Goal: Task Accomplishment & Management: Complete application form

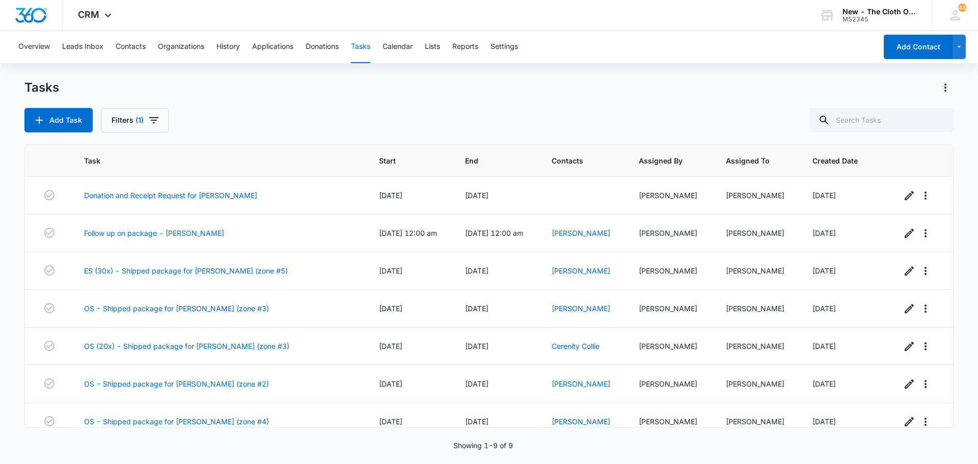
scroll to position [42, 0]
click at [572, 235] on link "[PERSON_NAME]" at bounding box center [581, 233] width 59 height 9
click at [172, 236] on link "Follow up on package - Steele" at bounding box center [154, 233] width 140 height 11
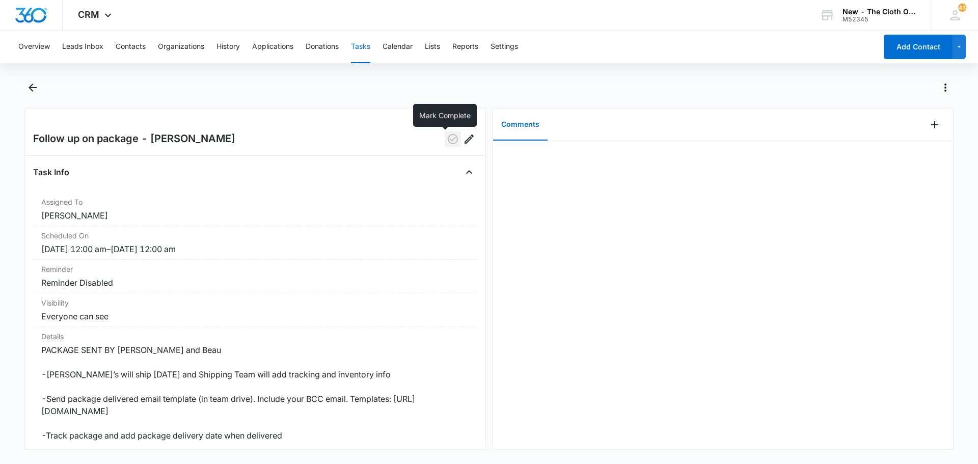
click at [448, 140] on icon "button" at bounding box center [453, 139] width 12 height 12
click at [28, 80] on button "Back" at bounding box center [32, 87] width 16 height 16
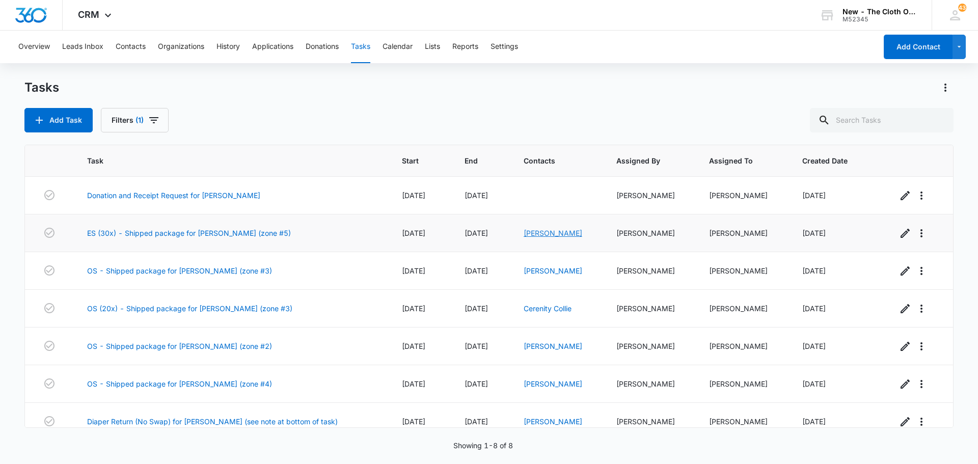
click at [543, 236] on link "[PERSON_NAME]" at bounding box center [553, 233] width 59 height 9
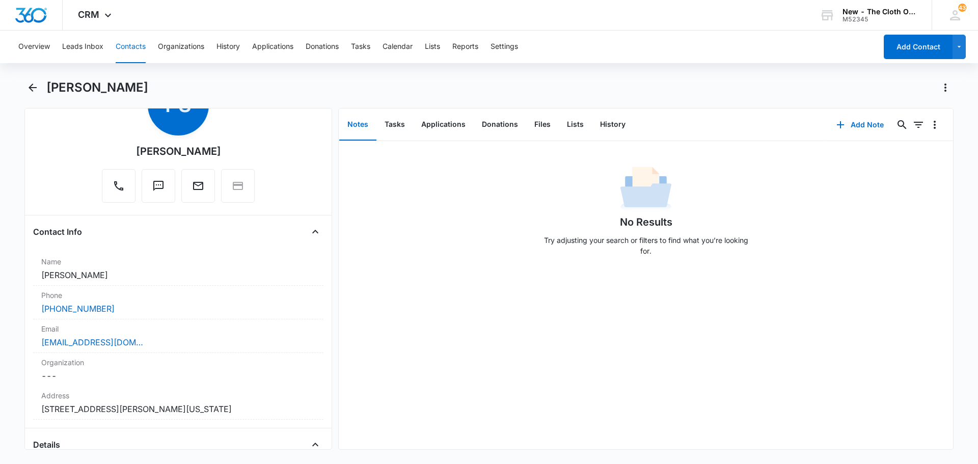
scroll to position [102, 0]
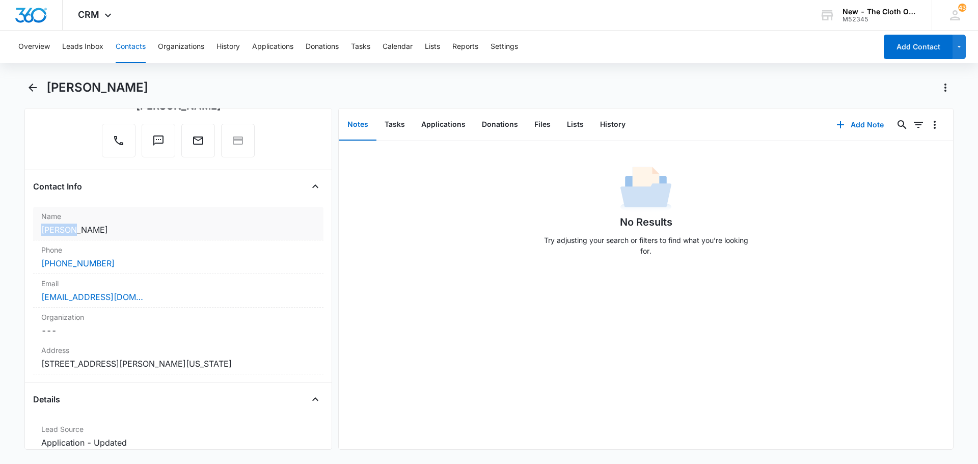
drag, startPoint x: 69, startPoint y: 232, endPoint x: 36, endPoint y: 232, distance: 32.6
click at [36, 232] on div "Name Cancel Save Changes Pauline Steele" at bounding box center [178, 224] width 290 height 34
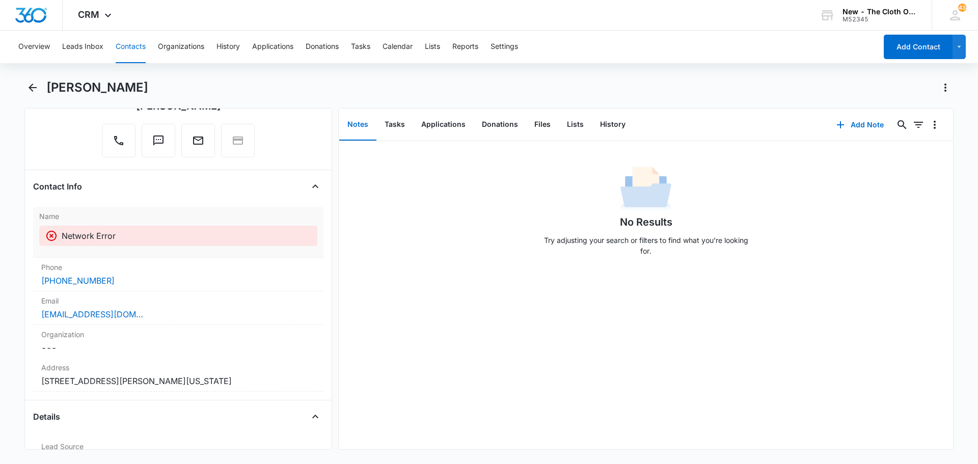
copy dd "Pauline"
click at [161, 312] on div "pvsteele0316@gmail.com" at bounding box center [178, 314] width 274 height 12
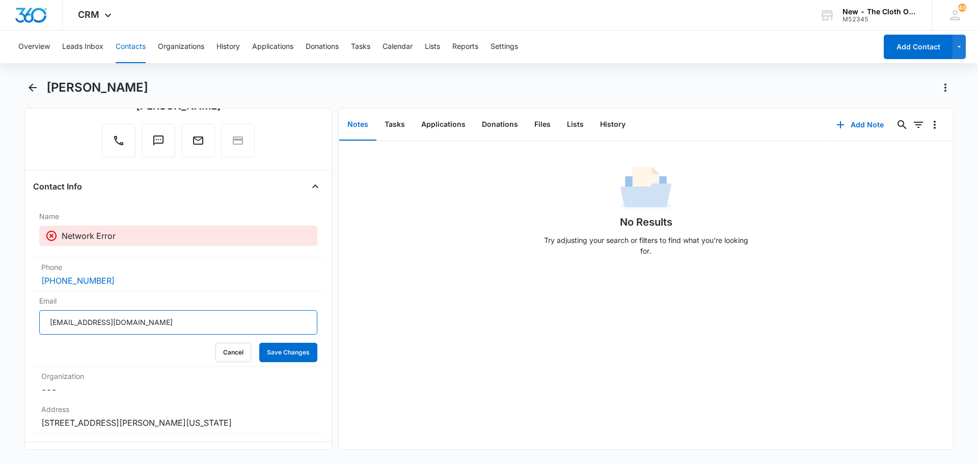
drag, startPoint x: 152, startPoint y: 320, endPoint x: 0, endPoint y: 333, distance: 152.4
click at [0, 333] on main "Pauline Steele Remove PS Pauline Steele Contact Info Name Network Error Phone C…" at bounding box center [489, 270] width 978 height 383
click at [220, 356] on button "Cancel" at bounding box center [233, 352] width 36 height 19
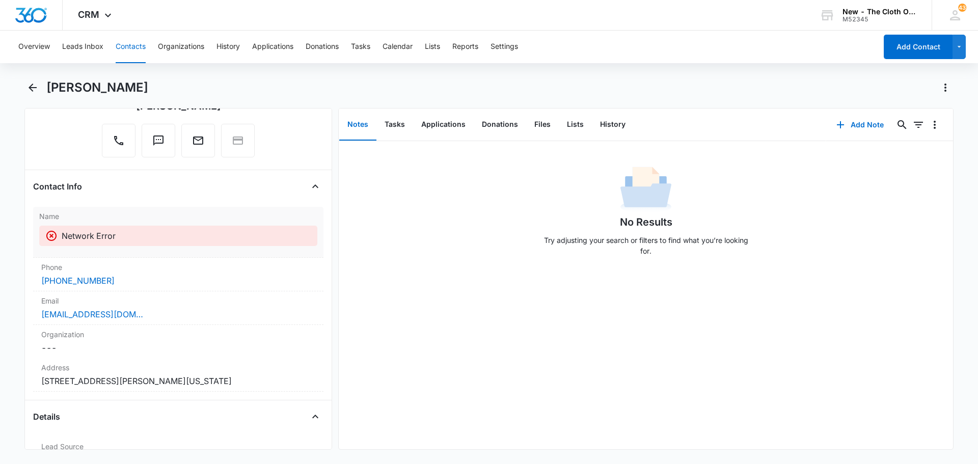
click at [113, 234] on p "Network Error" at bounding box center [89, 236] width 54 height 12
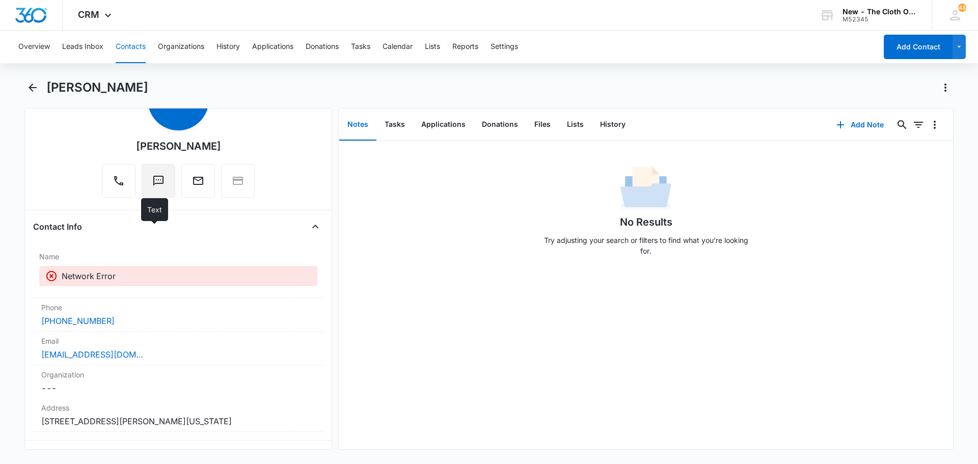
scroll to position [0, 0]
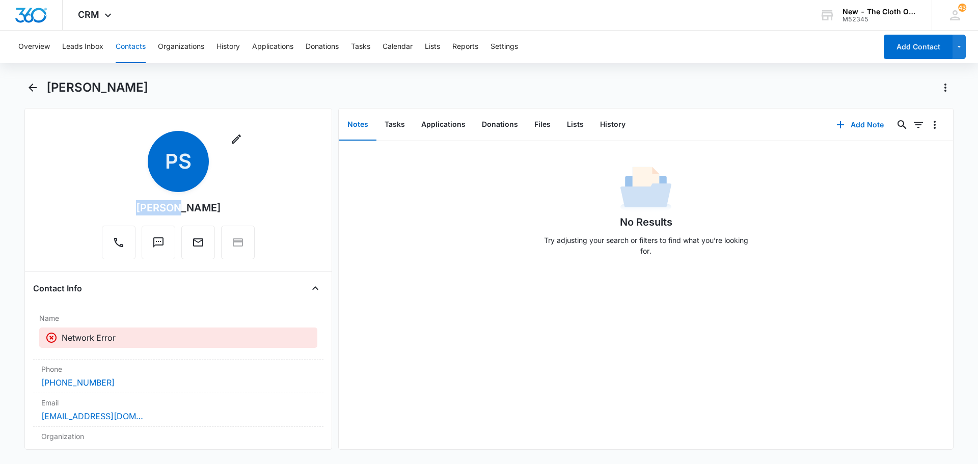
drag, startPoint x: 139, startPoint y: 207, endPoint x: 174, endPoint y: 210, distance: 35.8
click at [174, 210] on div "Remove PS Pauline Steele" at bounding box center [178, 195] width 153 height 128
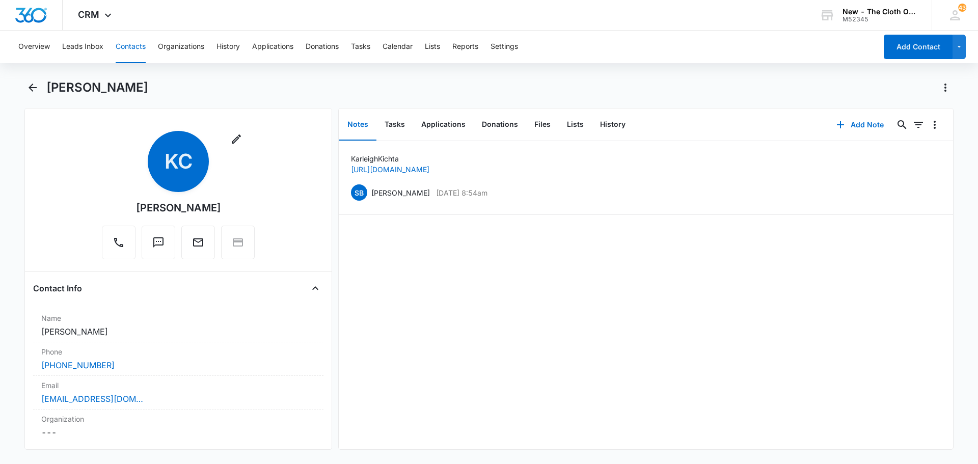
click at [525, 306] on div "[PERSON_NAME] [URL][DOMAIN_NAME] SB [PERSON_NAME] [DATE] 8:54am Delete Edit" at bounding box center [646, 295] width 614 height 308
click at [401, 128] on button "Tasks" at bounding box center [394, 125] width 37 height 32
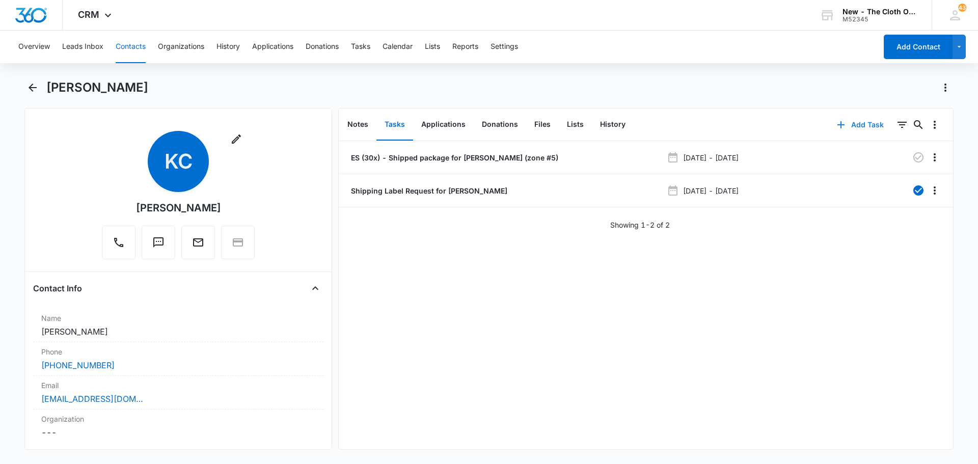
click at [835, 127] on icon "button" at bounding box center [841, 125] width 12 height 12
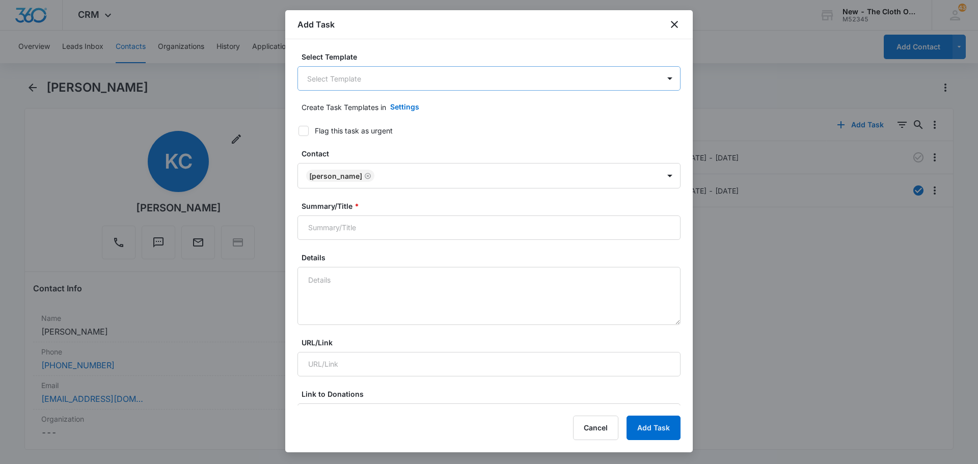
click at [374, 78] on body "CRM Apps Reputation Forms CRM Email Social Ads Intelligence Brand New - The Clo…" at bounding box center [489, 232] width 978 height 464
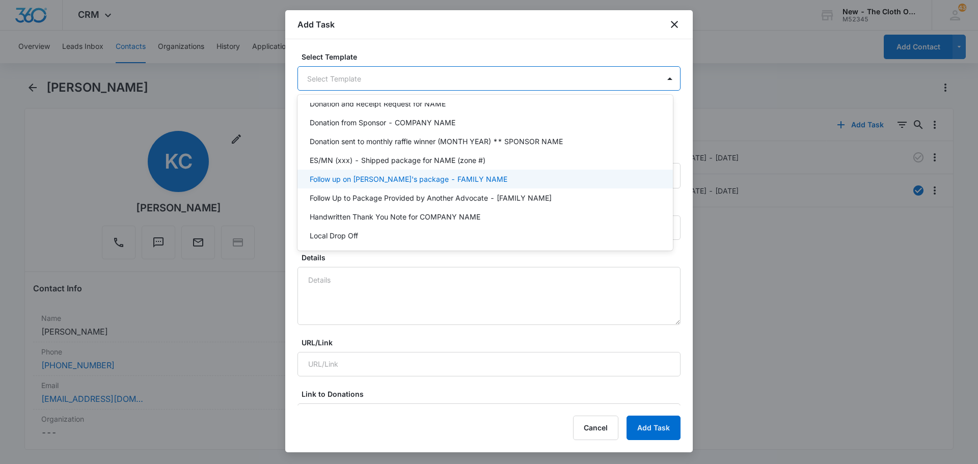
scroll to position [102, 0]
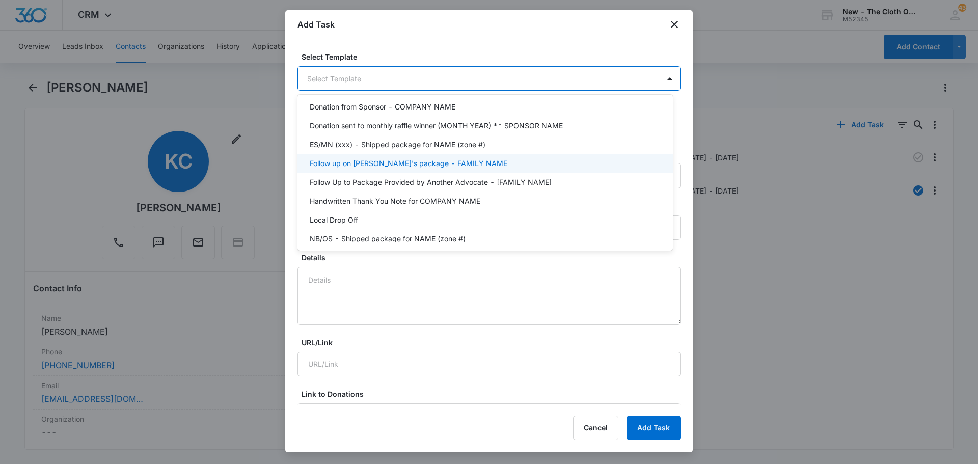
click at [449, 165] on p "Follow up on [PERSON_NAME]'s package - FAMILY NAME" at bounding box center [409, 163] width 198 height 11
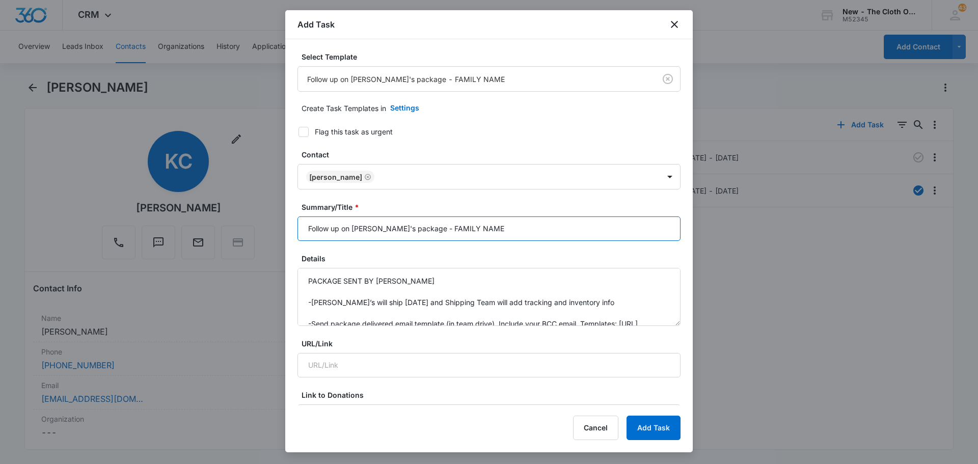
drag, startPoint x: 415, startPoint y: 229, endPoint x: 470, endPoint y: 230, distance: 55.0
click at [470, 230] on input "Follow up on [PERSON_NAME]'s package - FAMILY NAME" at bounding box center [489, 229] width 383 height 24
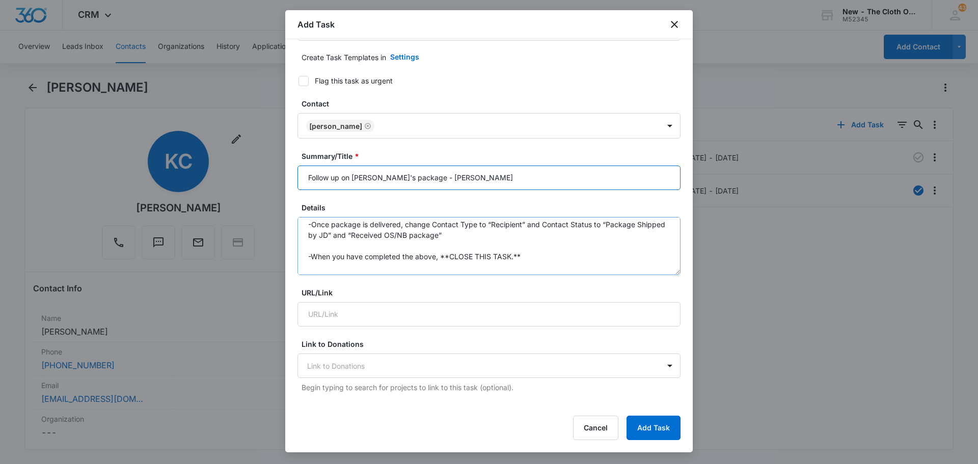
scroll to position [0, 0]
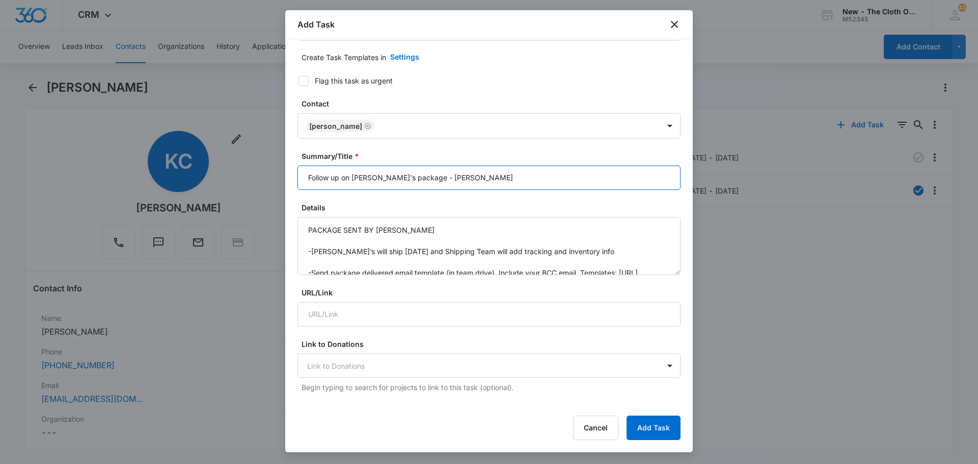
drag, startPoint x: 354, startPoint y: 179, endPoint x: 374, endPoint y: 179, distance: 20.9
click at [374, 179] on input "Follow up on Jake's package - Clements" at bounding box center [489, 178] width 383 height 24
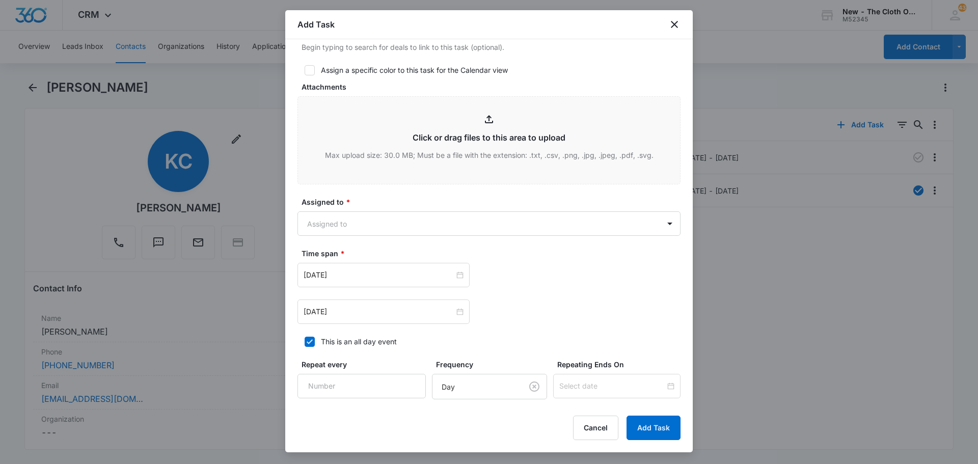
scroll to position [458, 0]
type input "Follow up on package - Clements"
click at [360, 221] on body "CRM Apps Reputation Forms CRM Email Social Ads Intelligence Brand New - The Clo…" at bounding box center [489, 232] width 978 height 464
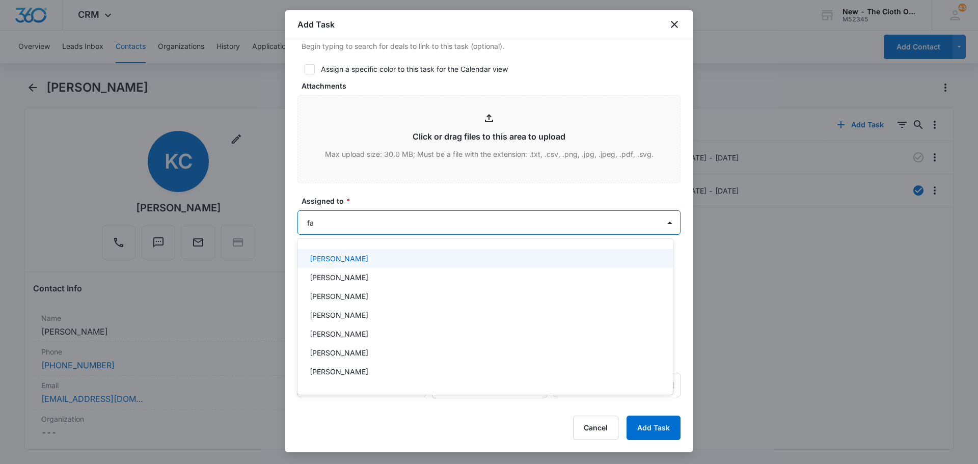
type input "fay"
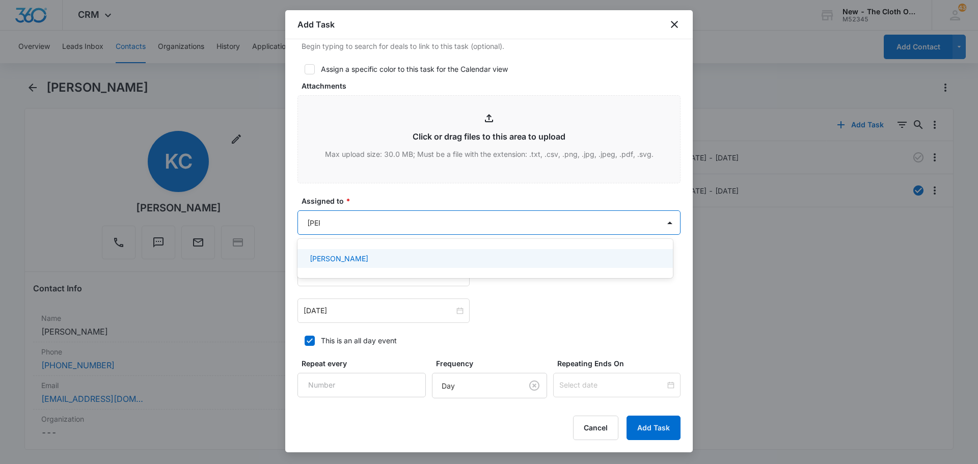
click at [342, 256] on p "[PERSON_NAME]" at bounding box center [339, 258] width 59 height 11
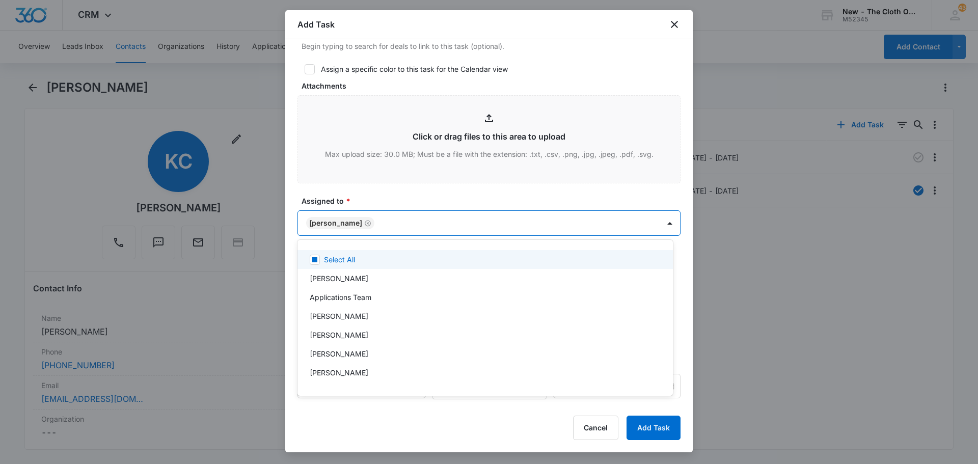
click at [393, 193] on div at bounding box center [489, 232] width 978 height 464
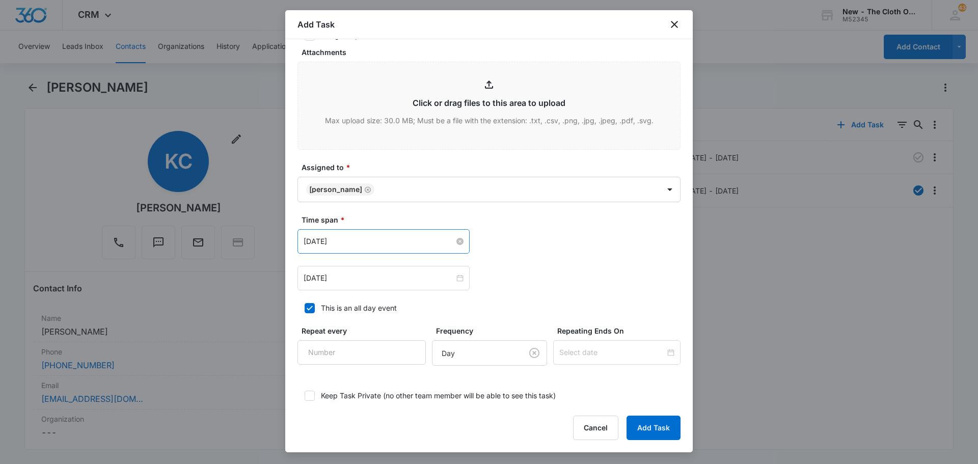
scroll to position [509, 0]
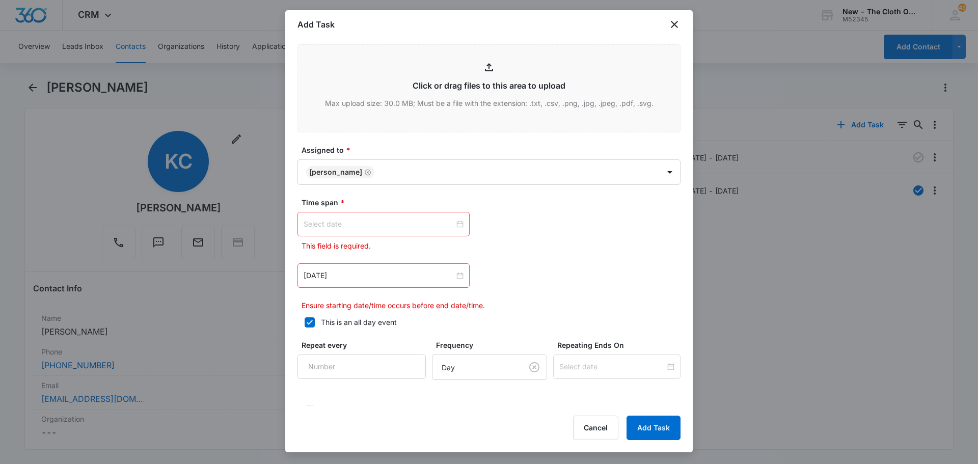
click at [456, 226] on div at bounding box center [384, 224] width 160 height 11
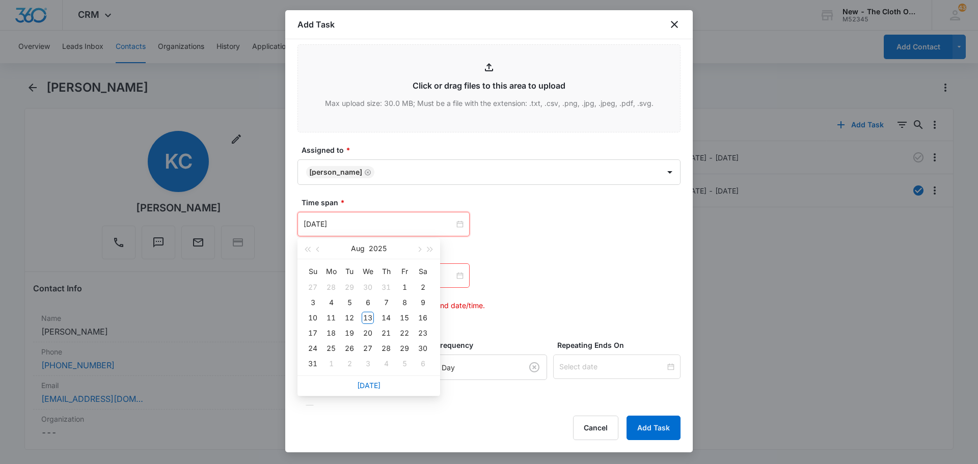
type input "Sep 4, 2025"
click at [373, 387] on link "Today" at bounding box center [368, 385] width 23 height 9
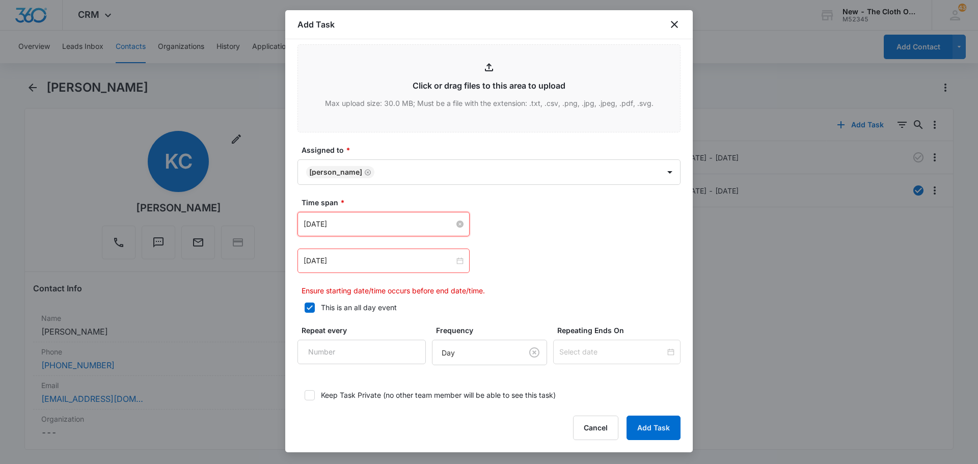
drag, startPoint x: 464, startPoint y: 221, endPoint x: 452, endPoint y: 223, distance: 12.4
click at [463, 221] on div "Aug 13, 2025" at bounding box center [384, 224] width 172 height 24
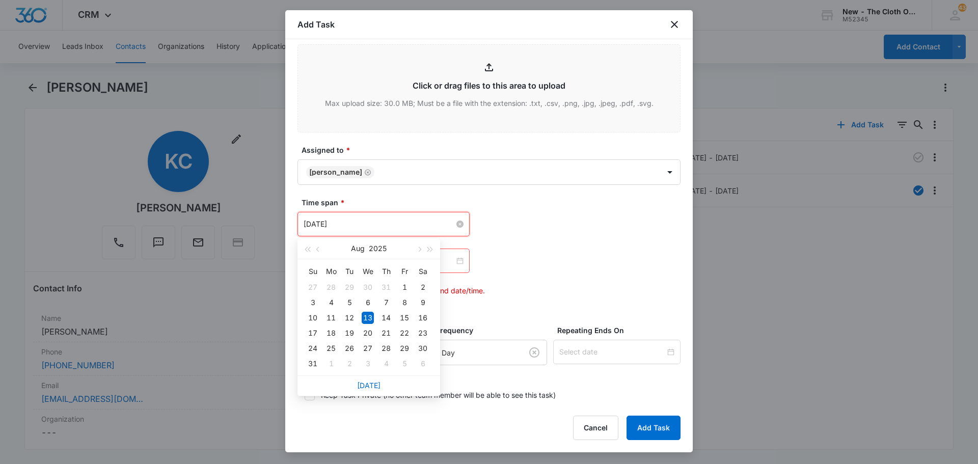
click at [452, 223] on div "Aug 13, 2025" at bounding box center [384, 224] width 160 height 11
type input "Aug 27, 2025"
click at [365, 346] on div "27" at bounding box center [368, 348] width 12 height 12
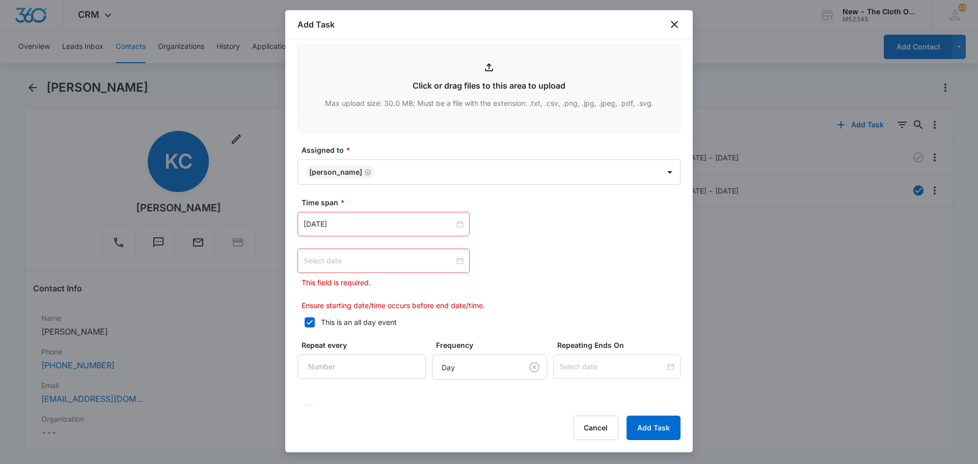
click at [460, 260] on div at bounding box center [384, 260] width 160 height 11
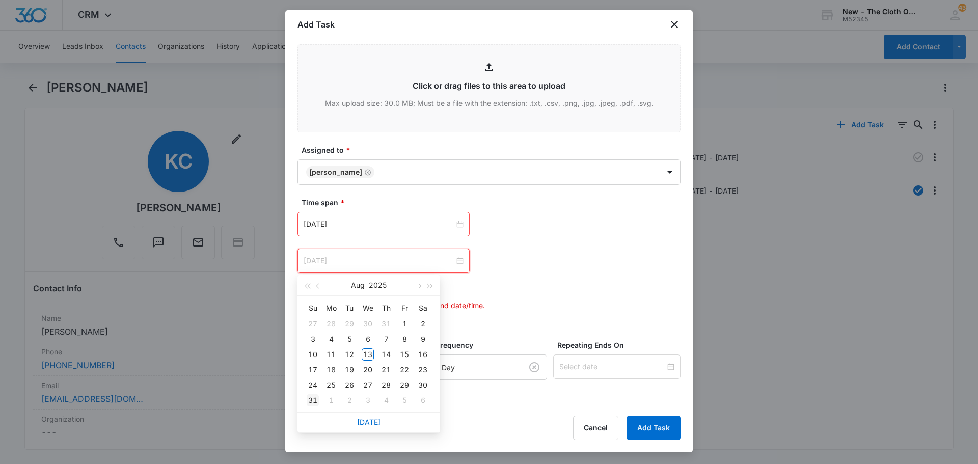
type input "Aug 31, 2025"
click at [311, 400] on div "31" at bounding box center [313, 400] width 12 height 12
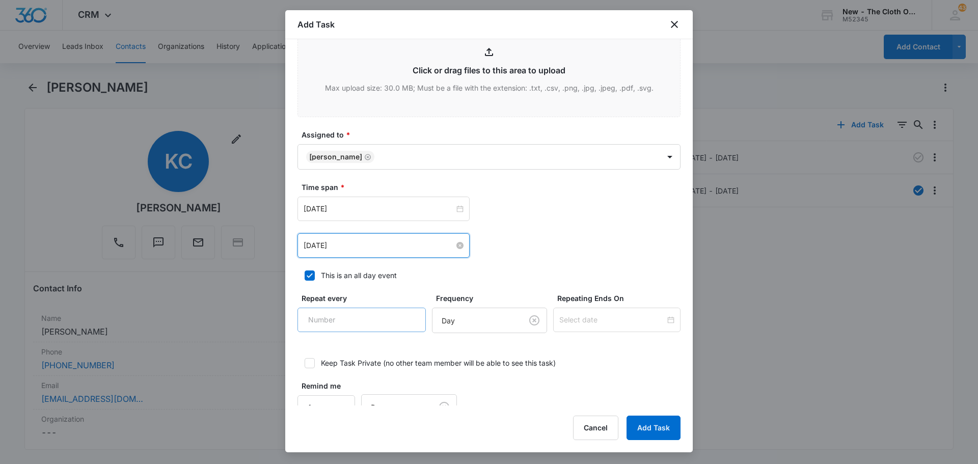
scroll to position [551, 0]
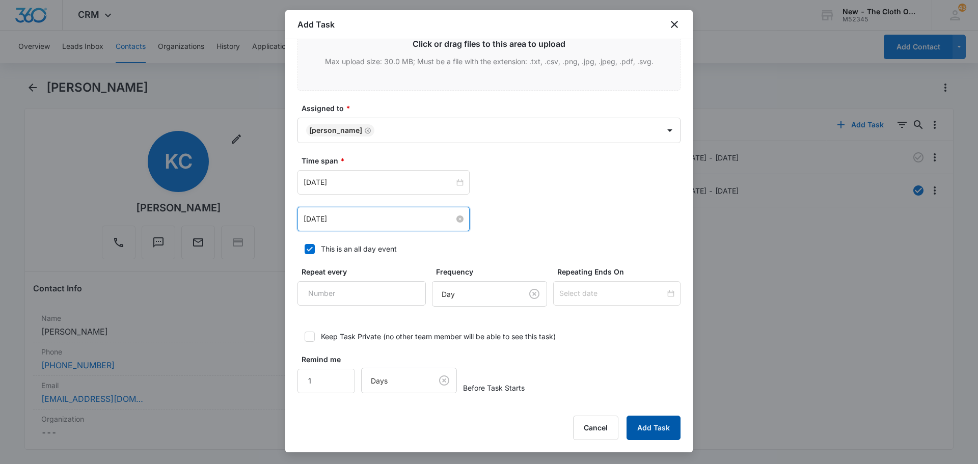
click at [641, 424] on button "Add Task" at bounding box center [654, 428] width 54 height 24
click at [654, 425] on button "Add Task" at bounding box center [654, 428] width 54 height 24
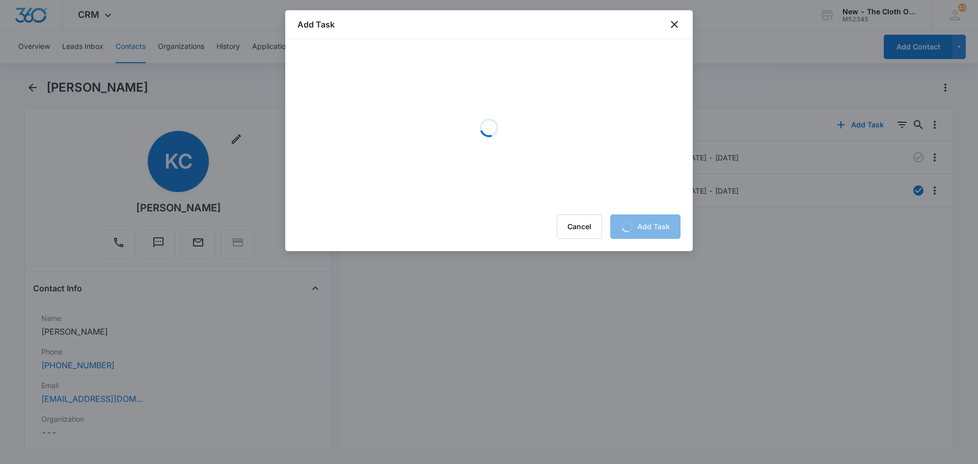
scroll to position [0, 0]
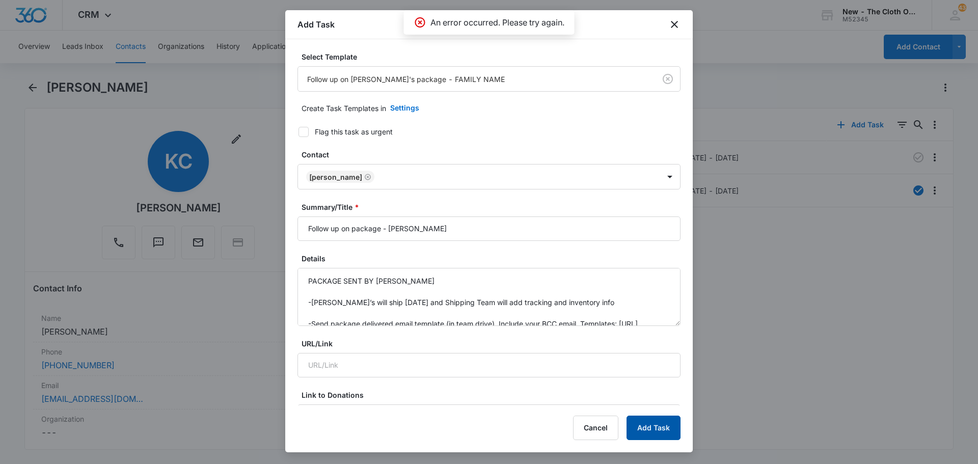
click at [651, 434] on button "Add Task" at bounding box center [654, 428] width 54 height 24
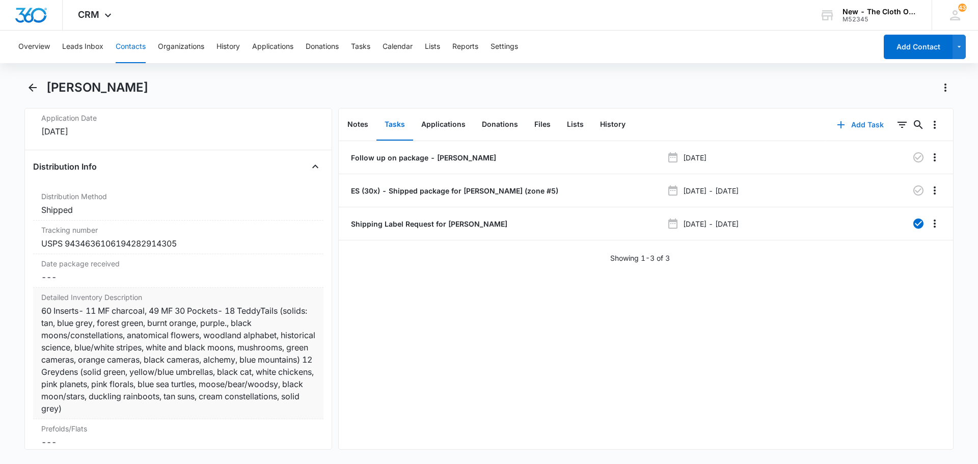
scroll to position [2343, 0]
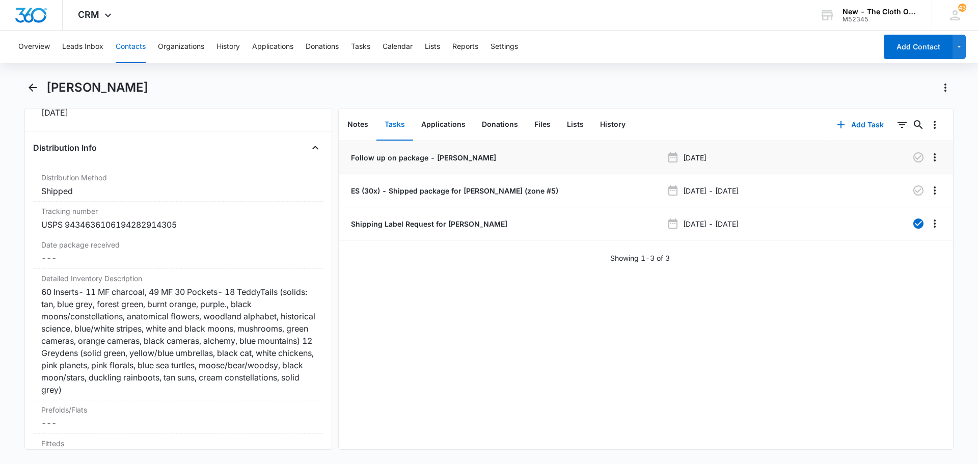
click at [692, 160] on p "[DATE]" at bounding box center [694, 157] width 23 height 11
drag, startPoint x: 940, startPoint y: 156, endPoint x: 931, endPoint y: 159, distance: 9.2
click at [939, 156] on li "Follow up on package - Clements Apr 23, 2024" at bounding box center [646, 157] width 614 height 33
click at [931, 159] on icon "Overflow Menu" at bounding box center [935, 157] width 12 height 12
click at [897, 184] on div "Edit" at bounding box center [899, 185] width 21 height 7
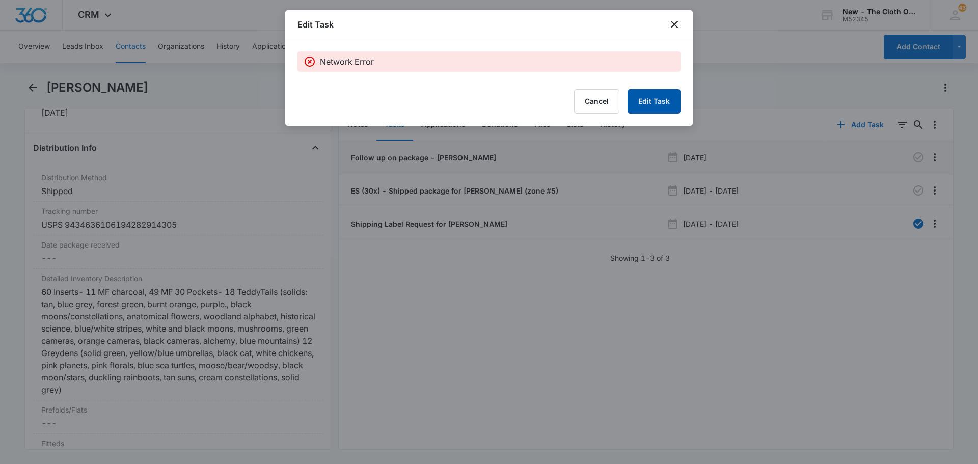
click at [666, 99] on button "Edit Task" at bounding box center [654, 101] width 53 height 24
click at [646, 107] on button "Edit Task" at bounding box center [654, 101] width 53 height 24
click at [647, 97] on button "Edit Task" at bounding box center [654, 101] width 53 height 24
click at [673, 23] on icon "close" at bounding box center [674, 24] width 7 height 7
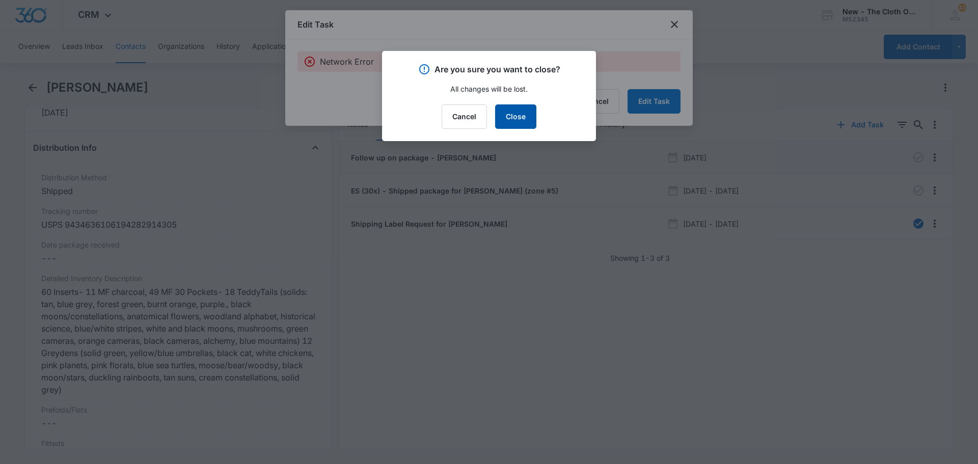
click at [524, 120] on button "Close" at bounding box center [515, 116] width 41 height 24
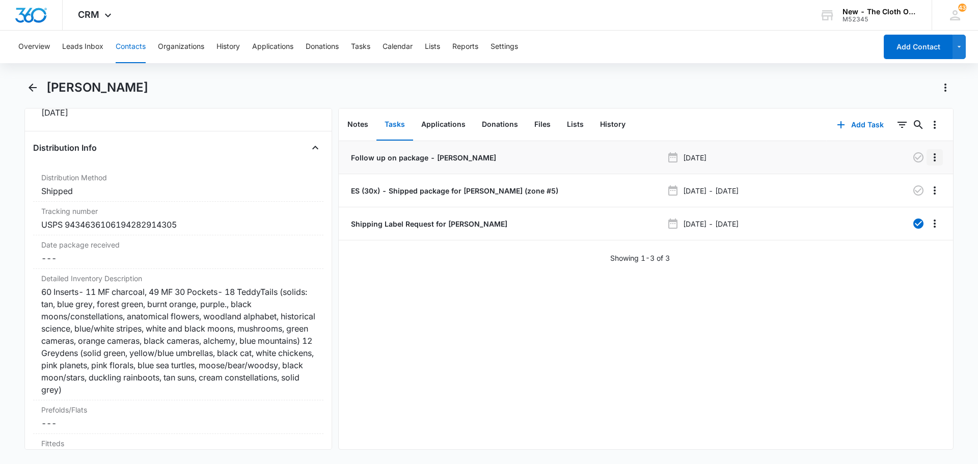
click at [934, 154] on icon "Overflow Menu" at bounding box center [935, 157] width 2 height 8
click at [897, 190] on div "Edit" at bounding box center [899, 185] width 21 height 7
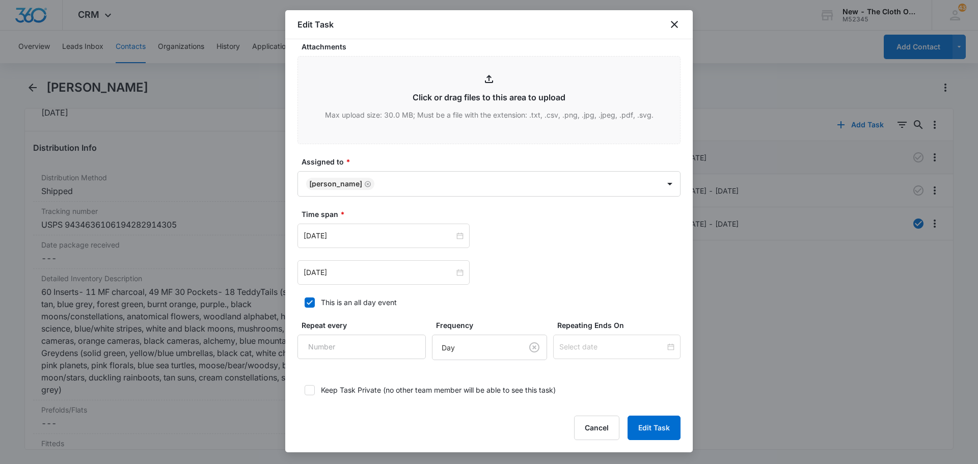
scroll to position [482, 0]
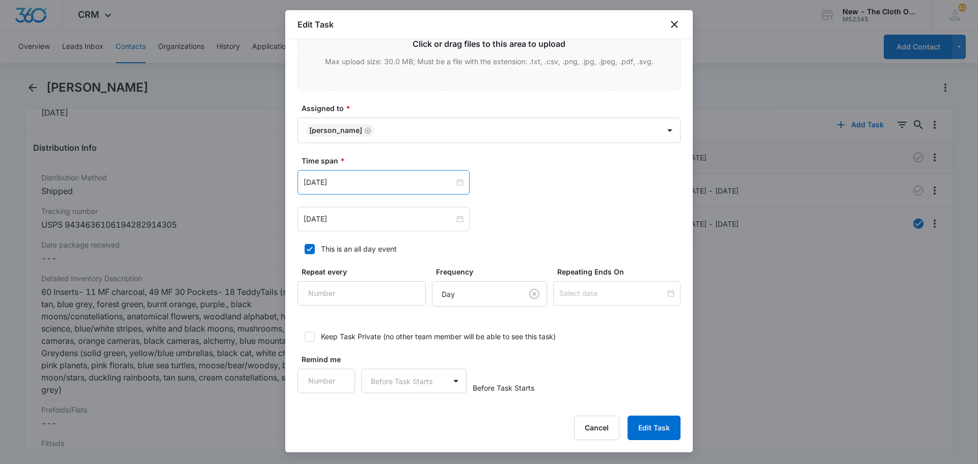
click at [464, 185] on div "[DATE]" at bounding box center [384, 182] width 172 height 24
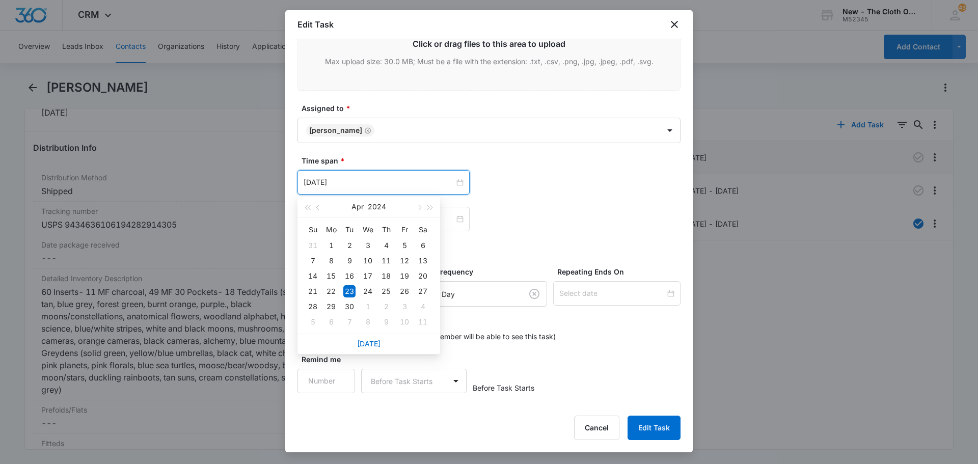
click at [366, 349] on div "[DATE]" at bounding box center [369, 344] width 143 height 20
click at [370, 339] on link "[DATE]" at bounding box center [368, 343] width 23 height 9
type input "[DATE]"
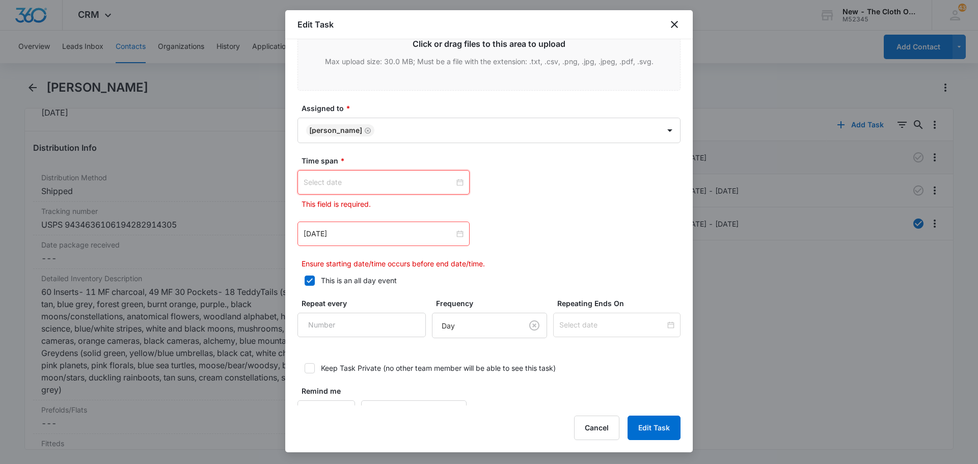
click at [366, 180] on input at bounding box center [379, 182] width 151 height 11
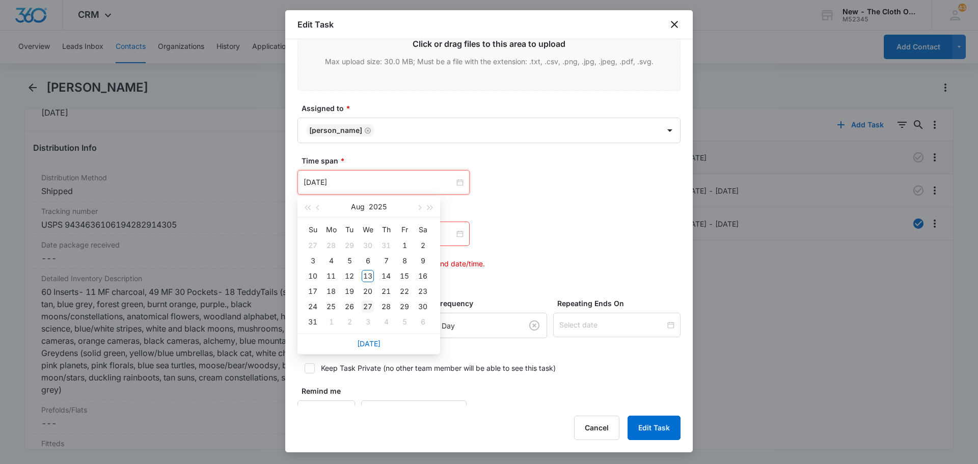
type input "[DATE]"
click at [369, 306] on div "27" at bounding box center [368, 307] width 12 height 12
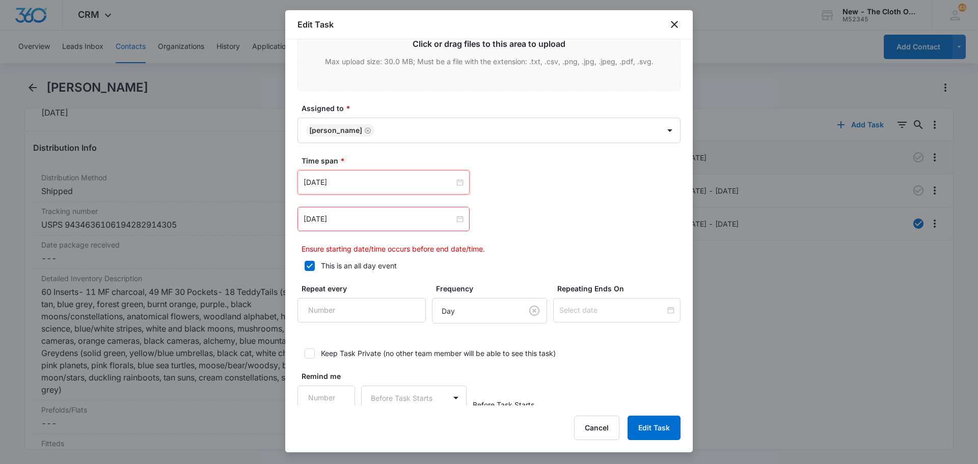
click at [369, 229] on div "[DATE]" at bounding box center [384, 219] width 172 height 24
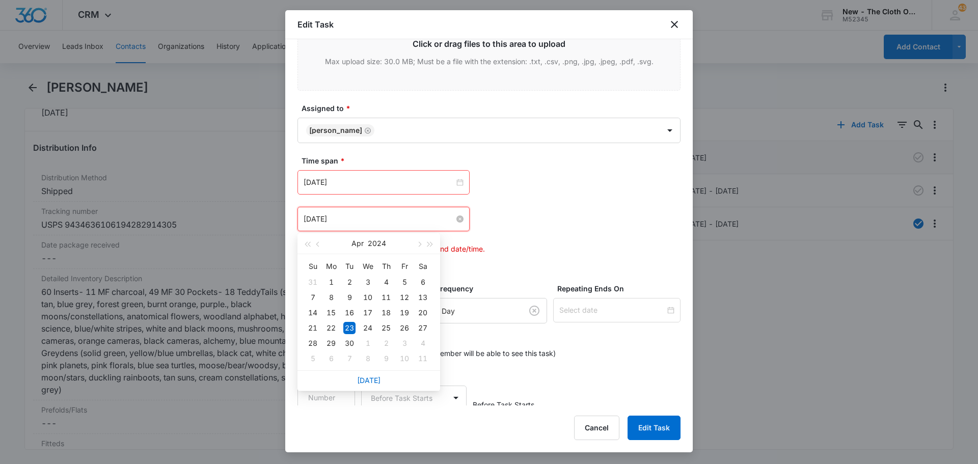
click at [366, 224] on input "[DATE]" at bounding box center [379, 218] width 151 height 11
drag, startPoint x: 374, startPoint y: 384, endPoint x: 377, endPoint y: 375, distance: 9.0
click at [374, 383] on link "[DATE]" at bounding box center [368, 380] width 23 height 9
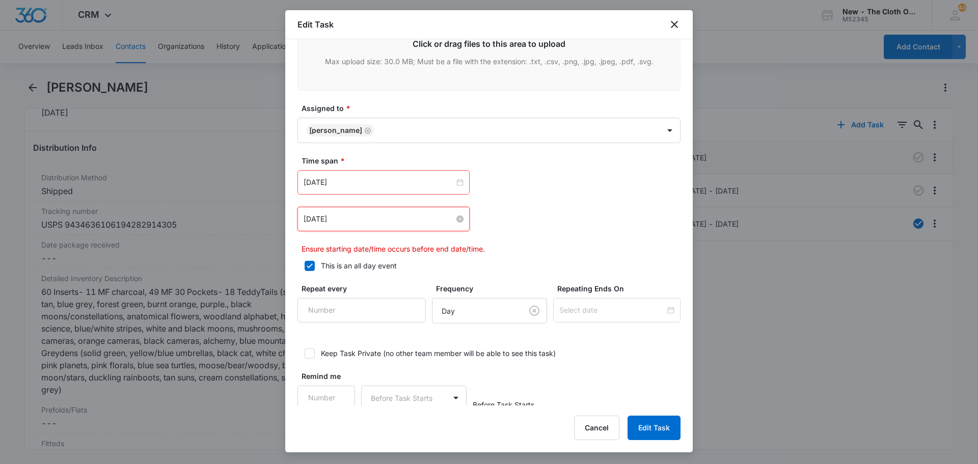
click at [371, 221] on input "[DATE]" at bounding box center [379, 218] width 151 height 11
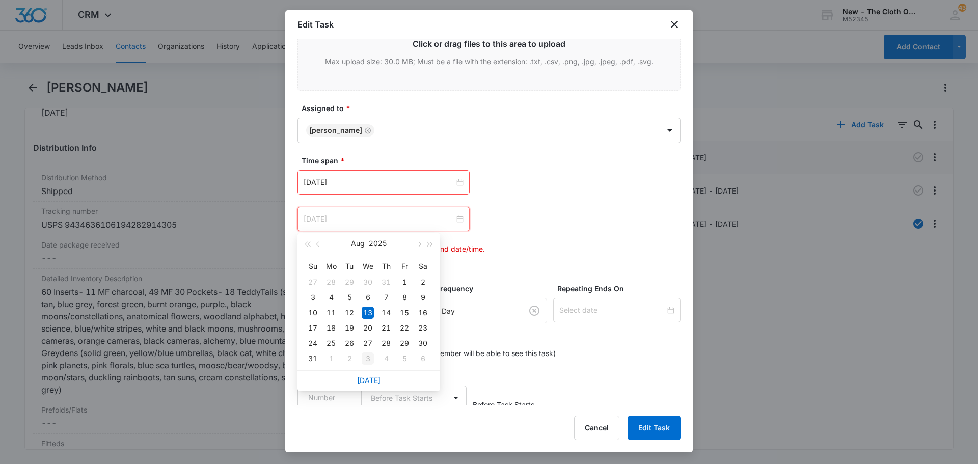
type input "[DATE]"
click at [373, 358] on div "3" at bounding box center [368, 359] width 12 height 12
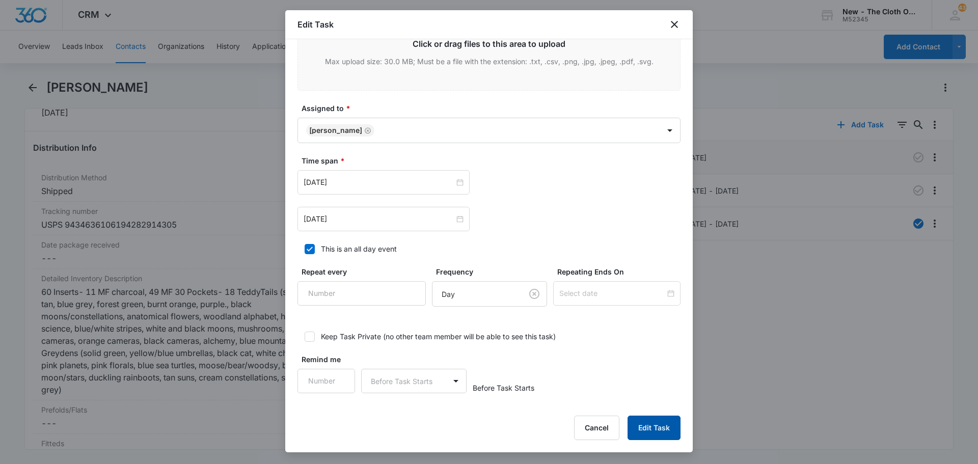
click at [651, 423] on button "Edit Task" at bounding box center [654, 428] width 53 height 24
click at [409, 180] on input "[DATE]" at bounding box center [379, 182] width 151 height 11
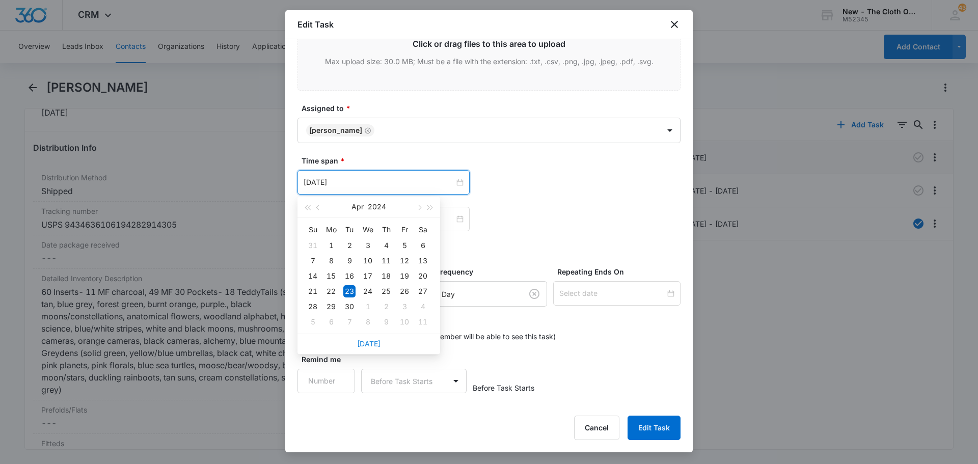
click at [366, 345] on link "[DATE]" at bounding box center [368, 343] width 23 height 9
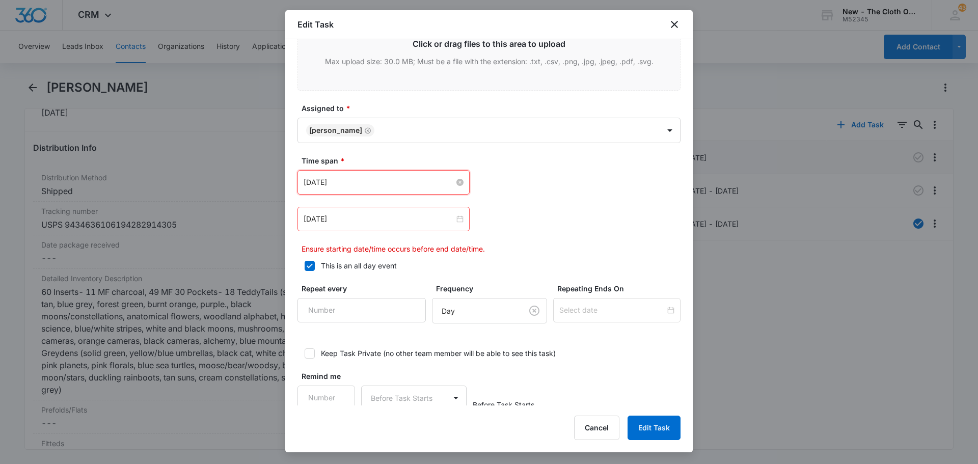
click at [367, 181] on input "[DATE]" at bounding box center [379, 182] width 151 height 11
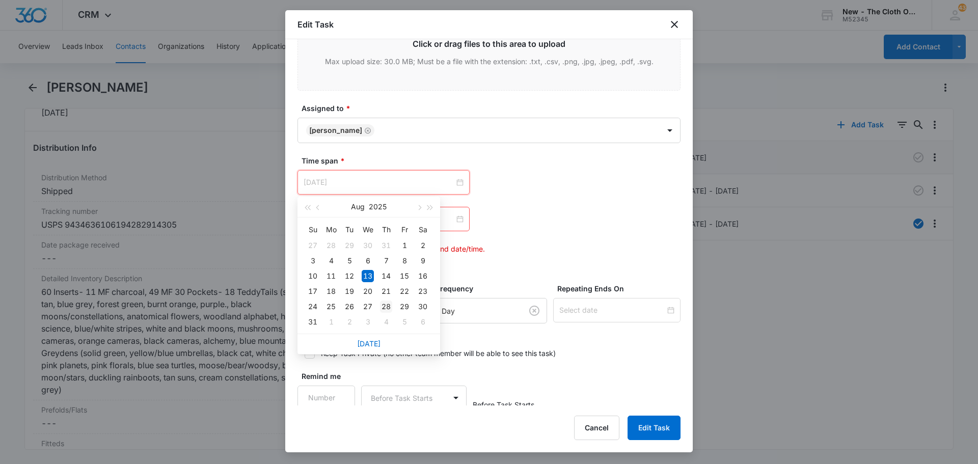
type input "[DATE]"
click at [389, 306] on div "28" at bounding box center [386, 307] width 12 height 12
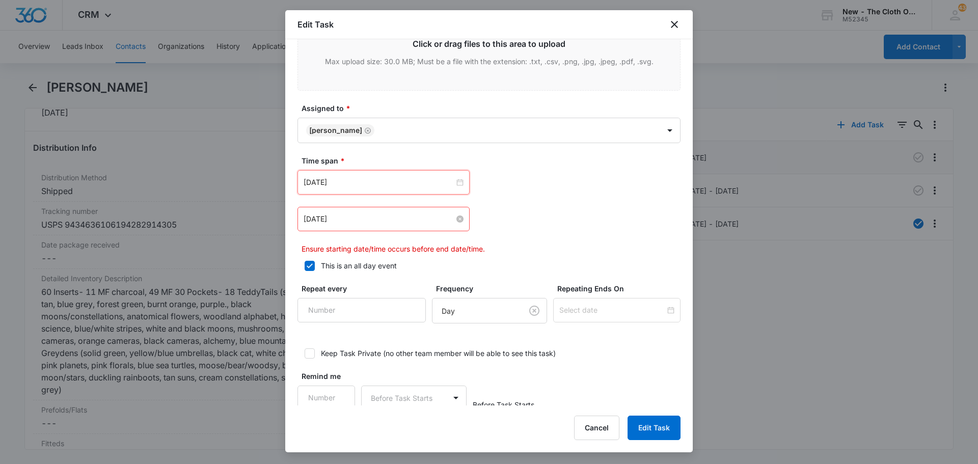
click at [380, 223] on input "[DATE]" at bounding box center [379, 218] width 151 height 11
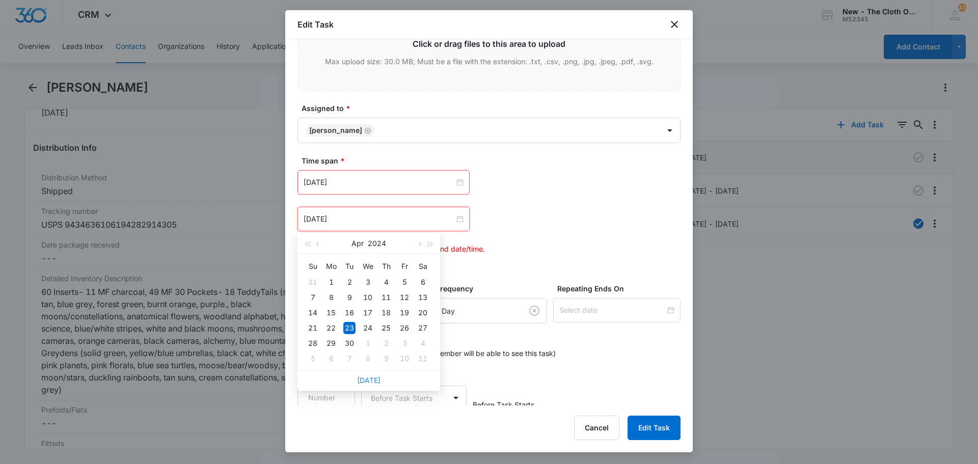
click at [371, 382] on link "[DATE]" at bounding box center [368, 380] width 23 height 9
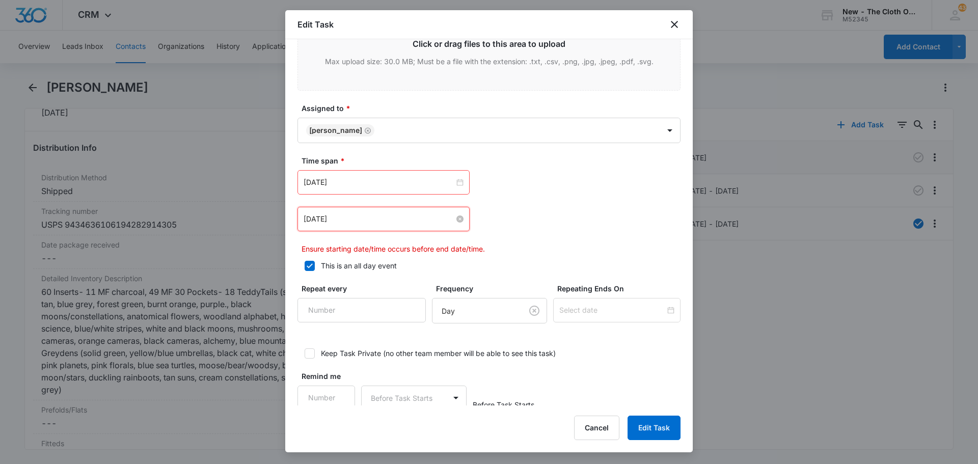
click at [362, 219] on input "[DATE]" at bounding box center [379, 218] width 151 height 11
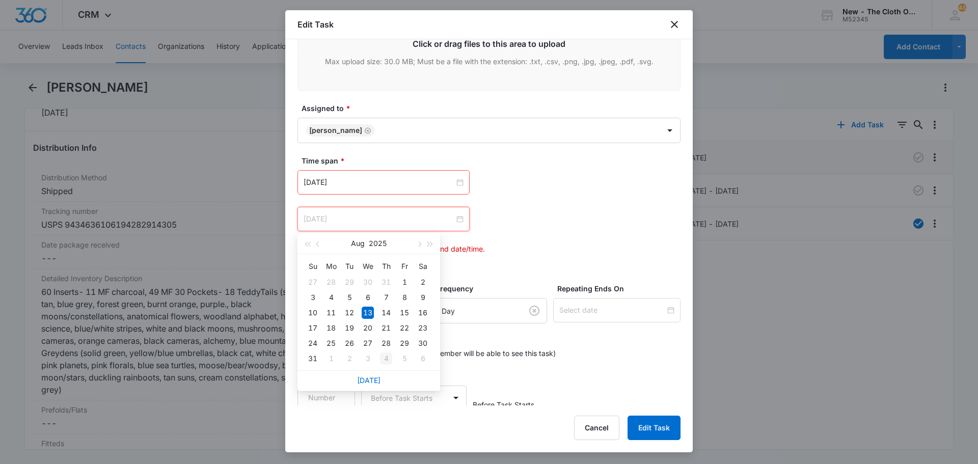
type input "[DATE]"
click at [387, 359] on div "4" at bounding box center [386, 359] width 12 height 12
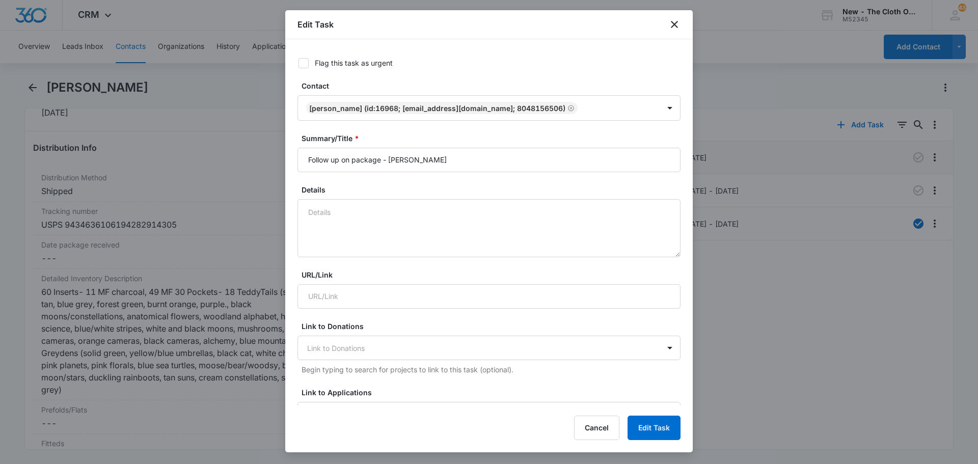
scroll to position [255, 0]
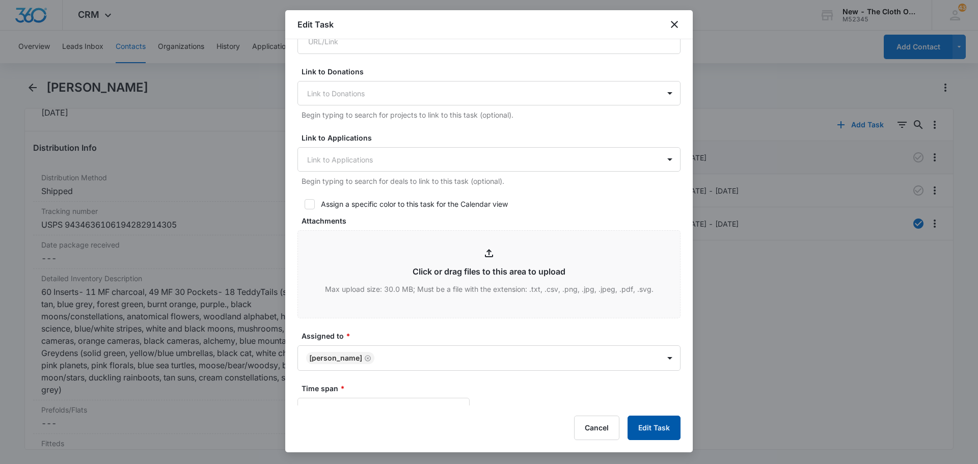
click at [646, 425] on button "Edit Task" at bounding box center [654, 428] width 53 height 24
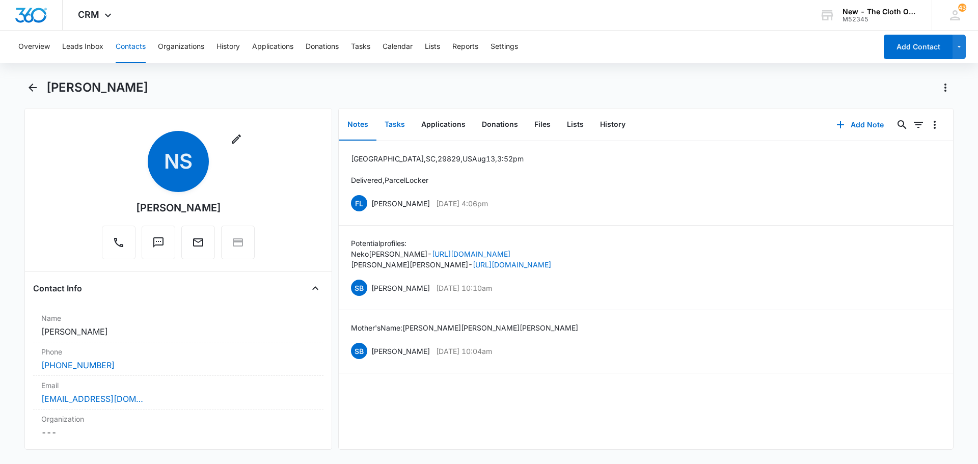
click at [387, 121] on button "Tasks" at bounding box center [394, 125] width 37 height 32
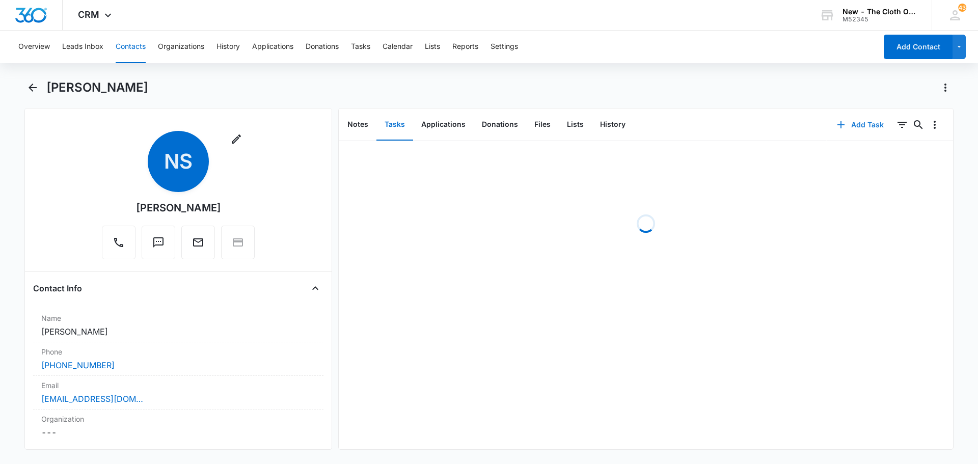
click at [838, 125] on icon "button" at bounding box center [841, 124] width 7 height 7
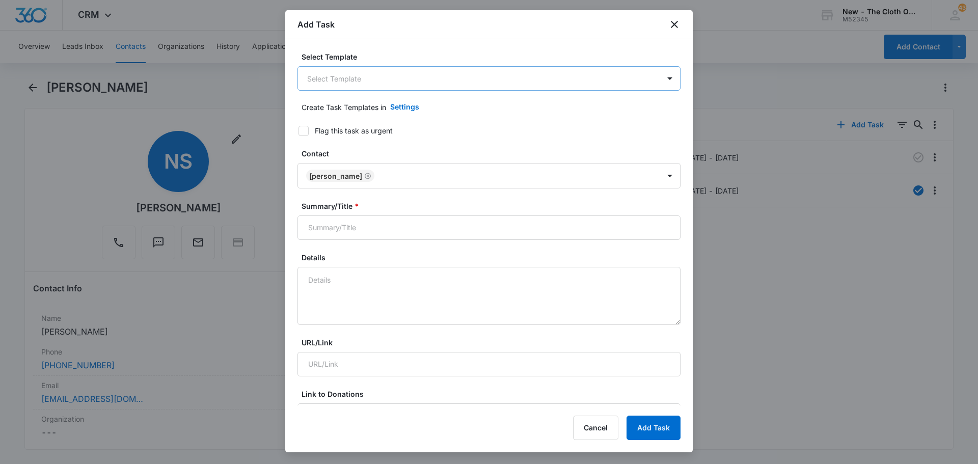
click at [378, 77] on body "CRM Apps Reputation Forms CRM Email Social Ads Intelligence Brand New - The Clo…" at bounding box center [489, 232] width 978 height 464
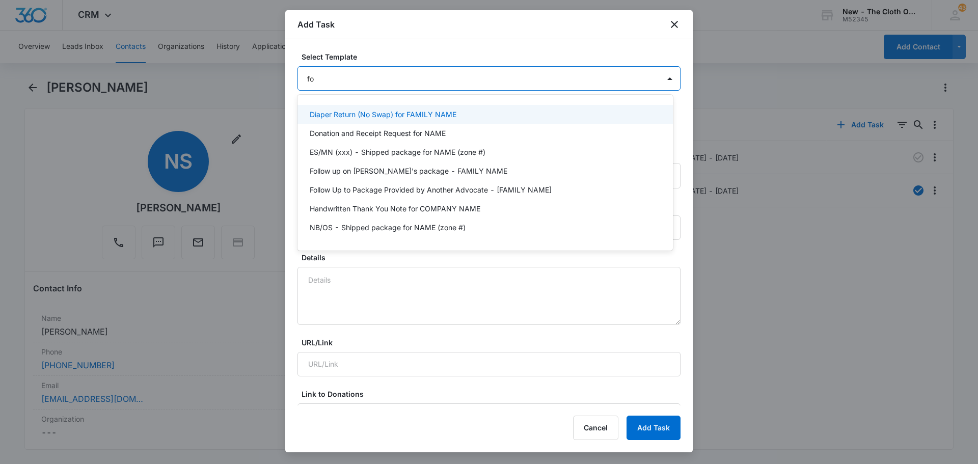
type input "fol"
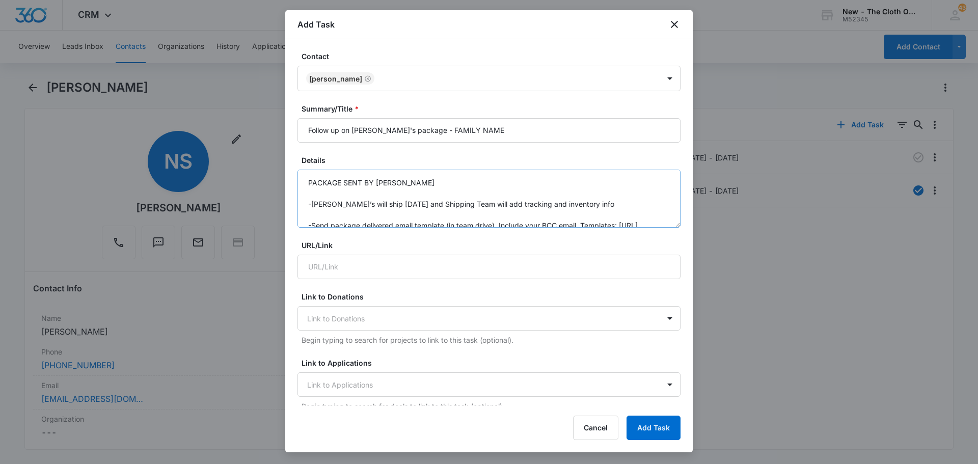
scroll to position [102, 0]
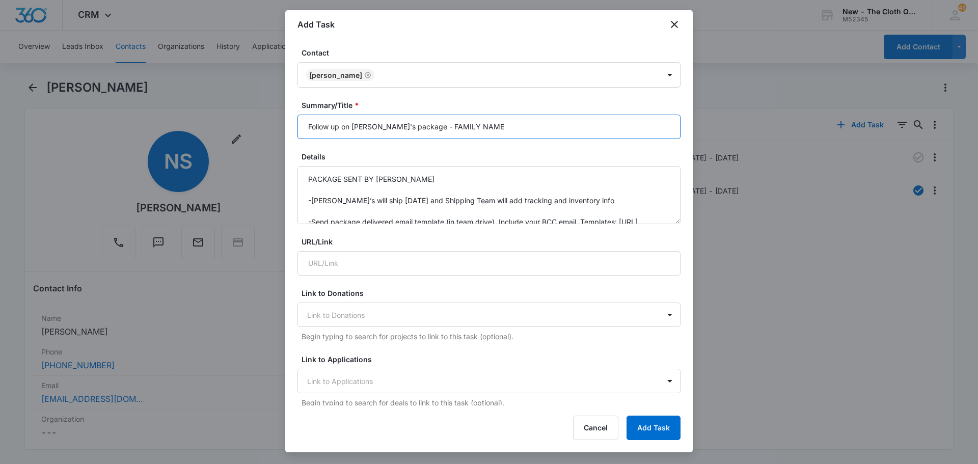
drag, startPoint x: 414, startPoint y: 127, endPoint x: 473, endPoint y: 128, distance: 58.6
click at [473, 128] on input "Follow up on [PERSON_NAME]'s package - FAMILY NAME" at bounding box center [489, 127] width 383 height 24
drag, startPoint x: 375, startPoint y: 132, endPoint x: 354, endPoint y: 132, distance: 21.4
click at [354, 132] on input "Follow up on Jake's package - Sorrell" at bounding box center [489, 127] width 383 height 24
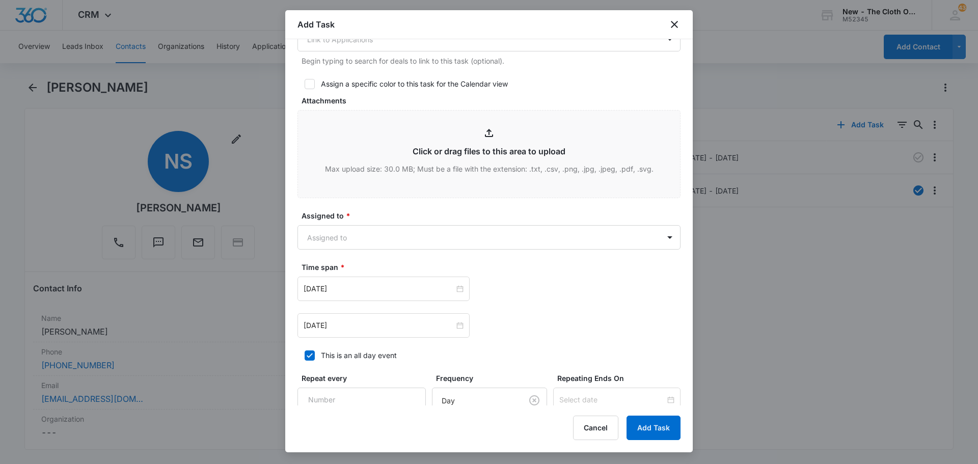
scroll to position [458, 0]
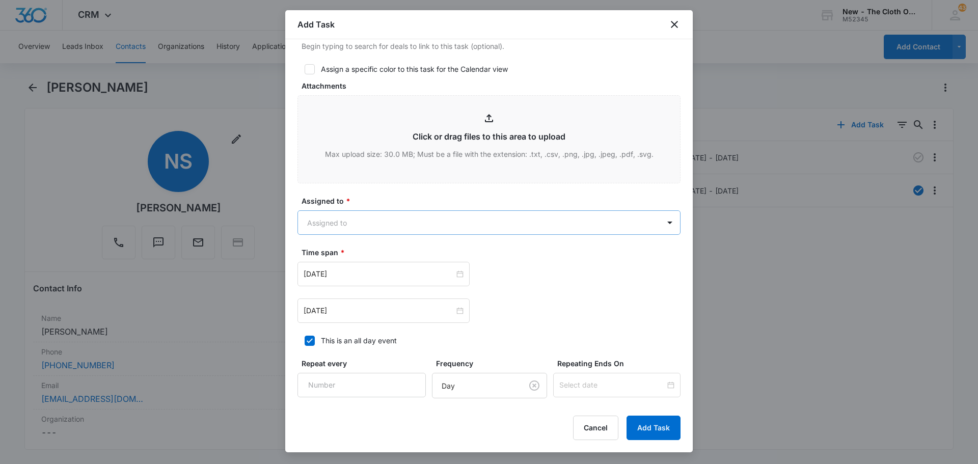
type input "Follow up on package - [PERSON_NAME]"
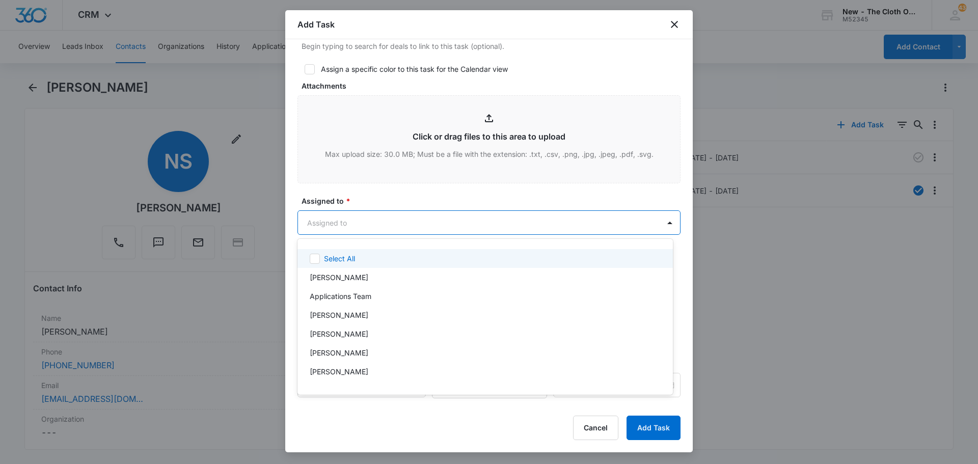
click at [336, 218] on body "CRM Apps Reputation Forms CRM Email Social Ads Intelligence Brand New - The Clo…" at bounding box center [489, 232] width 978 height 464
type input "fa"
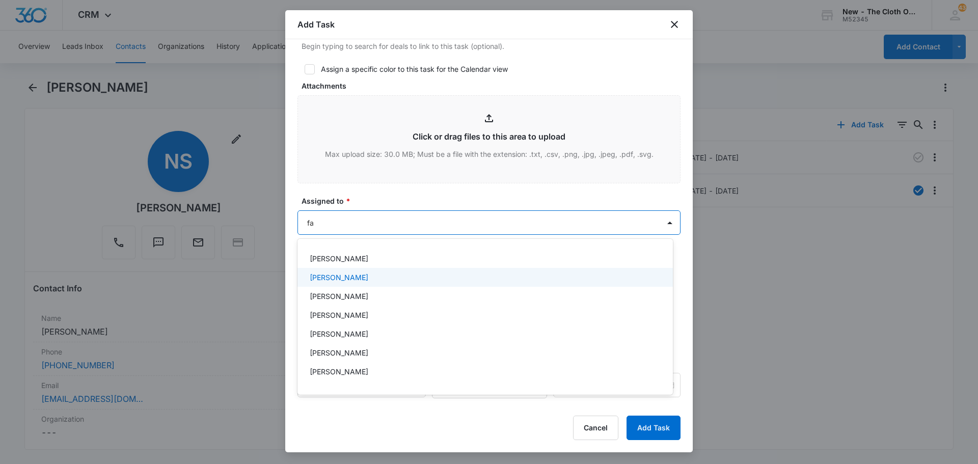
click at [344, 281] on p "[PERSON_NAME]" at bounding box center [339, 277] width 59 height 11
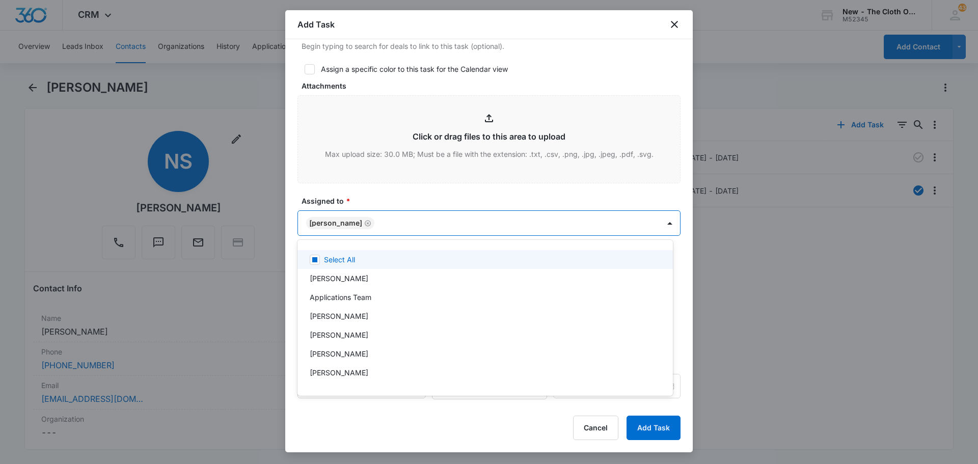
click at [374, 201] on div at bounding box center [489, 232] width 978 height 464
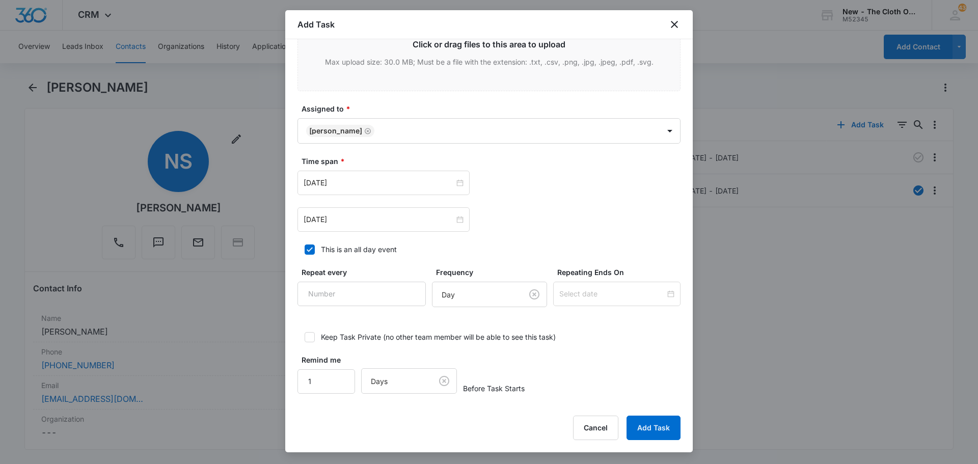
scroll to position [551, 0]
click at [451, 180] on div "Apr 23, 2024" at bounding box center [384, 182] width 160 height 11
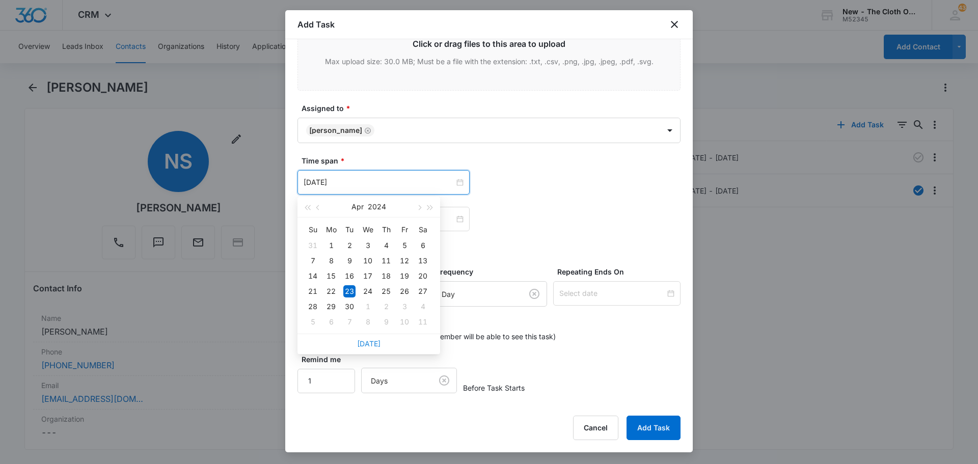
click at [375, 345] on link "Today" at bounding box center [368, 343] width 23 height 9
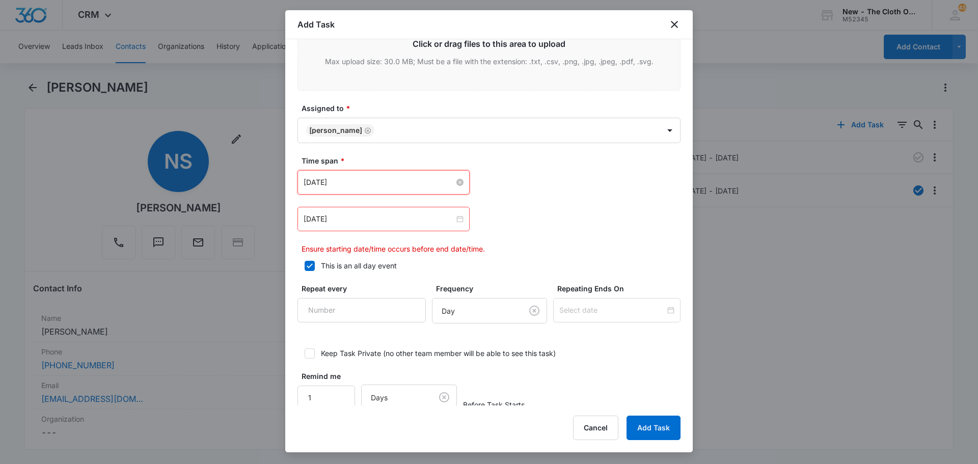
click at [389, 181] on input "[DATE]" at bounding box center [379, 182] width 151 height 11
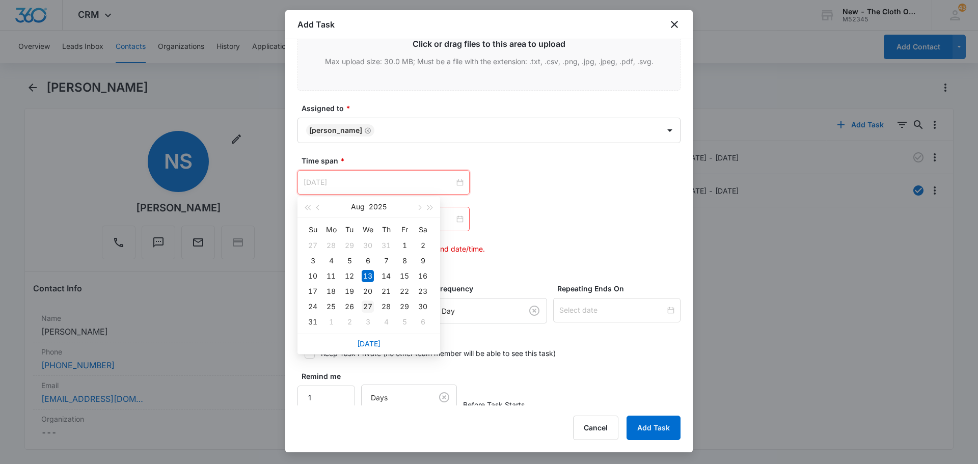
type input "[DATE]"
click at [367, 308] on div "27" at bounding box center [368, 307] width 12 height 12
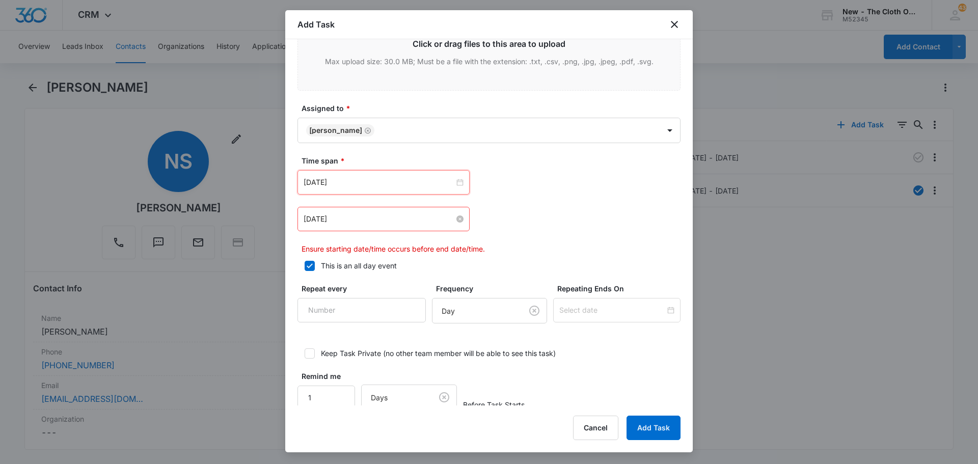
click at [368, 217] on input "[DATE]" at bounding box center [379, 218] width 151 height 11
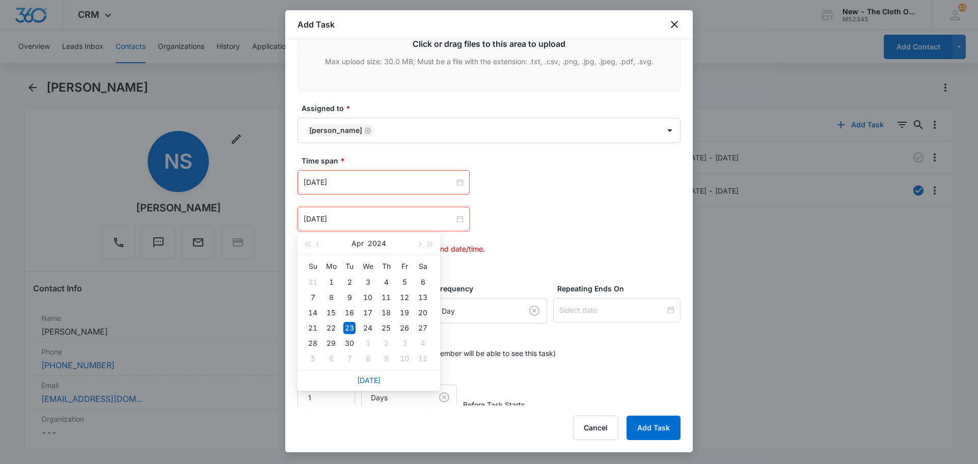
drag, startPoint x: 371, startPoint y: 385, endPoint x: 374, endPoint y: 371, distance: 14.0
click at [371, 384] on div "[DATE]" at bounding box center [369, 380] width 143 height 20
click at [375, 377] on link "[DATE]" at bounding box center [368, 380] width 23 height 9
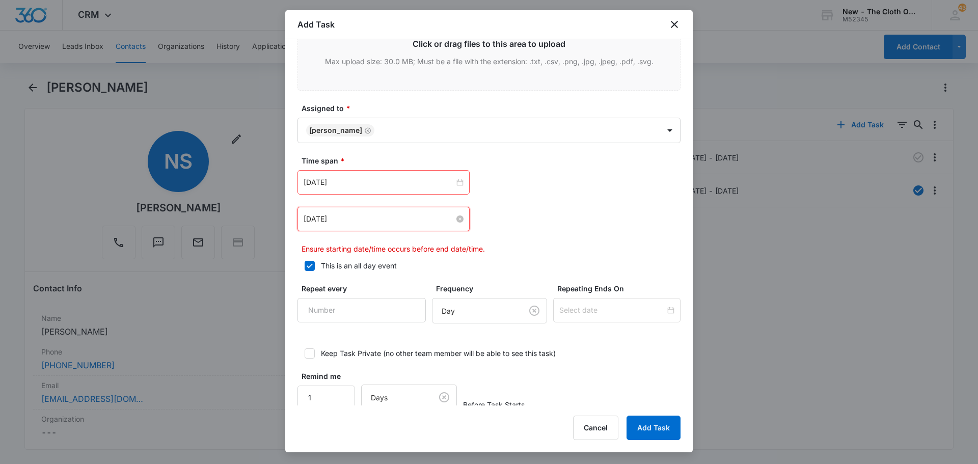
click at [359, 217] on input "[DATE]" at bounding box center [379, 218] width 151 height 11
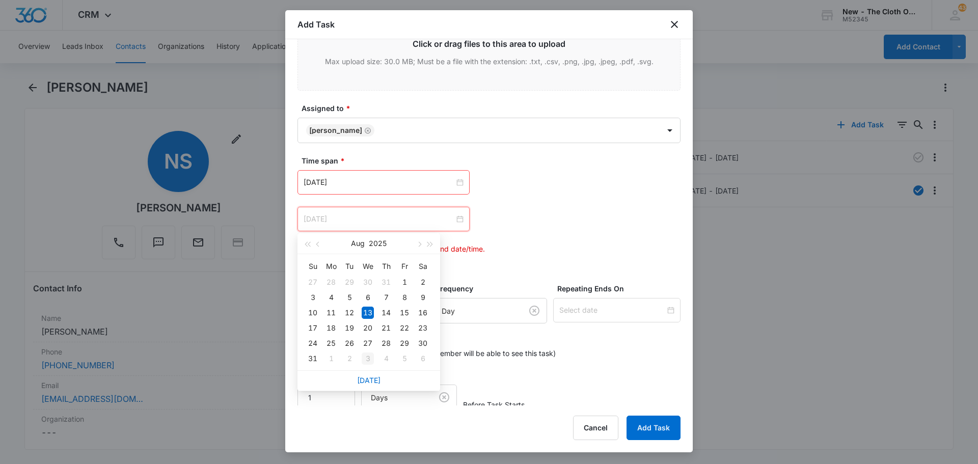
type input "[DATE]"
click at [368, 359] on div "3" at bounding box center [368, 359] width 12 height 12
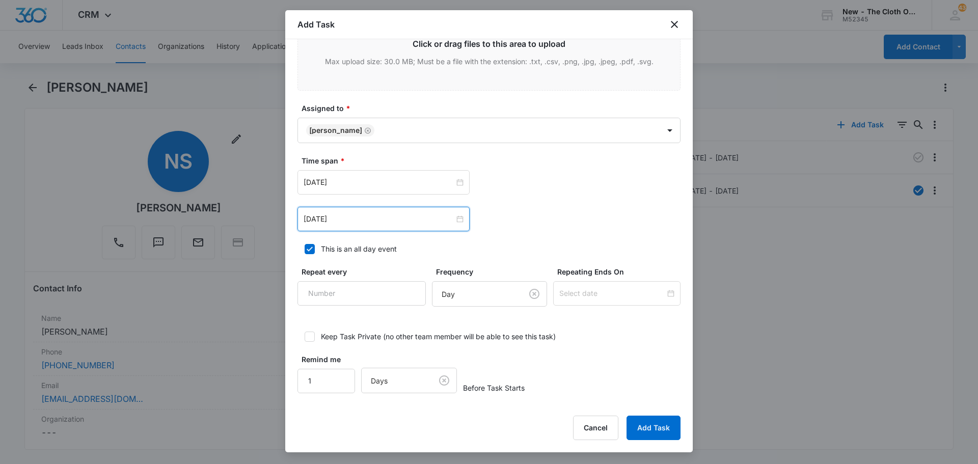
click at [496, 252] on label "This is an all day event" at bounding box center [489, 249] width 383 height 11
click at [305, 252] on input "This is an all day event" at bounding box center [301, 249] width 7 height 7
checkbox input "false"
click at [646, 425] on button "Add Task" at bounding box center [654, 428] width 54 height 24
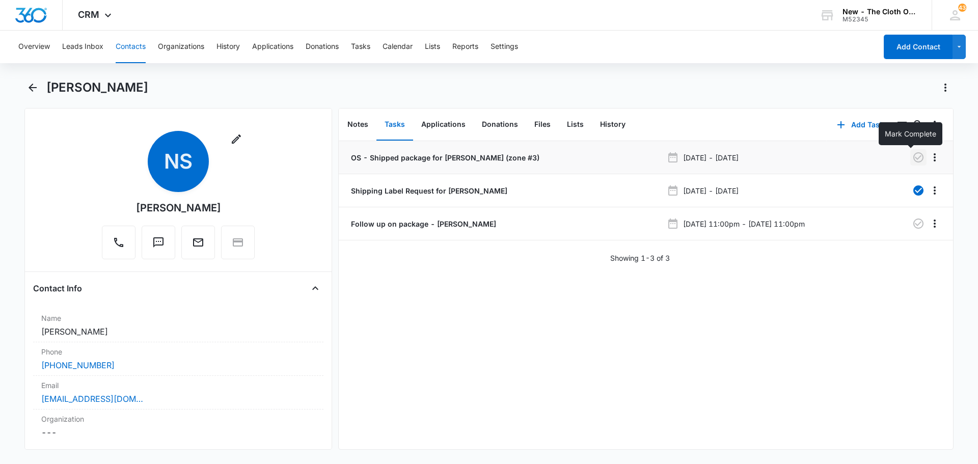
click at [912, 159] on icon "button" at bounding box center [918, 157] width 12 height 12
click at [32, 91] on icon "Back" at bounding box center [32, 88] width 12 height 12
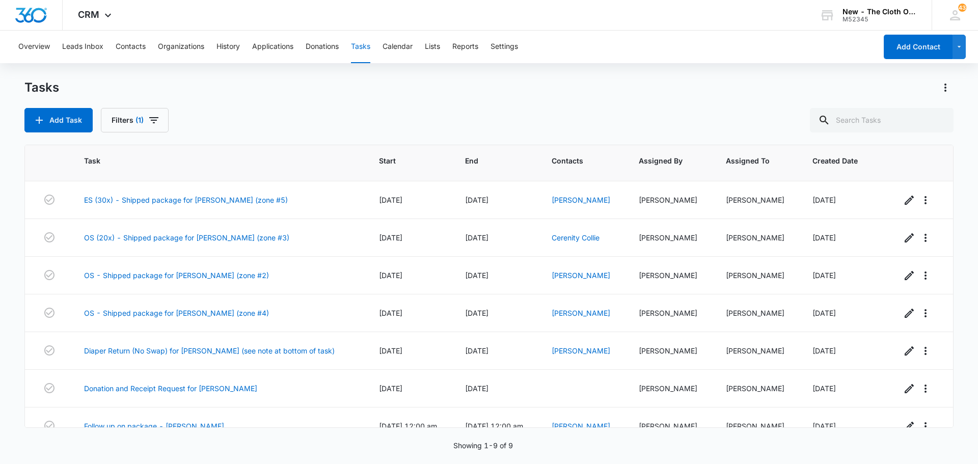
scroll to position [51, 0]
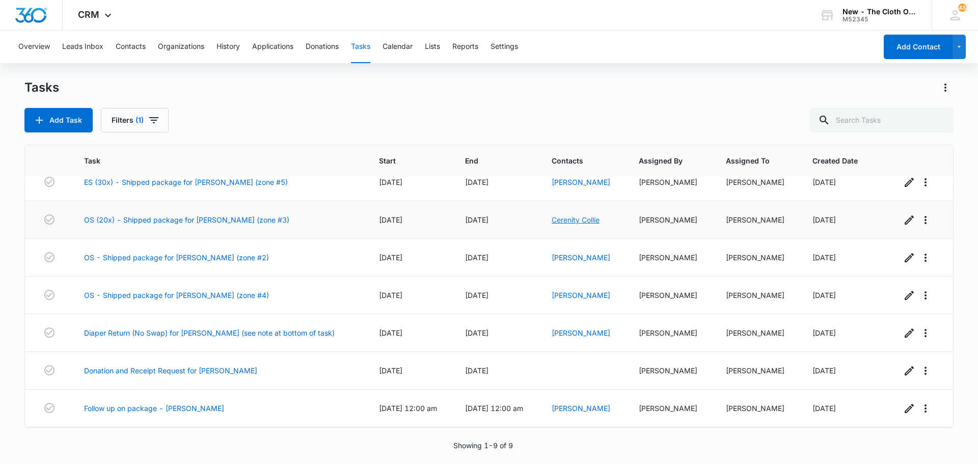
click at [577, 221] on link "Cerenity Collie" at bounding box center [576, 219] width 48 height 9
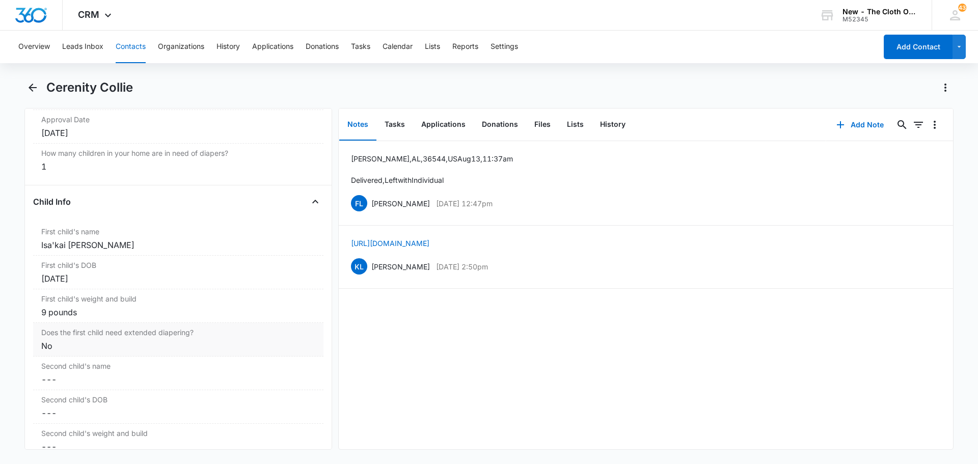
scroll to position [1121, 0]
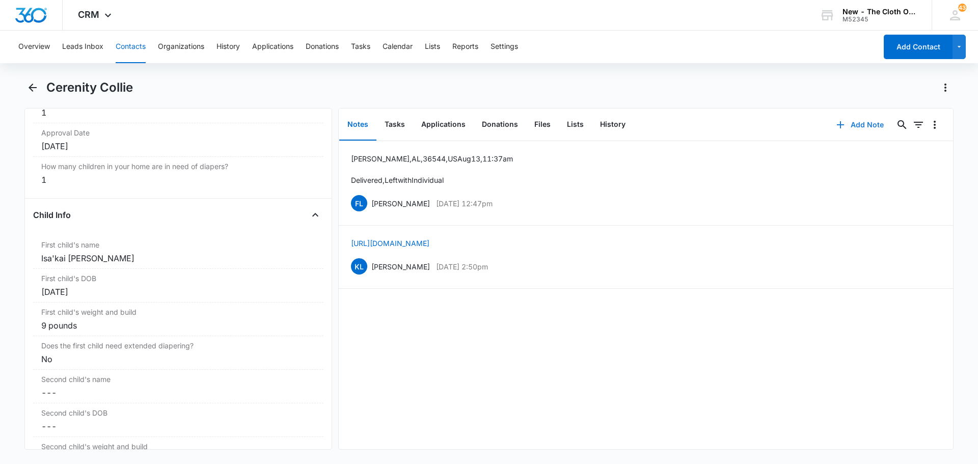
click at [837, 122] on icon "button" at bounding box center [840, 125] width 12 height 12
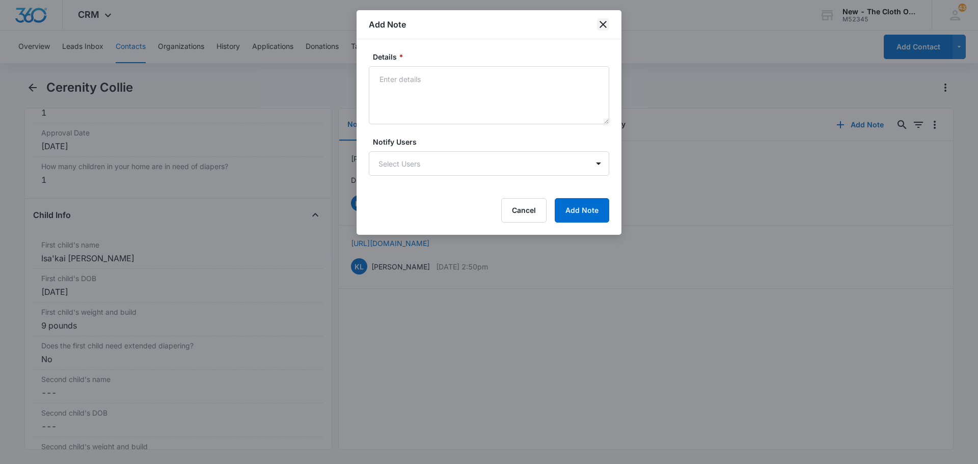
click at [602, 24] on icon "close" at bounding box center [603, 24] width 12 height 12
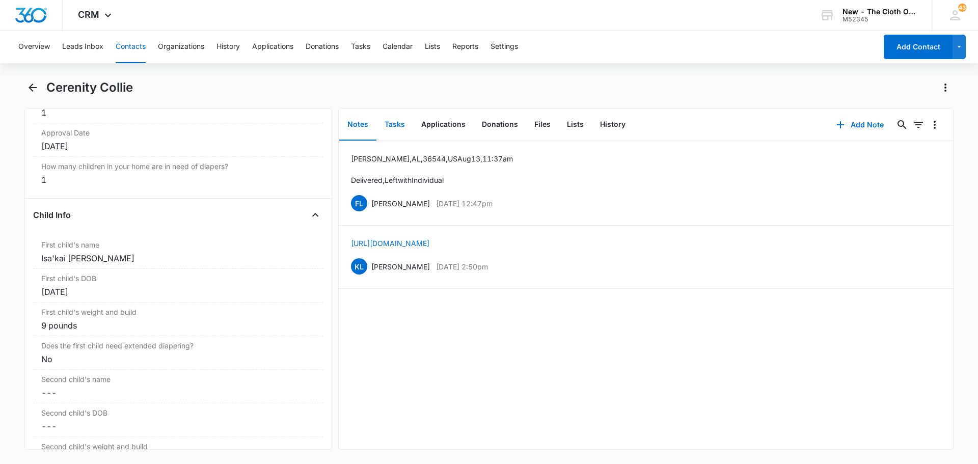
click at [392, 123] on button "Tasks" at bounding box center [394, 125] width 37 height 32
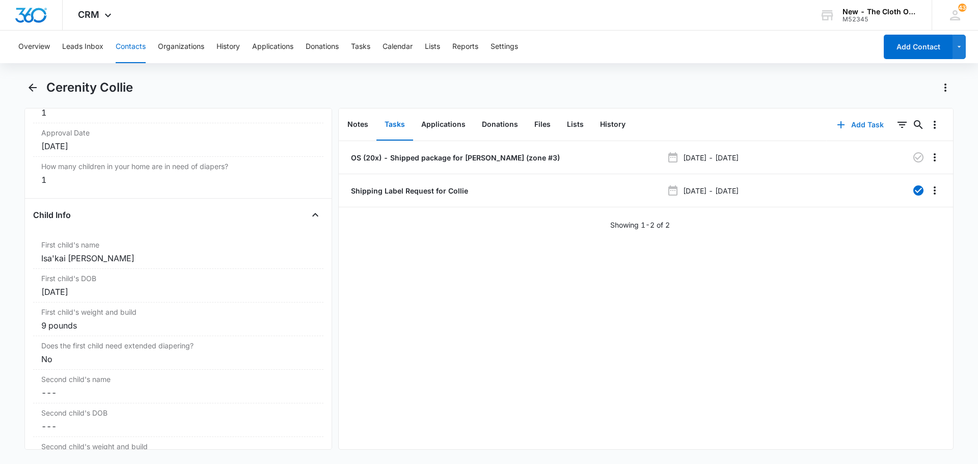
click at [840, 125] on icon "button" at bounding box center [841, 125] width 12 height 12
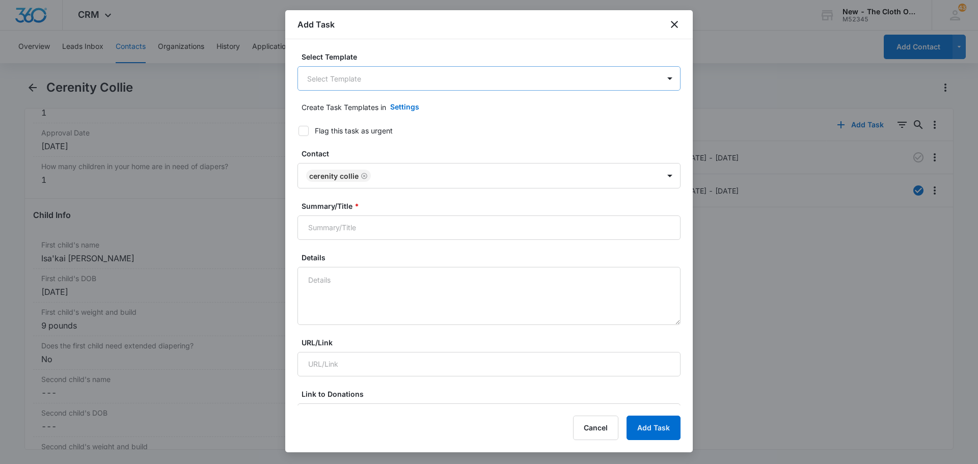
click at [397, 83] on body "CRM Apps Reputation Forms CRM Email Social Ads Intelligence Brand New - The Clo…" at bounding box center [489, 232] width 978 height 464
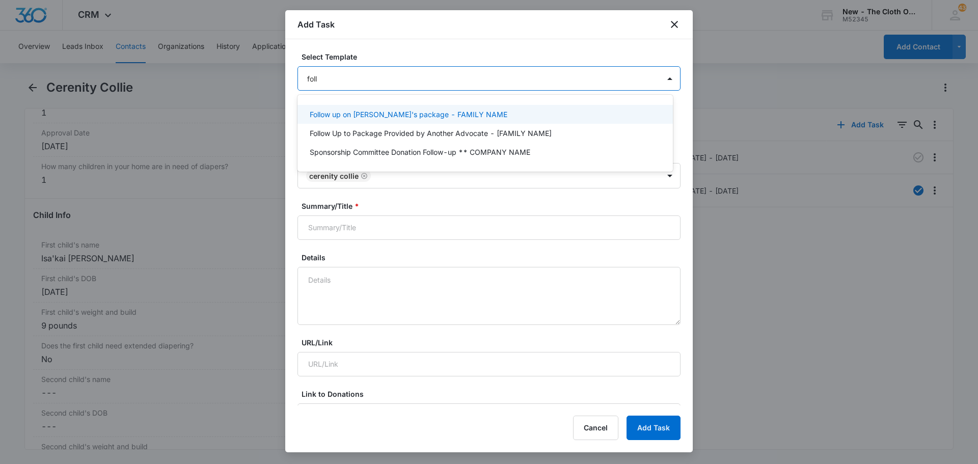
type input "follo"
click at [387, 113] on p "Follow up on Jake's package - FAMILY NAME" at bounding box center [409, 114] width 198 height 11
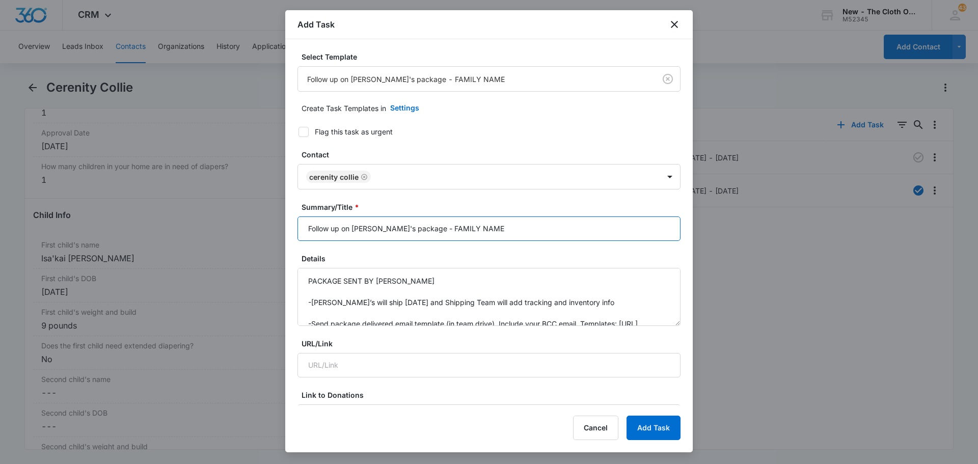
drag, startPoint x: 414, startPoint y: 230, endPoint x: 463, endPoint y: 231, distance: 48.9
click at [463, 231] on input "Follow up on Jake's package - FAMILY NAME" at bounding box center [489, 229] width 383 height 24
drag, startPoint x: 374, startPoint y: 228, endPoint x: 345, endPoint y: 231, distance: 29.2
click at [345, 231] on input "Follow up on Jake's package - Collie" at bounding box center [489, 229] width 383 height 24
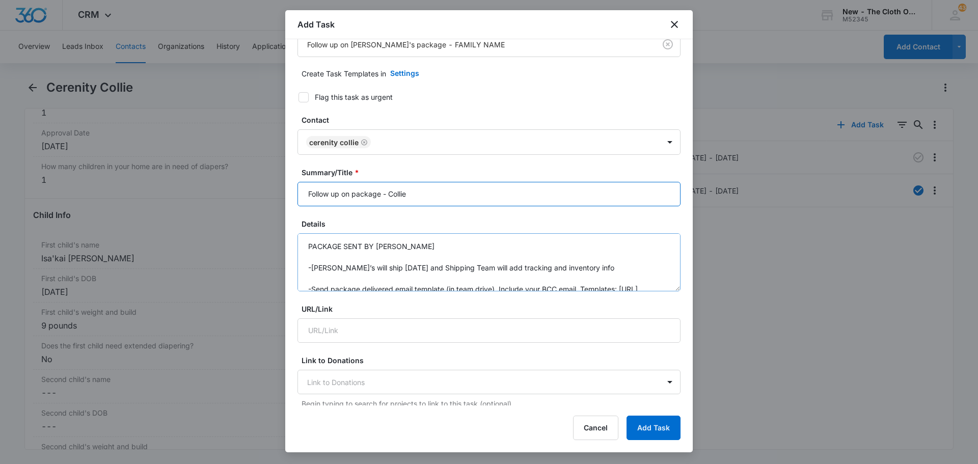
scroll to position [51, 0]
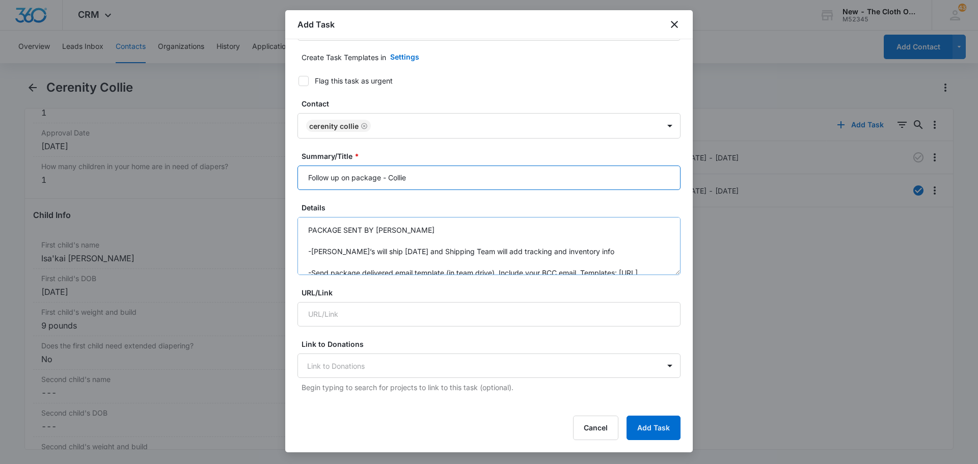
type input "Follow up on package - Collie"
drag, startPoint x: 402, startPoint y: 231, endPoint x: 388, endPoint y: 231, distance: 13.8
click at [388, 231] on textarea "PACKAGE SENT BY JAKES -Jake’s will ship within 7 days and Shipping Team will ad…" at bounding box center [489, 246] width 383 height 58
click at [425, 233] on textarea "PACKAGE SENT BY [PERSON_NAME] -[PERSON_NAME]’s will ship [DATE] and Shipping Te…" at bounding box center [489, 246] width 383 height 58
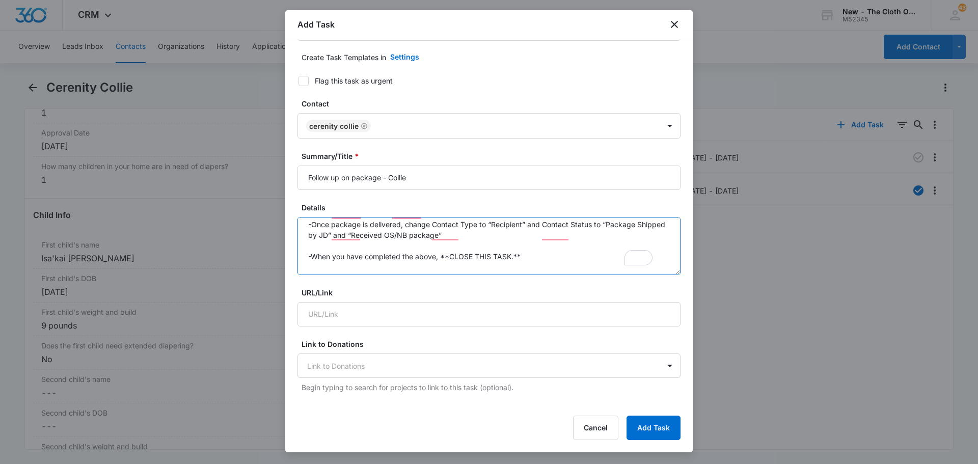
scroll to position [0, 0]
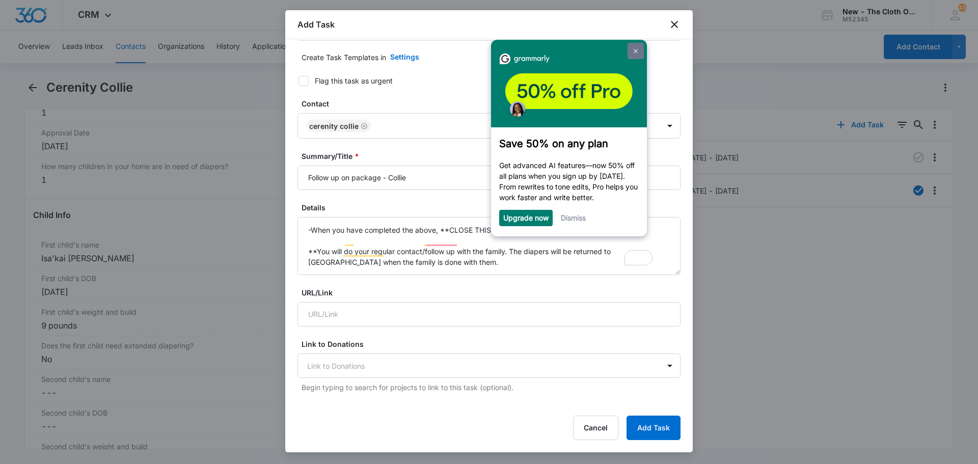
click at [632, 52] on link at bounding box center [636, 51] width 16 height 16
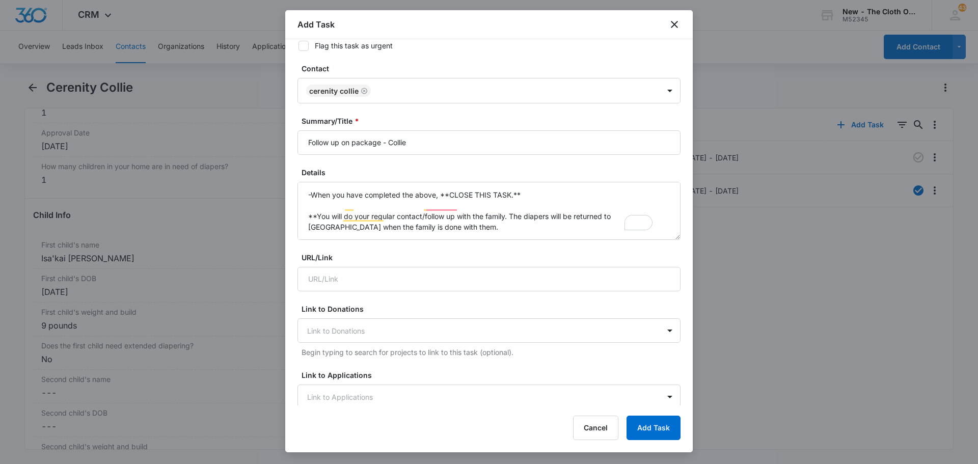
scroll to position [144, 0]
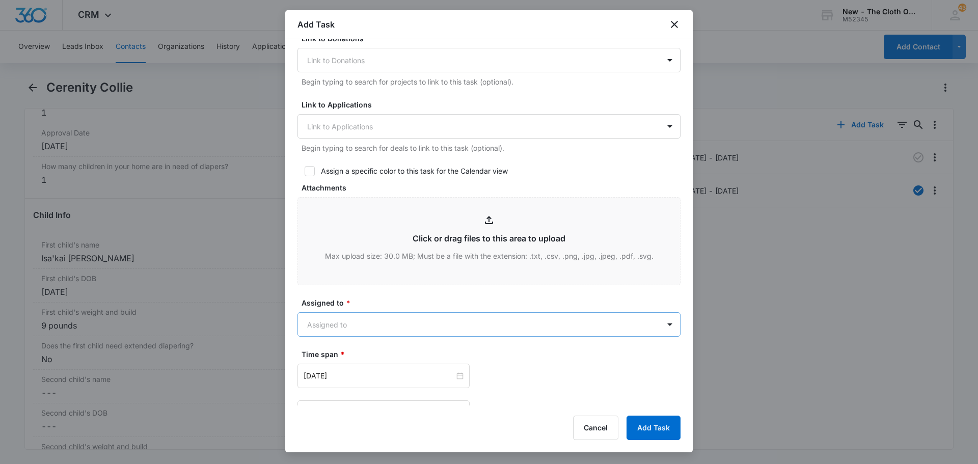
click at [350, 324] on body "CRM Apps Reputation Forms CRM Email Social Ads Intelligence Brand New - The Clo…" at bounding box center [489, 232] width 978 height 464
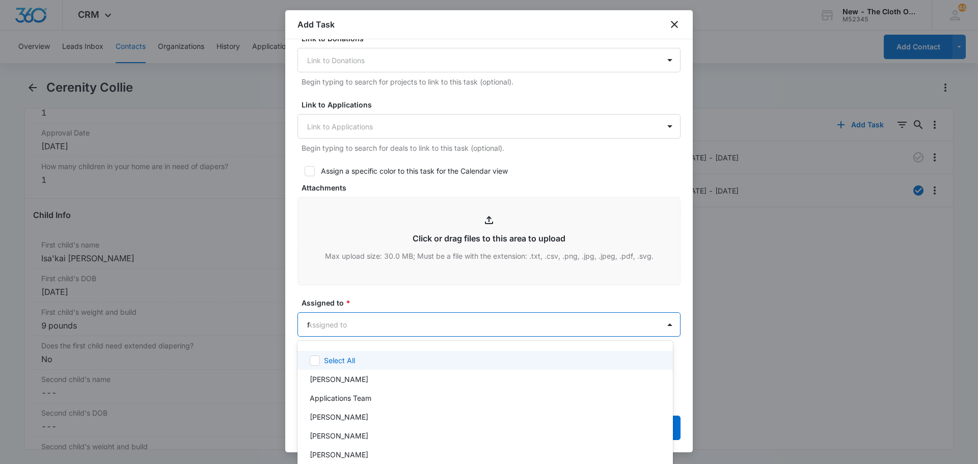
type input "fa"
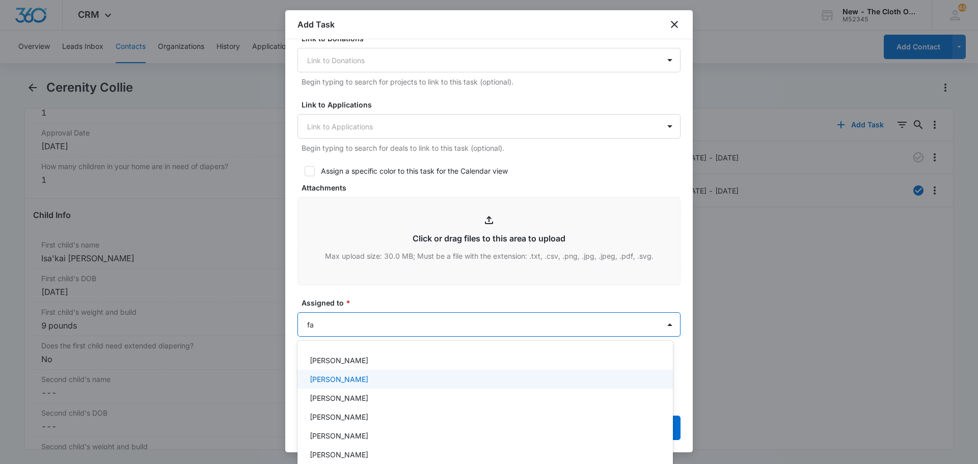
click at [344, 383] on p "[PERSON_NAME]" at bounding box center [339, 379] width 59 height 11
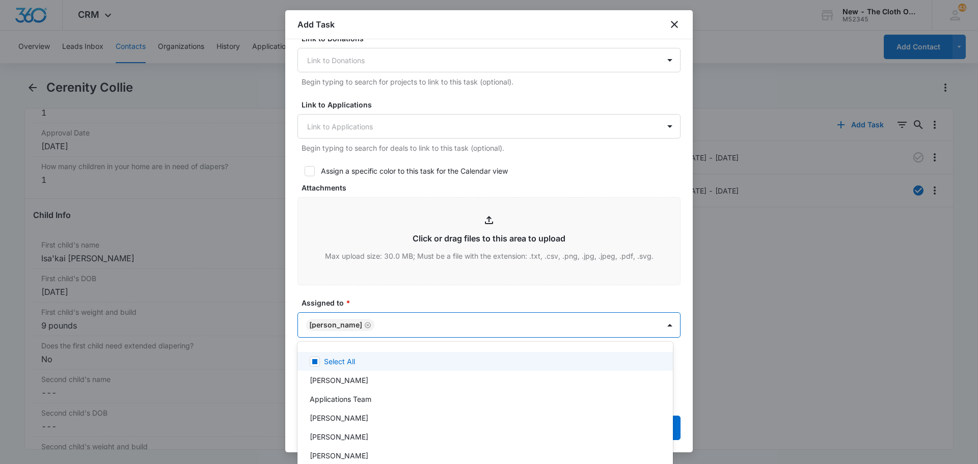
click at [378, 298] on div at bounding box center [489, 232] width 978 height 464
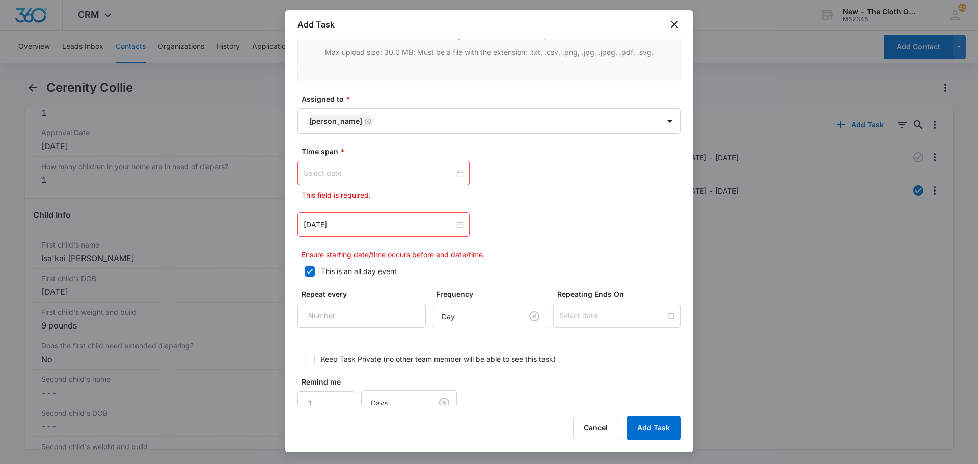
drag, startPoint x: 421, startPoint y: 227, endPoint x: 406, endPoint y: 211, distance: 22.0
click at [420, 227] on input "[DATE]" at bounding box center [379, 224] width 151 height 11
click at [359, 177] on input at bounding box center [379, 173] width 151 height 11
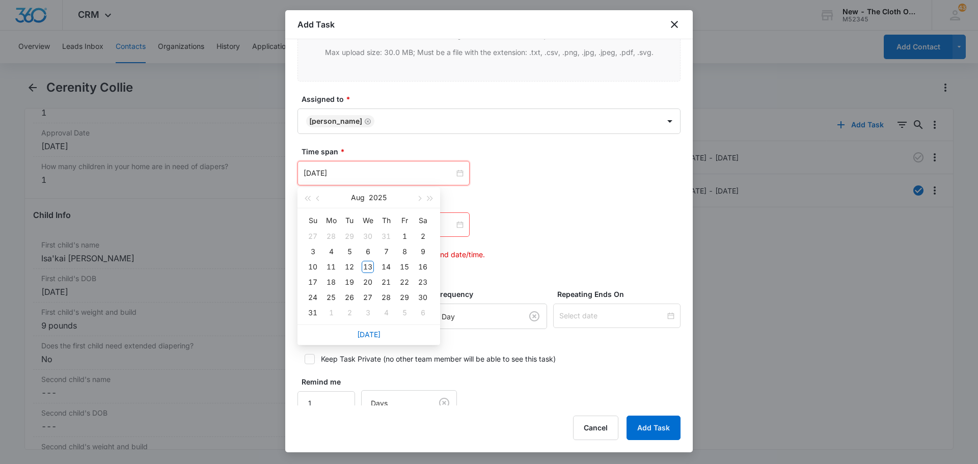
type input "[DATE]"
click at [369, 295] on div "27" at bounding box center [368, 297] width 12 height 12
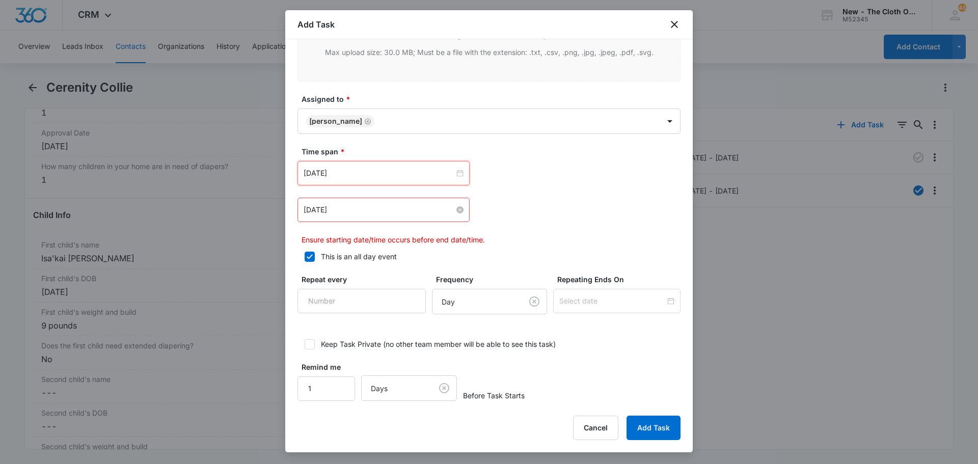
click at [379, 212] on input "[DATE]" at bounding box center [379, 209] width 151 height 11
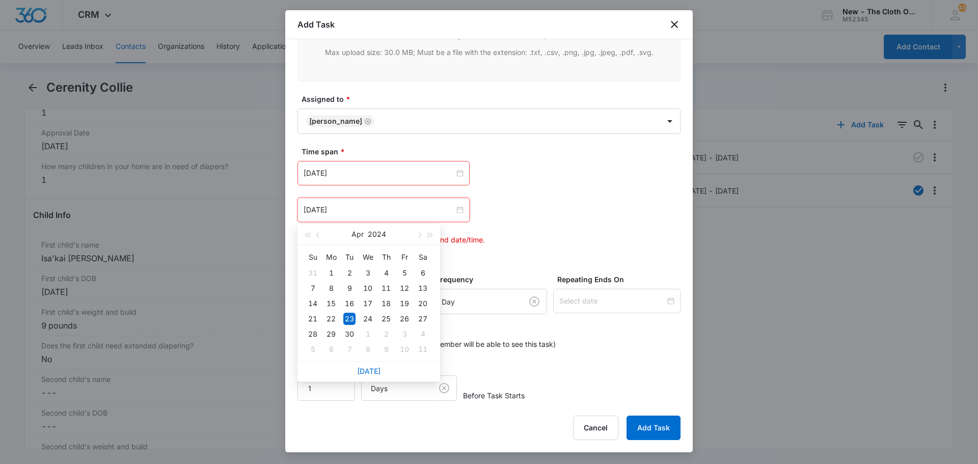
drag, startPoint x: 370, startPoint y: 369, endPoint x: 373, endPoint y: 357, distance: 12.7
click at [370, 369] on link "[DATE]" at bounding box center [368, 371] width 23 height 9
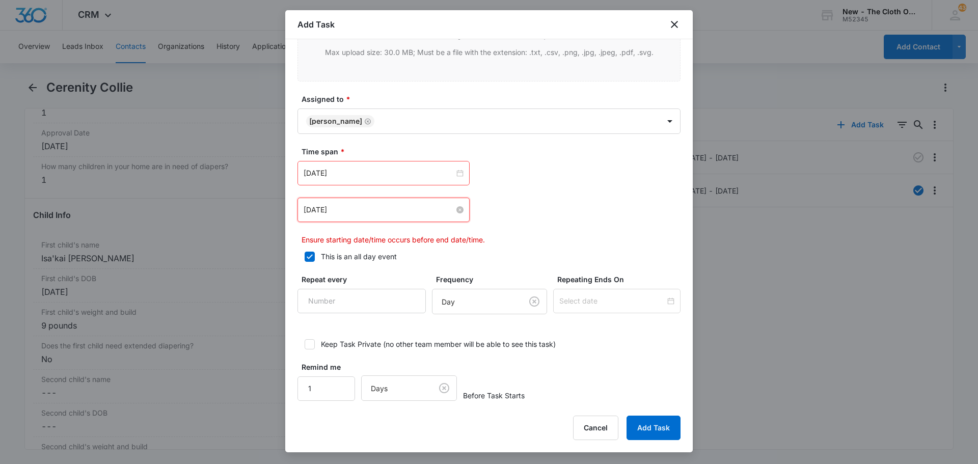
click at [358, 205] on input "[DATE]" at bounding box center [379, 209] width 151 height 11
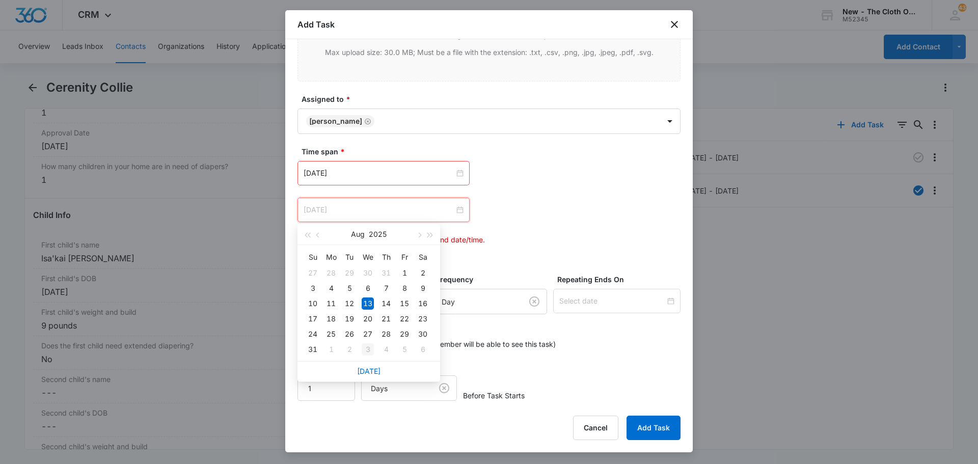
type input "[DATE]"
click at [370, 351] on div "3" at bounding box center [368, 349] width 12 height 12
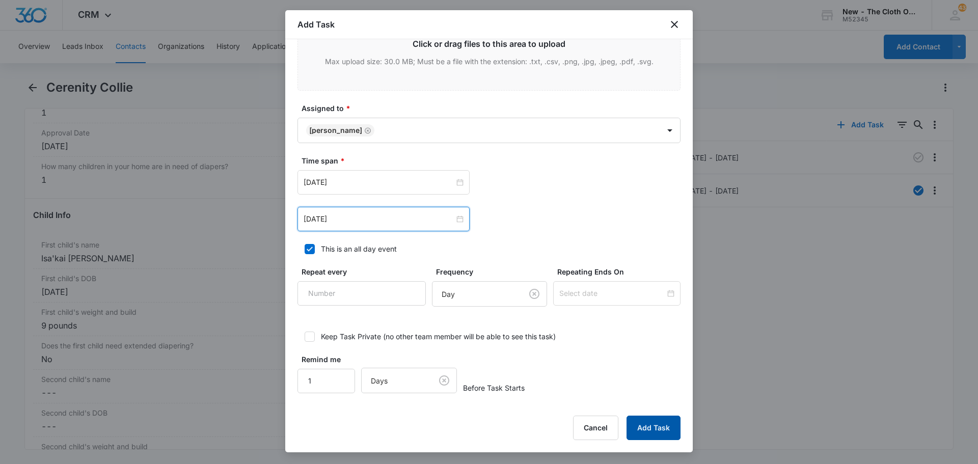
click at [645, 422] on button "Add Task" at bounding box center [654, 428] width 54 height 24
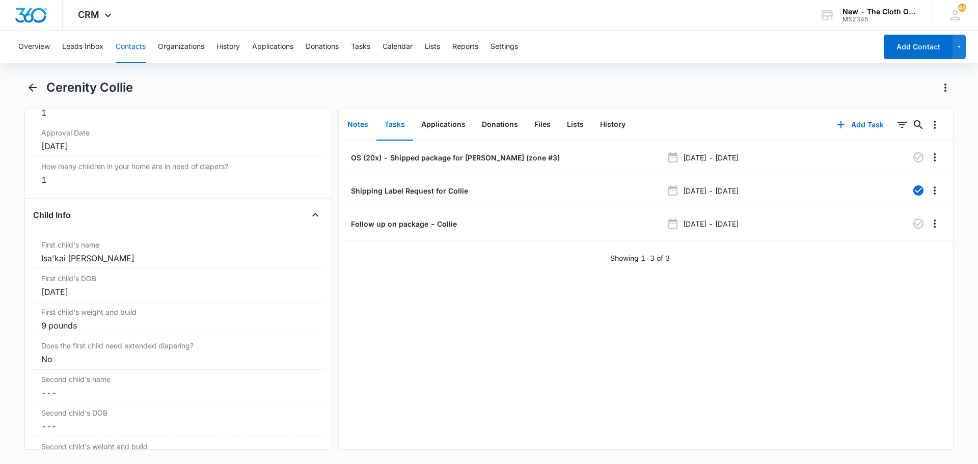
click at [353, 122] on button "Notes" at bounding box center [357, 125] width 37 height 32
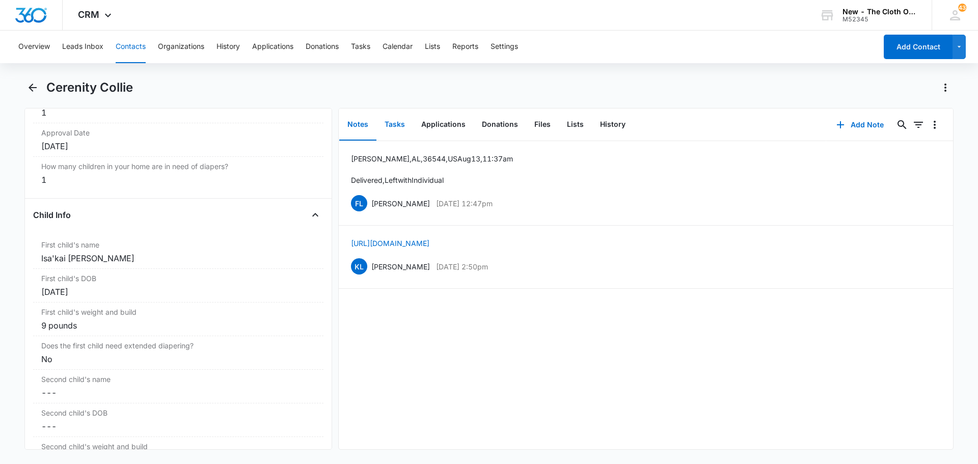
click at [400, 122] on button "Tasks" at bounding box center [394, 125] width 37 height 32
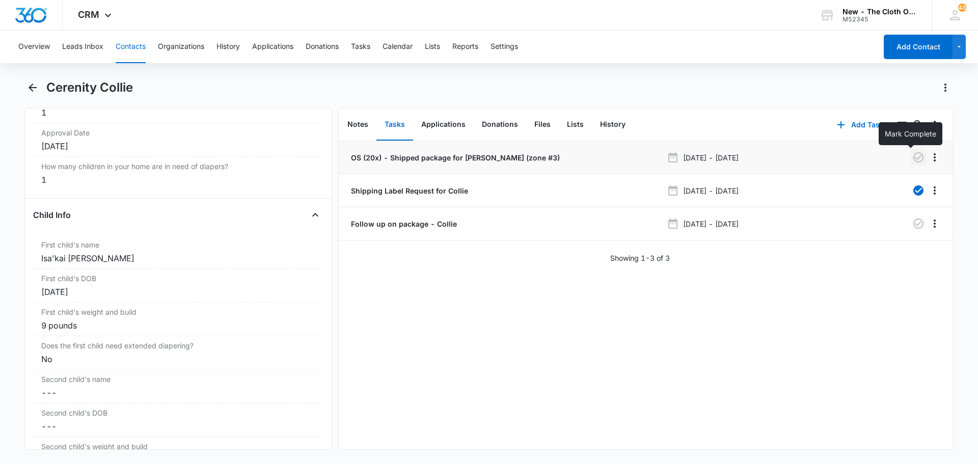
click at [917, 159] on button "button" at bounding box center [918, 157] width 16 height 16
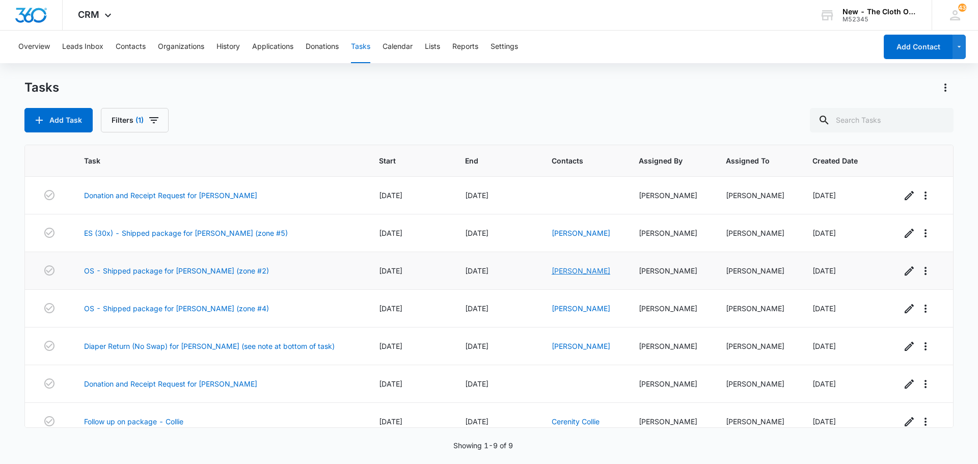
click at [599, 272] on link "[PERSON_NAME]" at bounding box center [581, 270] width 59 height 9
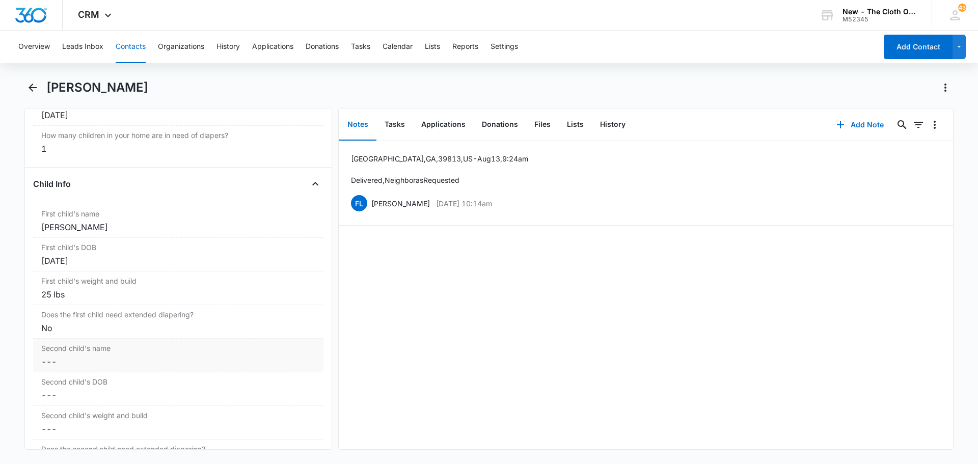
scroll to position [1172, 0]
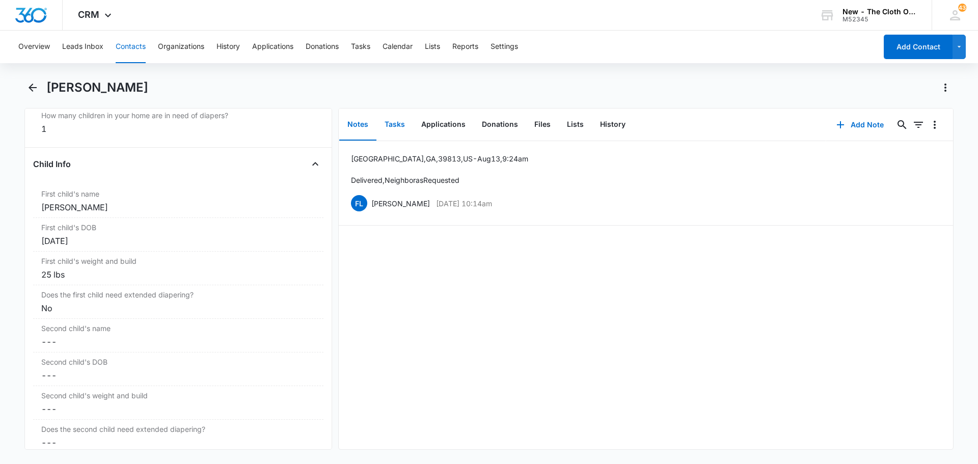
click at [391, 121] on button "Tasks" at bounding box center [394, 125] width 37 height 32
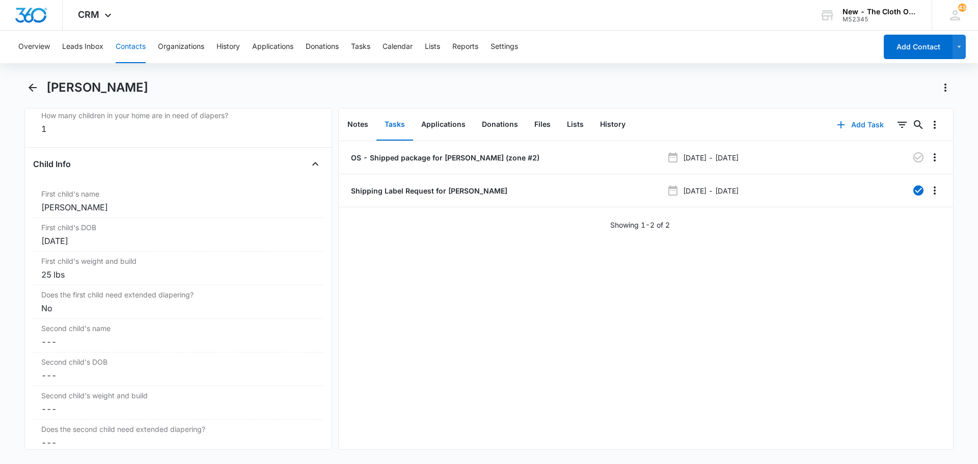
click at [835, 121] on icon "button" at bounding box center [841, 125] width 12 height 12
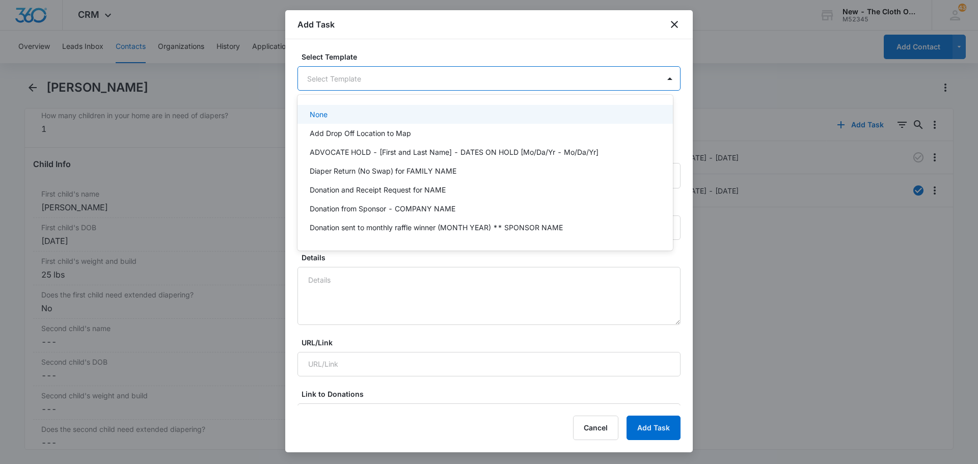
click at [387, 87] on body "CRM Apps Reputation Forms CRM Email Social Ads Intelligence Brand New - The Clo…" at bounding box center [489, 232] width 978 height 464
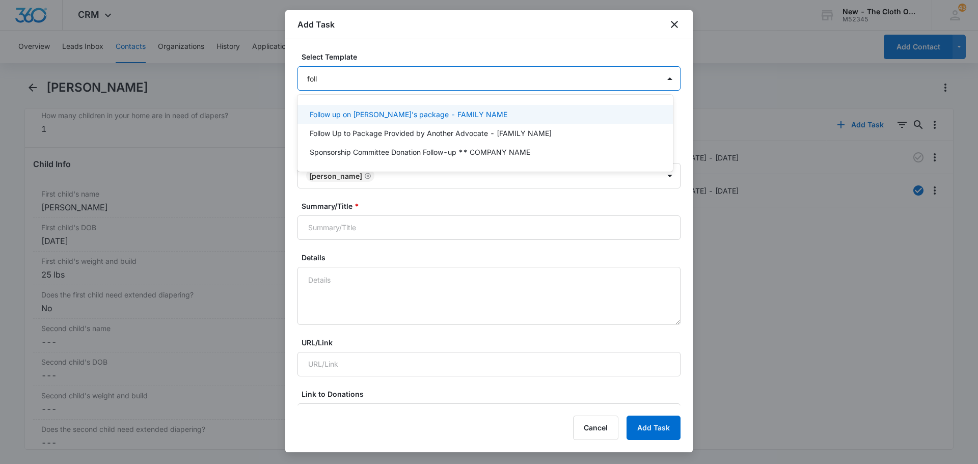
type input "follo"
click at [384, 115] on p "Follow up on [PERSON_NAME]'s package - FAMILY NAME" at bounding box center [409, 114] width 198 height 11
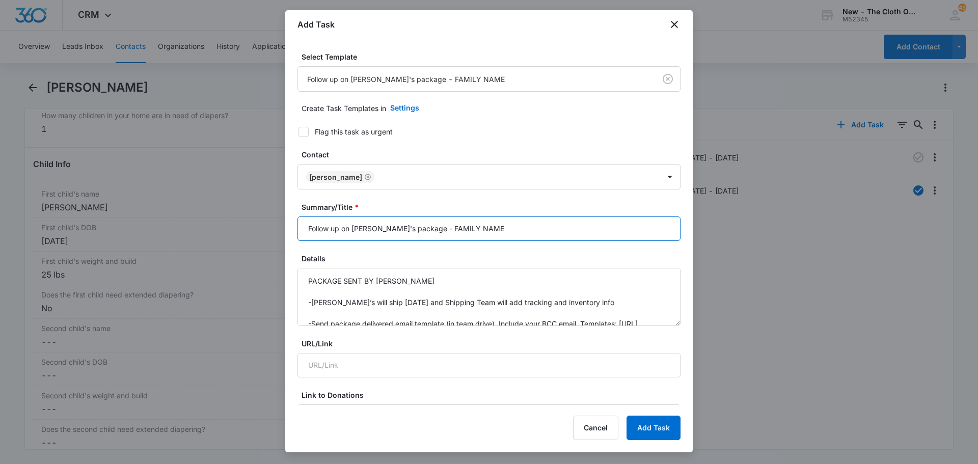
drag, startPoint x: 415, startPoint y: 231, endPoint x: 468, endPoint y: 231, distance: 52.5
click at [468, 231] on input "Follow up on [PERSON_NAME]'s package - FAMILY NAME" at bounding box center [489, 229] width 383 height 24
drag, startPoint x: 373, startPoint y: 229, endPoint x: 355, endPoint y: 231, distance: 19.0
click at [355, 231] on input "Follow up on [PERSON_NAME]'s package - [PERSON_NAME]" at bounding box center [489, 229] width 383 height 24
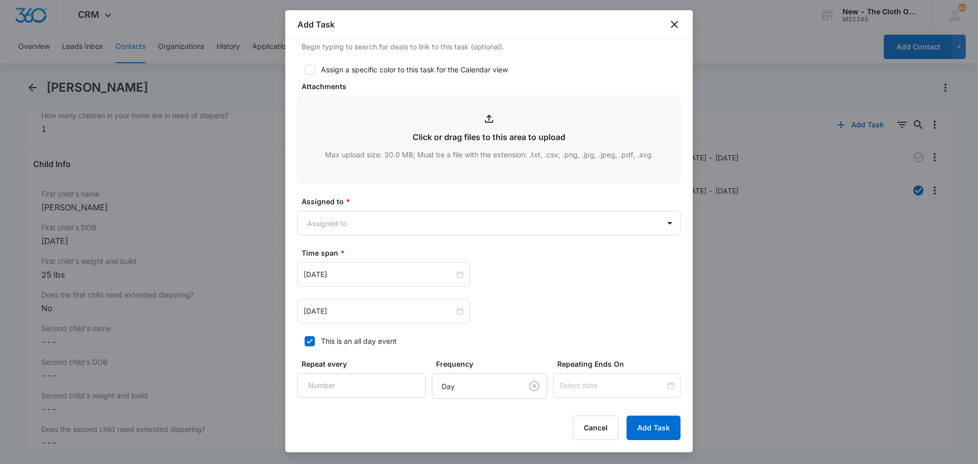
scroll to position [458, 0]
type input "Follow up on package - [PERSON_NAME]"
click at [340, 229] on body "CRM Apps Reputation Forms CRM Email Social Ads Intelligence Brand New - The Clo…" at bounding box center [489, 232] width 978 height 464
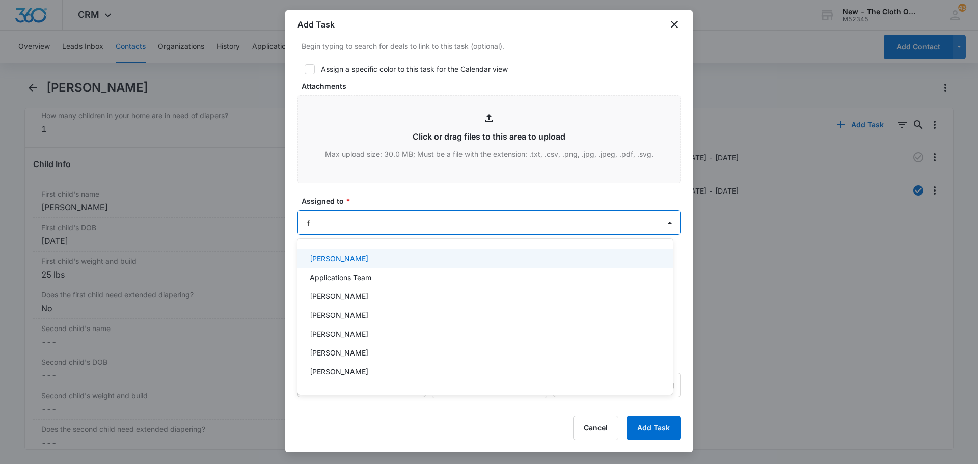
type input "fa"
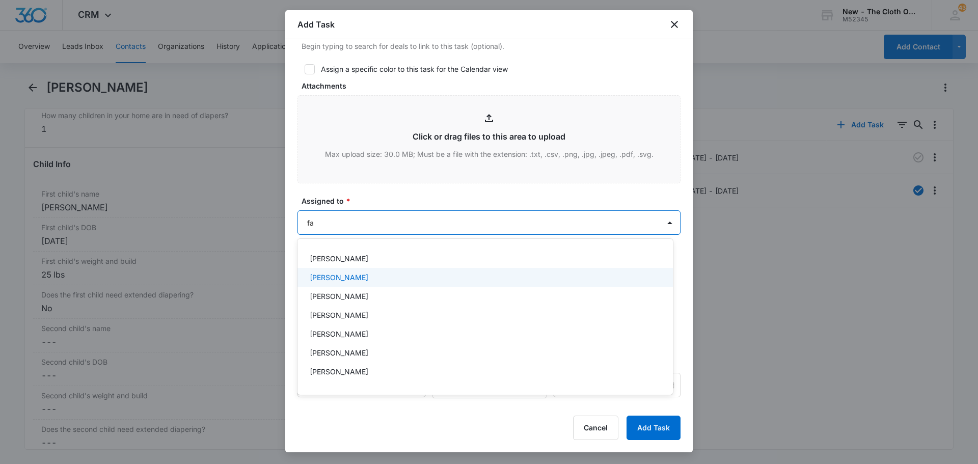
click at [342, 280] on p "[PERSON_NAME]" at bounding box center [339, 277] width 59 height 11
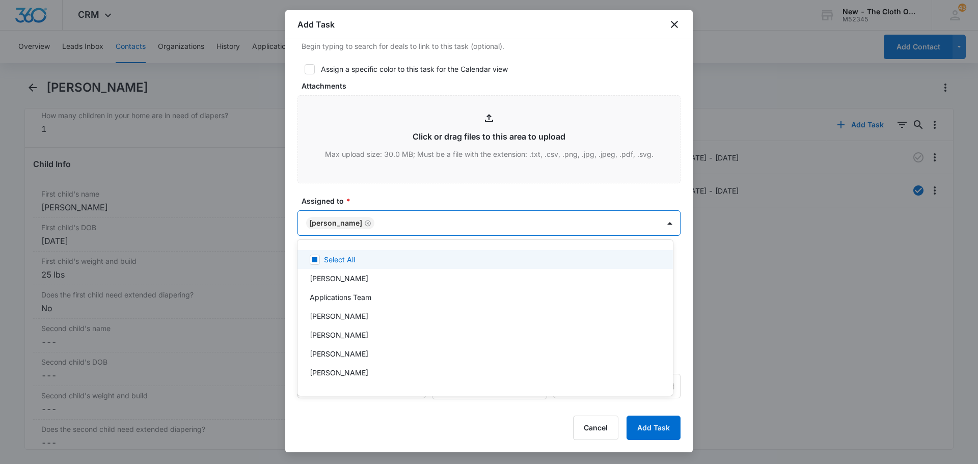
click at [379, 198] on div at bounding box center [489, 232] width 978 height 464
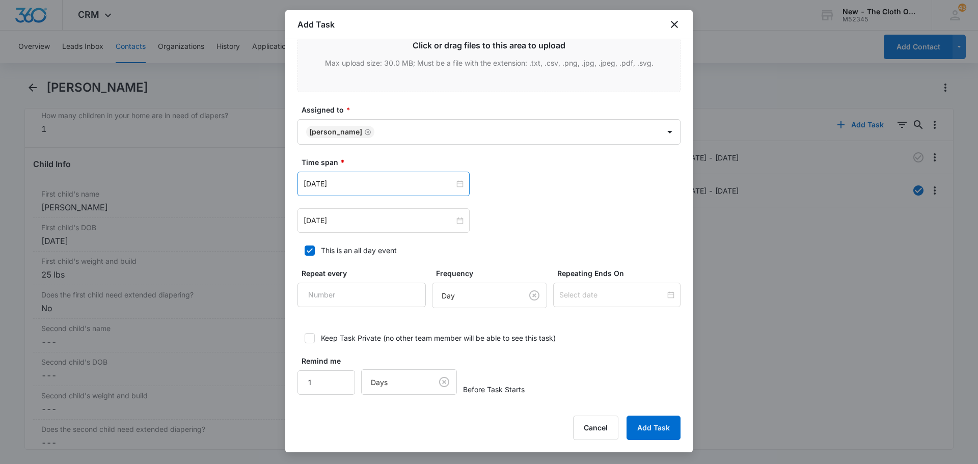
scroll to position [551, 0]
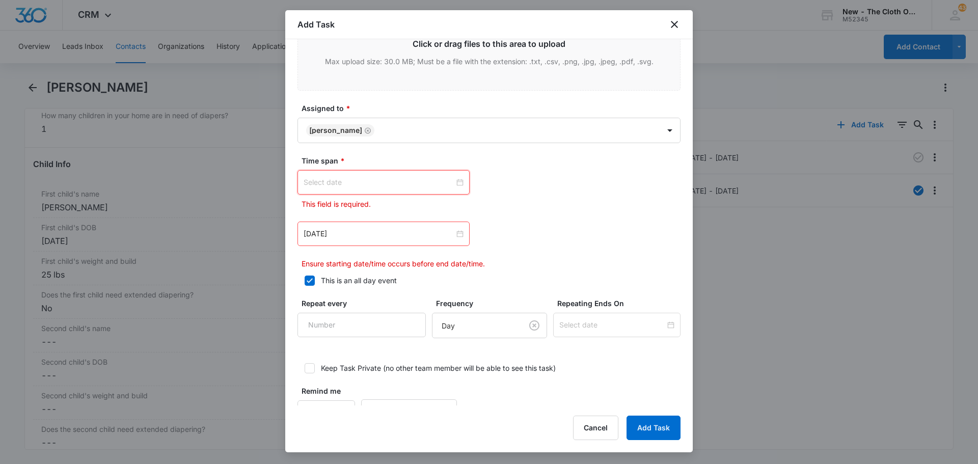
click at [443, 179] on input at bounding box center [379, 182] width 151 height 11
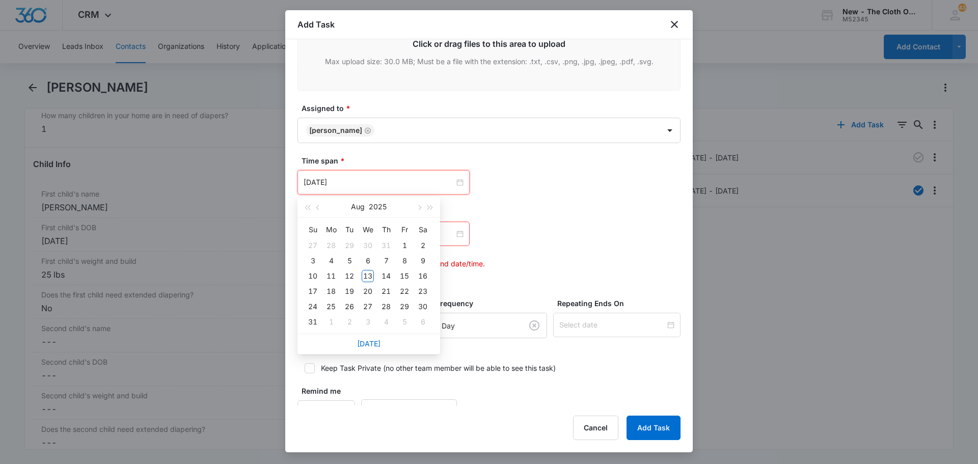
type input "[DATE]"
click at [370, 345] on link "[DATE]" at bounding box center [368, 343] width 23 height 9
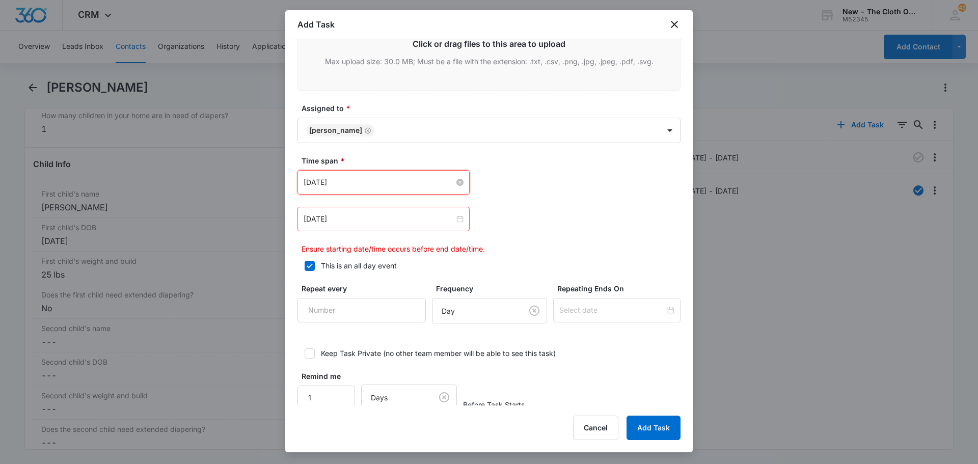
click at [346, 180] on input "[DATE]" at bounding box center [379, 182] width 151 height 11
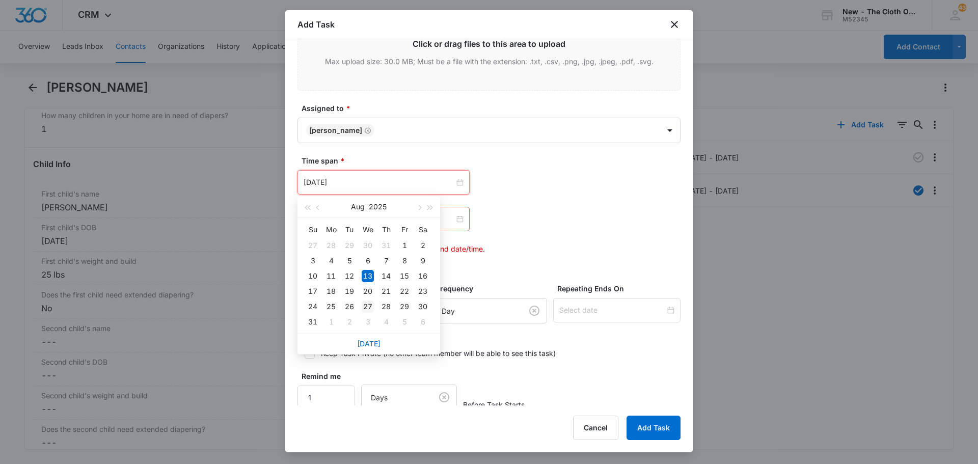
type input "[DATE]"
click at [368, 307] on div "27" at bounding box center [368, 307] width 12 height 12
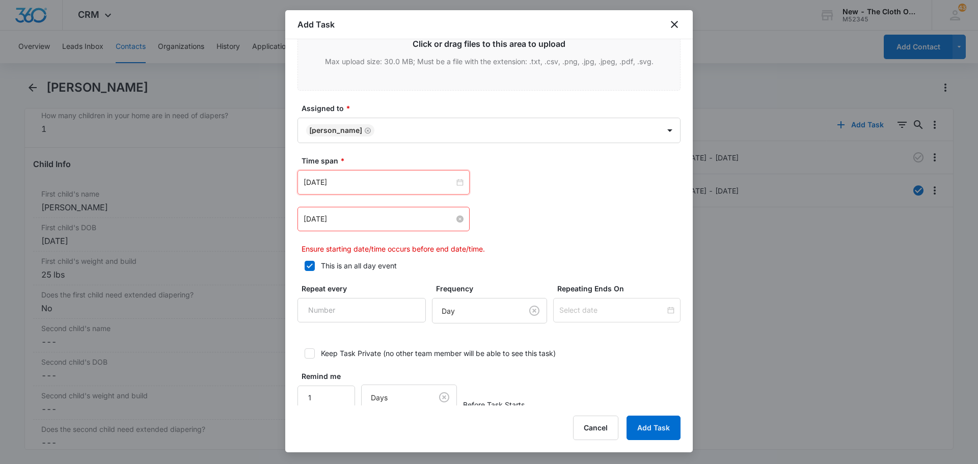
click at [369, 218] on input "[DATE]" at bounding box center [379, 218] width 151 height 11
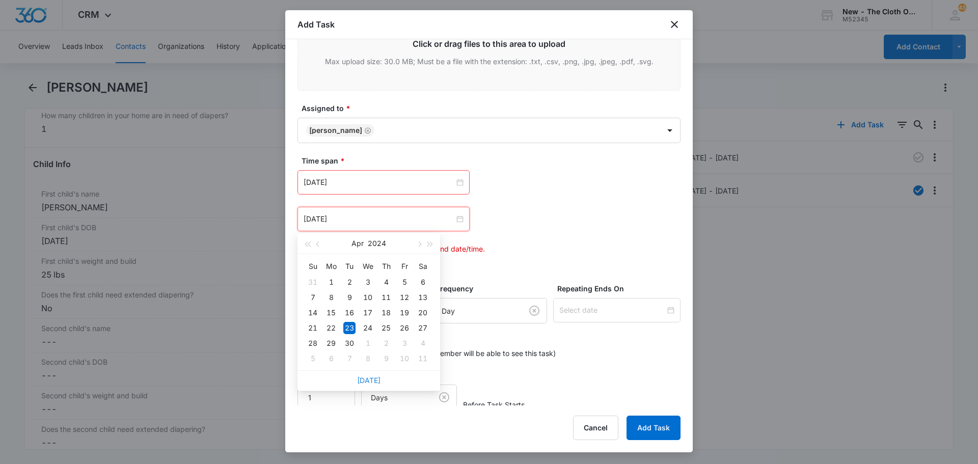
click at [374, 383] on link "[DATE]" at bounding box center [368, 380] width 23 height 9
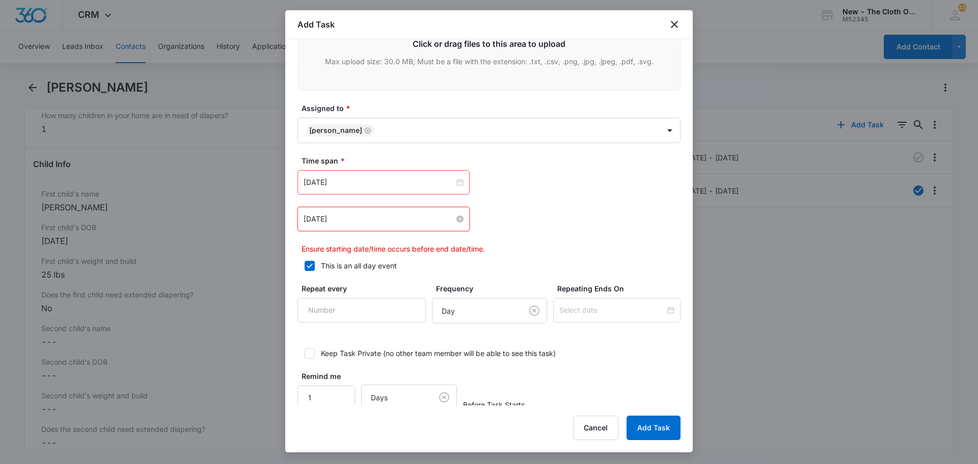
click at [384, 217] on input "[DATE]" at bounding box center [379, 218] width 151 height 11
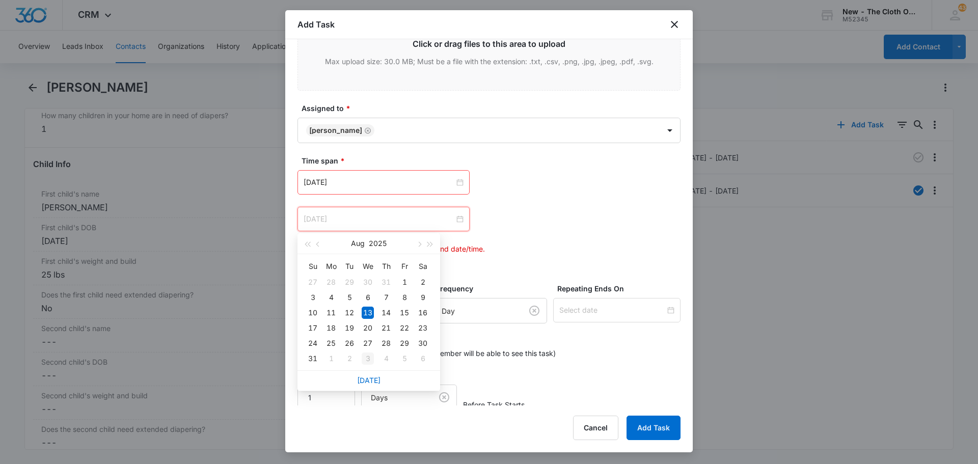
type input "[DATE]"
click at [370, 353] on div "3" at bounding box center [368, 359] width 12 height 12
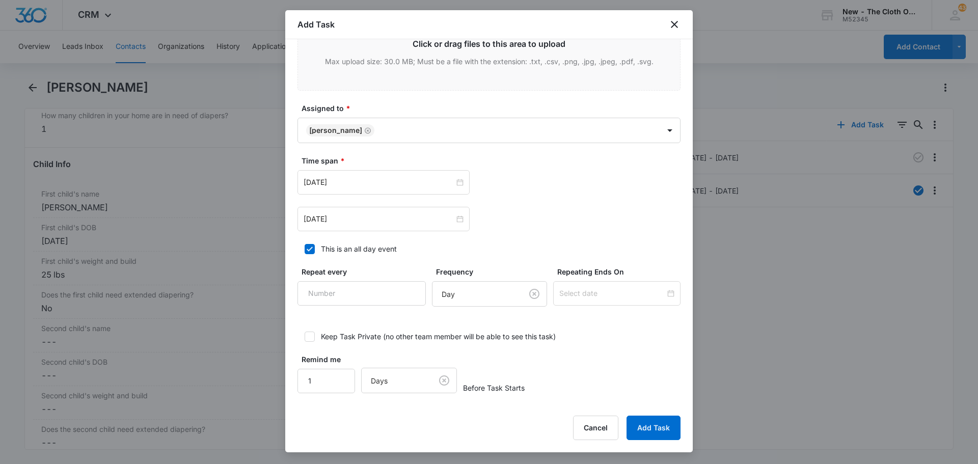
click at [582, 229] on div "[DATE] [DATE] Su Mo Tu We Th Fr Sa 31 1 2 3 4 5 6 7 8 9 10 11 12 13 14 15 16 17…" at bounding box center [489, 219] width 383 height 24
click at [639, 437] on button "Add Task" at bounding box center [654, 428] width 54 height 24
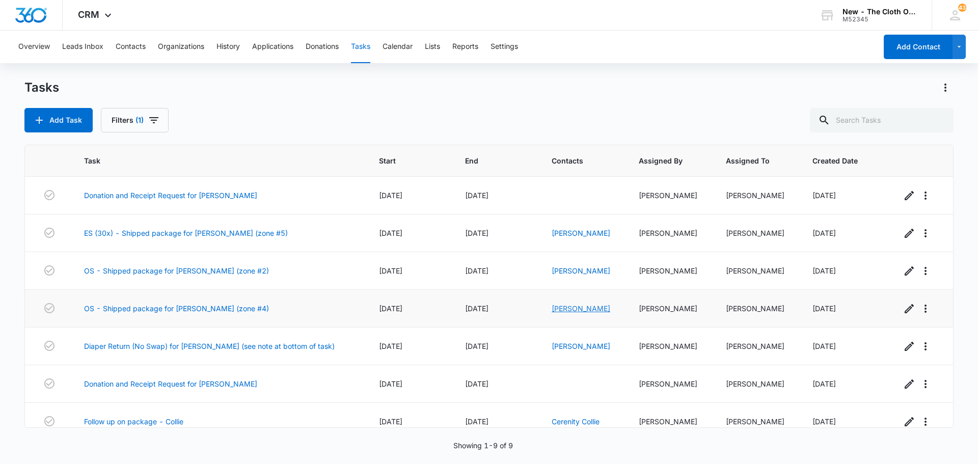
click at [582, 309] on link "[PERSON_NAME]" at bounding box center [581, 308] width 59 height 9
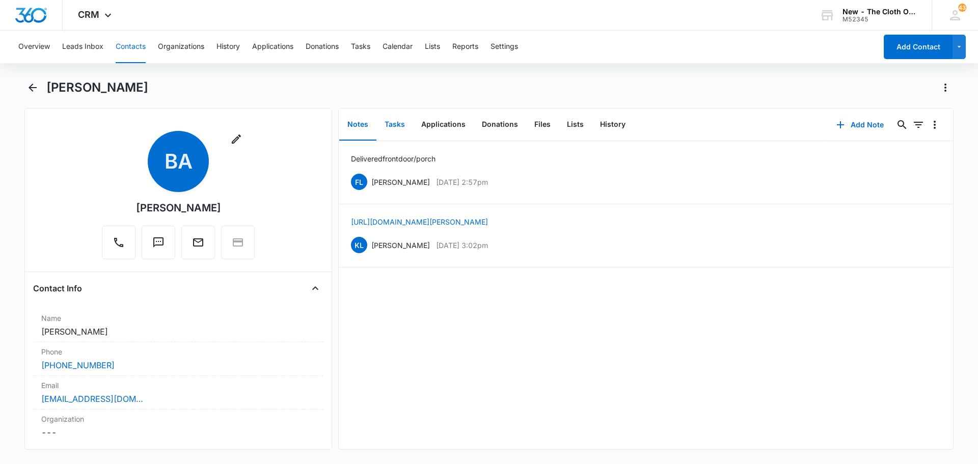
click at [400, 129] on button "Tasks" at bounding box center [394, 125] width 37 height 32
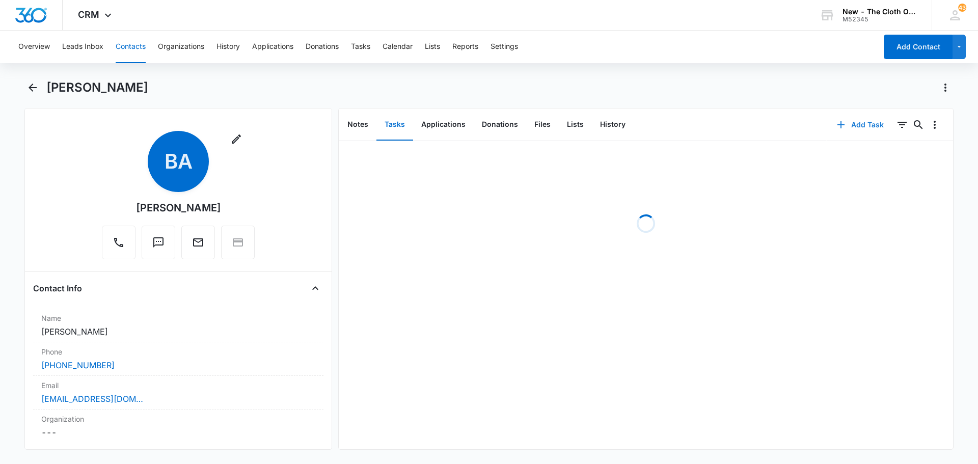
click at [838, 125] on icon "button" at bounding box center [841, 125] width 12 height 12
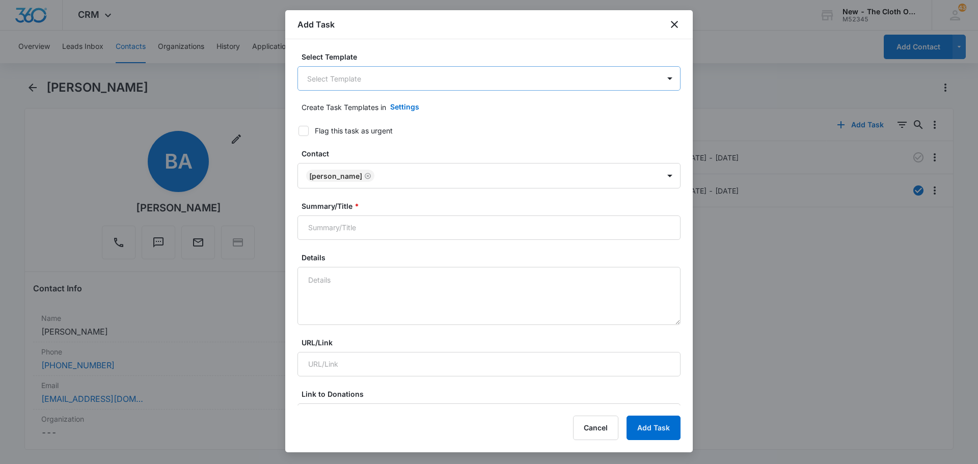
click at [393, 80] on body "CRM Apps Reputation Forms CRM Email Social Ads Intelligence Brand New - The Clo…" at bounding box center [489, 232] width 978 height 464
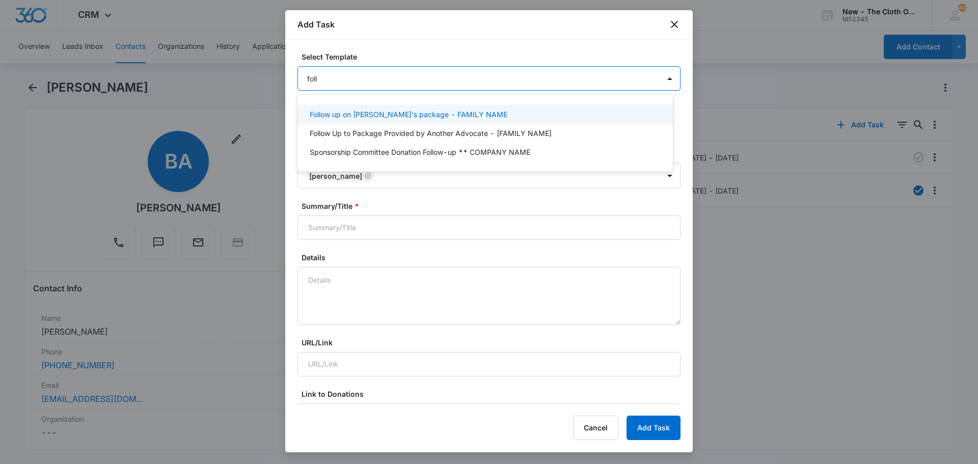
type input "follo"
click at [367, 107] on div "Follow up on [PERSON_NAME]'s package - FAMILY NAME" at bounding box center [485, 114] width 375 height 19
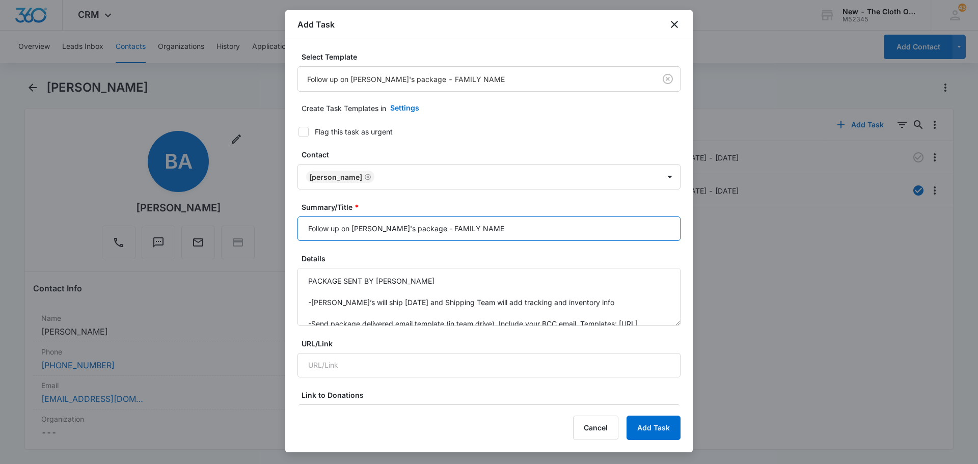
drag, startPoint x: 414, startPoint y: 231, endPoint x: 493, endPoint y: 232, distance: 78.5
click at [492, 232] on input "Follow up on [PERSON_NAME]'s package - FAMILY NAME" at bounding box center [489, 229] width 383 height 24
drag, startPoint x: 376, startPoint y: 228, endPoint x: 348, endPoint y: 229, distance: 27.5
click at [348, 229] on input "Follow up on [PERSON_NAME]'s package - [PERSON_NAME]" at bounding box center [489, 229] width 383 height 24
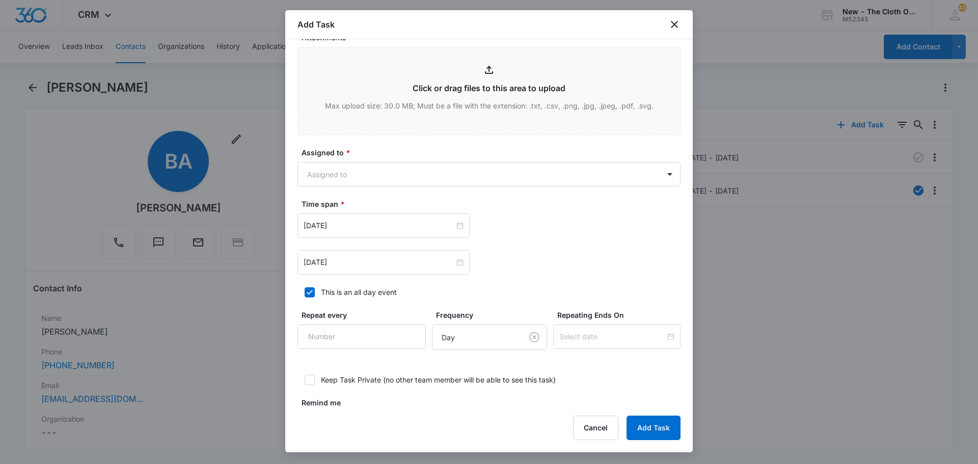
scroll to position [509, 0]
type input "Follow up on package - [PERSON_NAME]"
click at [358, 173] on body "CRM Apps Reputation Forms CRM Email Social Ads Intelligence Brand New - The Clo…" at bounding box center [489, 232] width 978 height 464
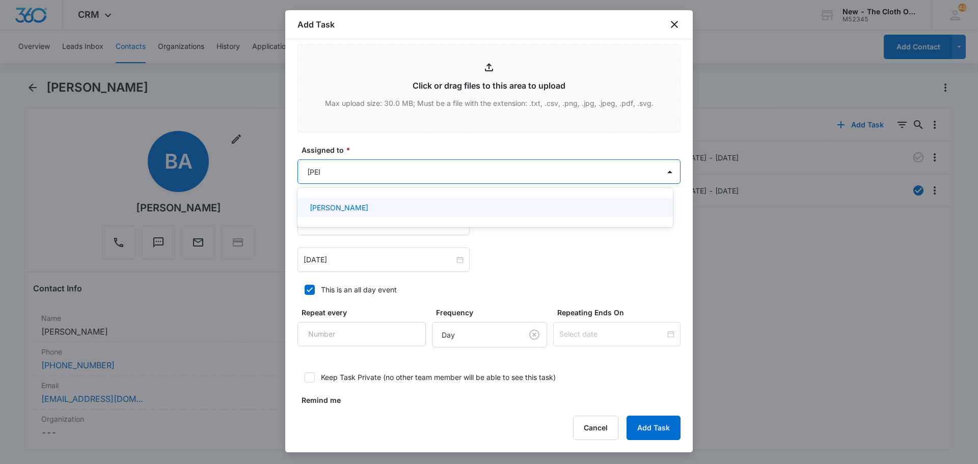
type input "[PERSON_NAME]"
click at [357, 209] on div "[PERSON_NAME]" at bounding box center [484, 207] width 349 height 11
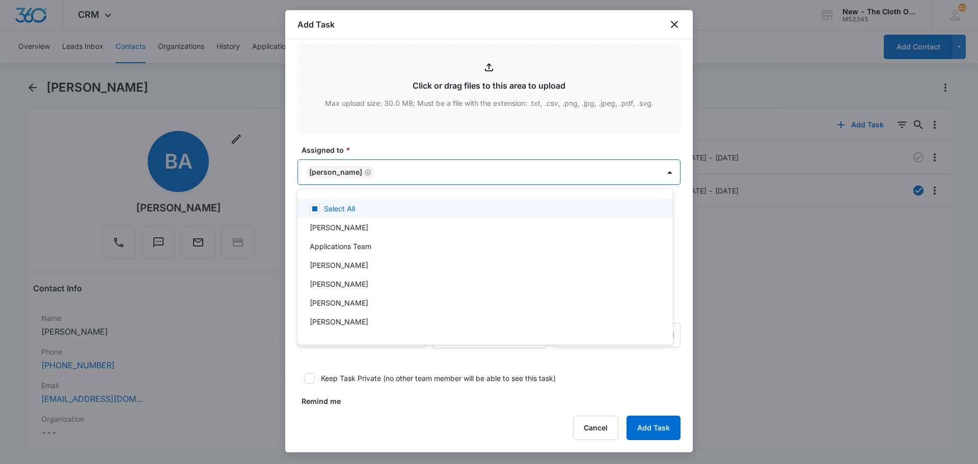
click at [373, 146] on div at bounding box center [489, 232] width 978 height 464
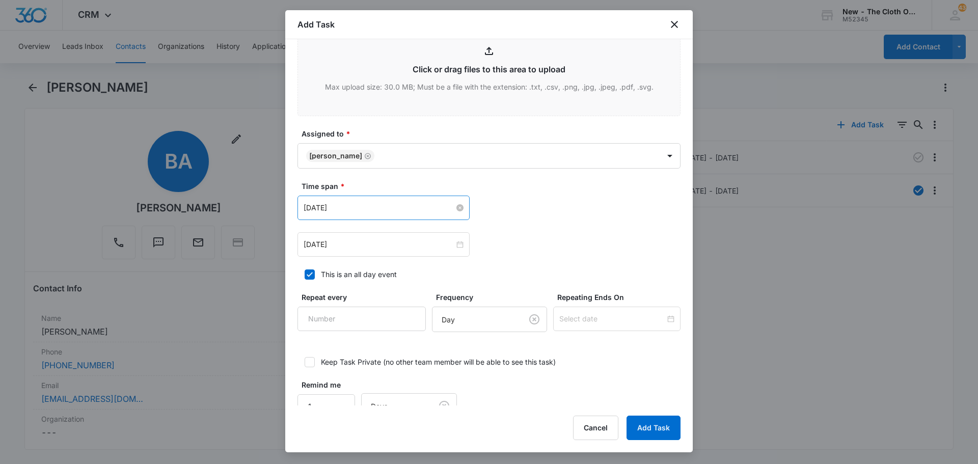
scroll to position [551, 0]
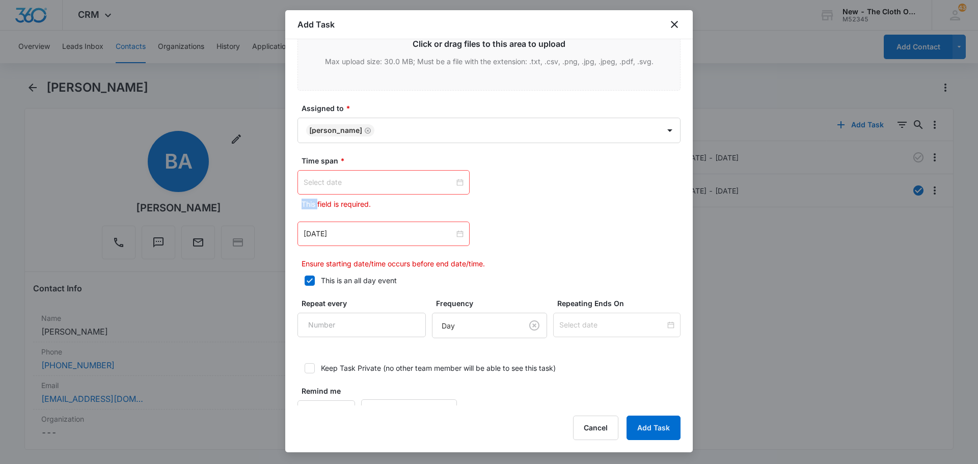
click at [460, 183] on div at bounding box center [384, 182] width 160 height 11
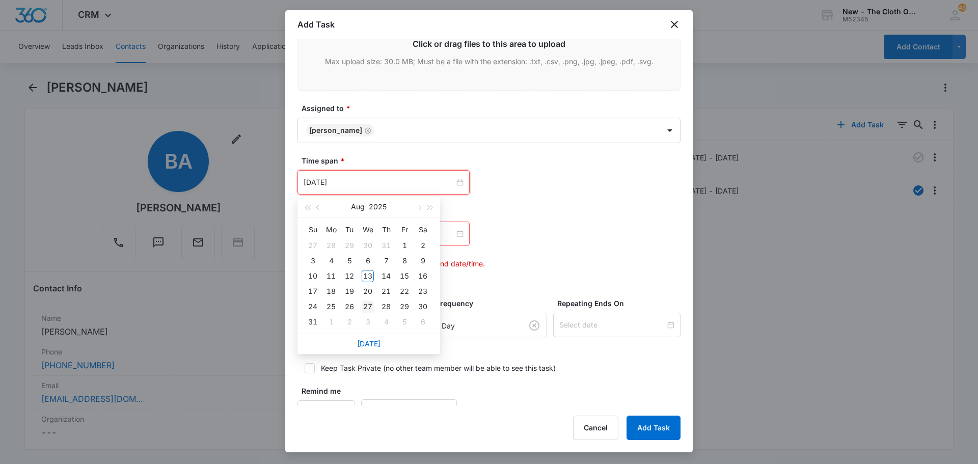
type input "[DATE]"
click at [367, 307] on div "27" at bounding box center [368, 307] width 12 height 12
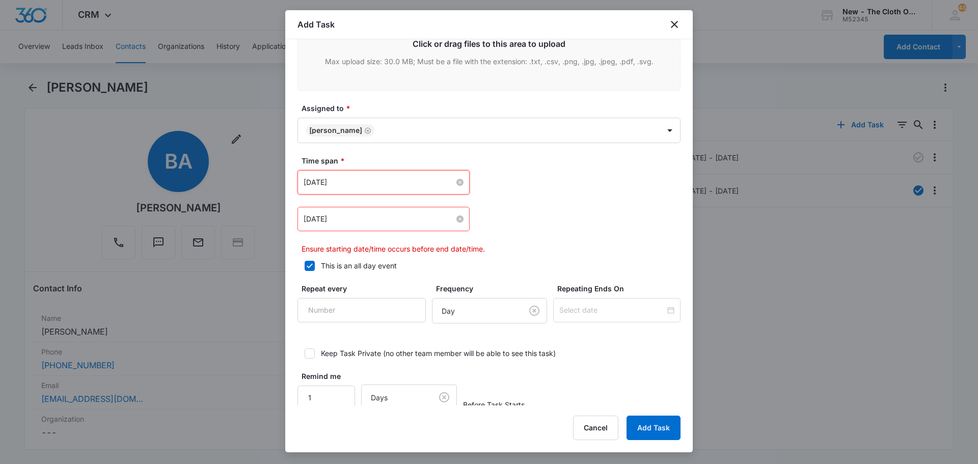
click at [385, 224] on input "[DATE]" at bounding box center [379, 218] width 151 height 11
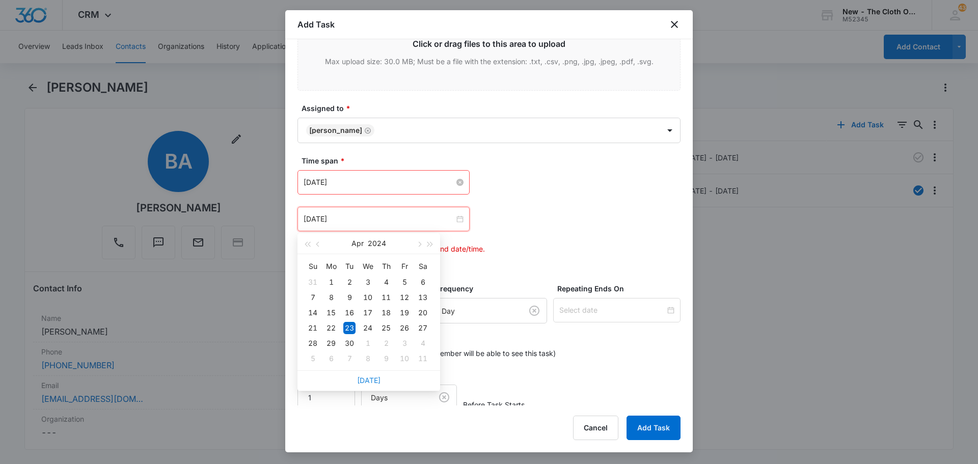
click at [366, 381] on link "[DATE]" at bounding box center [368, 380] width 23 height 9
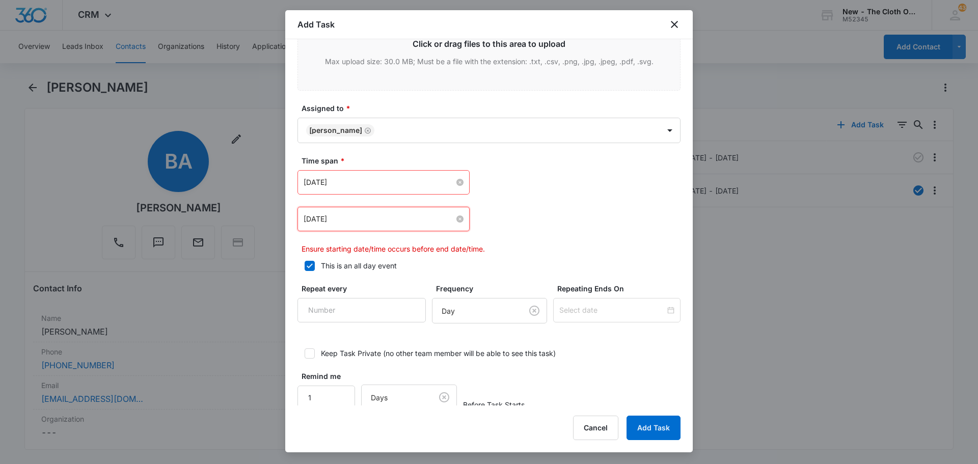
click at [376, 215] on input "[DATE]" at bounding box center [379, 218] width 151 height 11
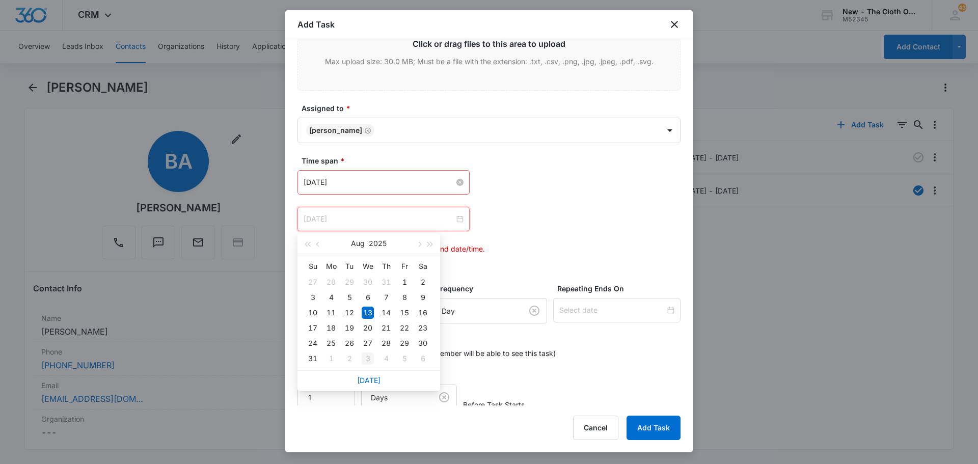
type input "[DATE]"
click at [366, 359] on div "3" at bounding box center [368, 359] width 12 height 12
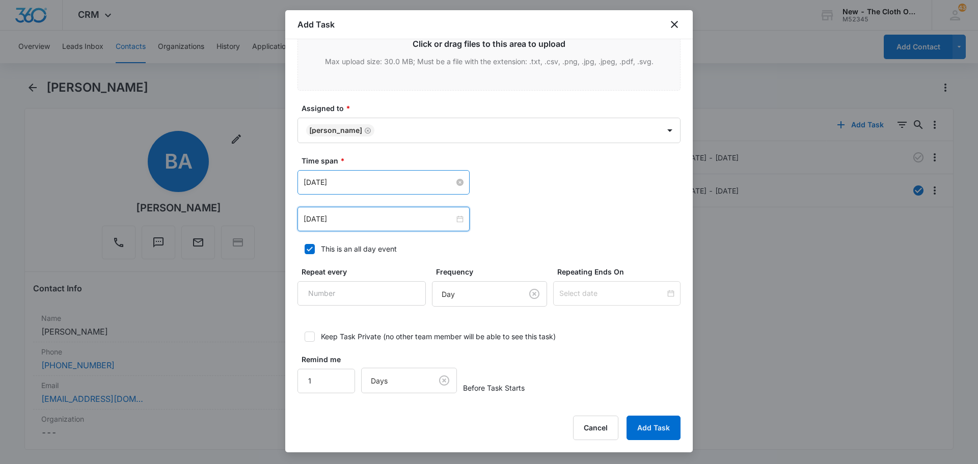
click at [537, 217] on div "[DATE] [DATE] Su Mo Tu We Th Fr Sa 31 1 2 3 4 5 6 7 8 9 10 11 12 13 14 15 16 17…" at bounding box center [489, 219] width 383 height 24
click at [644, 433] on button "Add Task" at bounding box center [654, 428] width 54 height 24
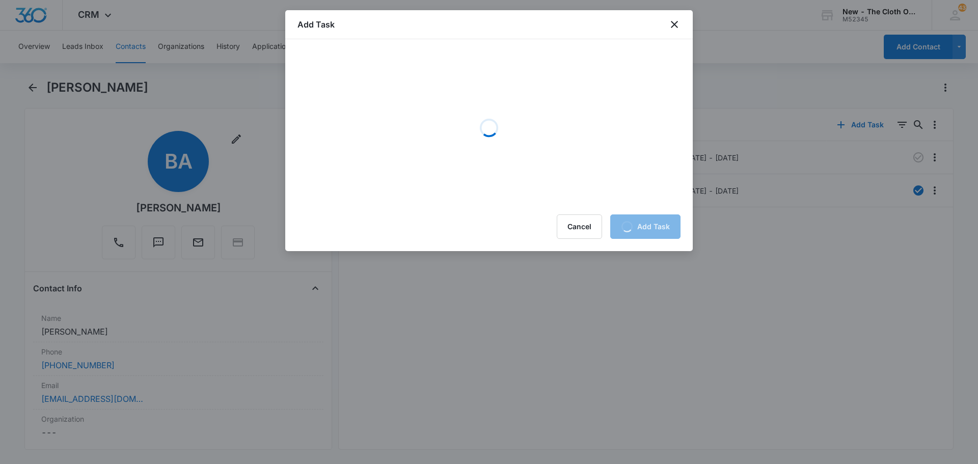
scroll to position [0, 0]
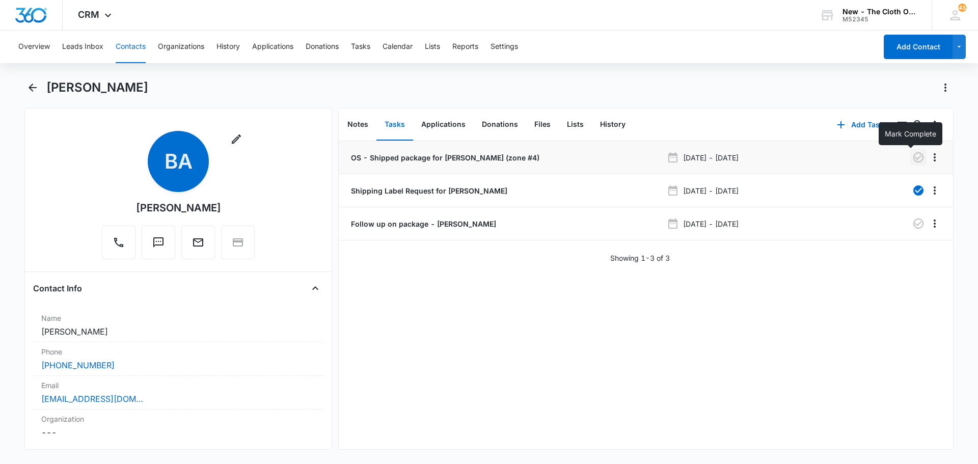
click at [913, 160] on icon "button" at bounding box center [918, 157] width 10 height 10
click at [365, 122] on button "Notes" at bounding box center [357, 125] width 37 height 32
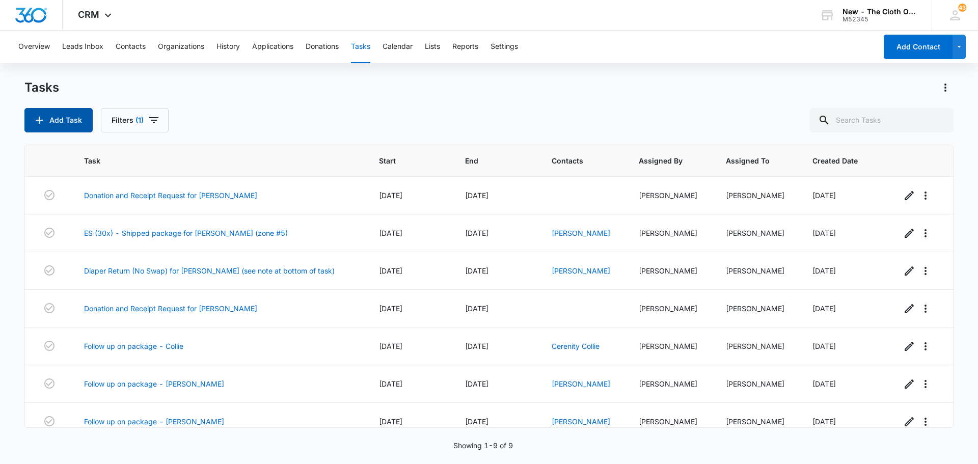
click at [59, 120] on button "Add Task" at bounding box center [58, 120] width 68 height 24
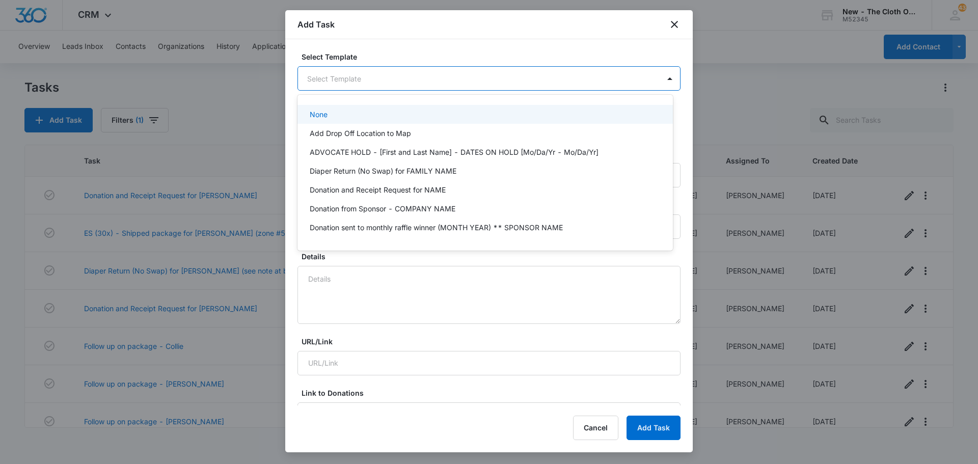
click at [404, 79] on body "CRM Apps Reputation Forms CRM Email Social Ads Intelligence Brand New - The Clo…" at bounding box center [489, 232] width 978 height 464
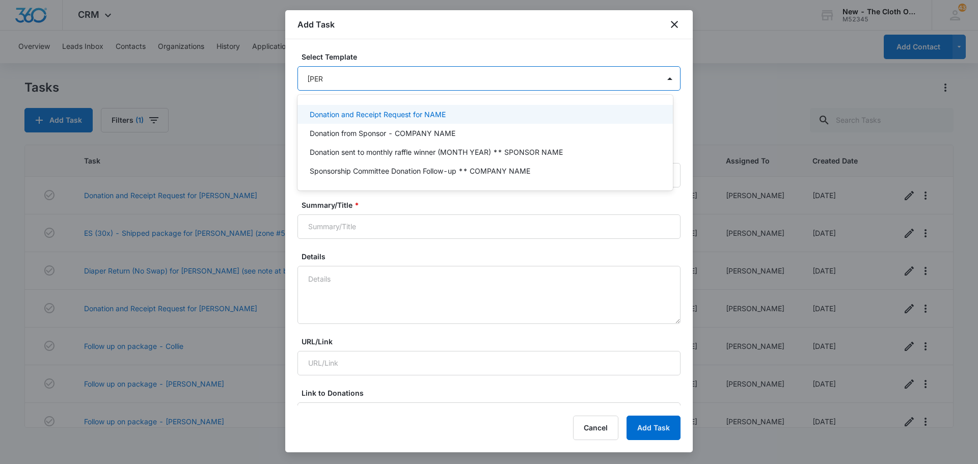
type input "Donat"
click at [377, 118] on p "Donation and Receipt Request for NAME" at bounding box center [378, 114] width 136 height 11
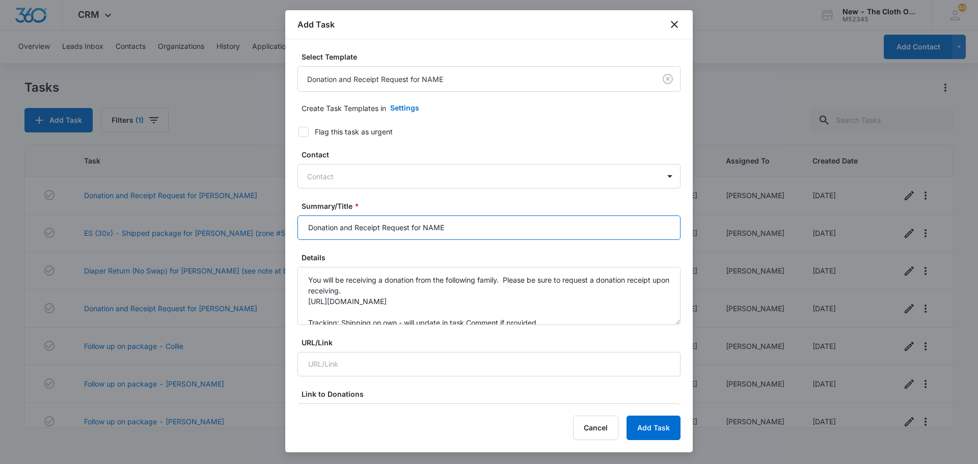
drag, startPoint x: 448, startPoint y: 231, endPoint x: 423, endPoint y: 231, distance: 24.5
click at [423, 231] on input "Donation and Receipt Request for NAME" at bounding box center [489, 227] width 383 height 24
paste input "Chervony Cabrera"
type input "Donation and Receipt Request for [PERSON_NAME]"
click at [437, 253] on label "Details" at bounding box center [493, 257] width 383 height 11
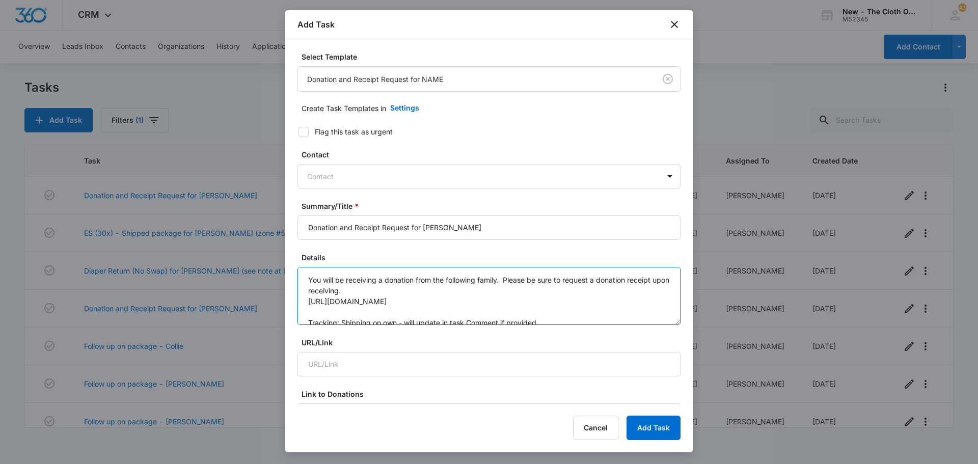
click at [437, 267] on textarea "You will be receiving a donation from the following family. Please be sure to r…" at bounding box center [489, 296] width 383 height 58
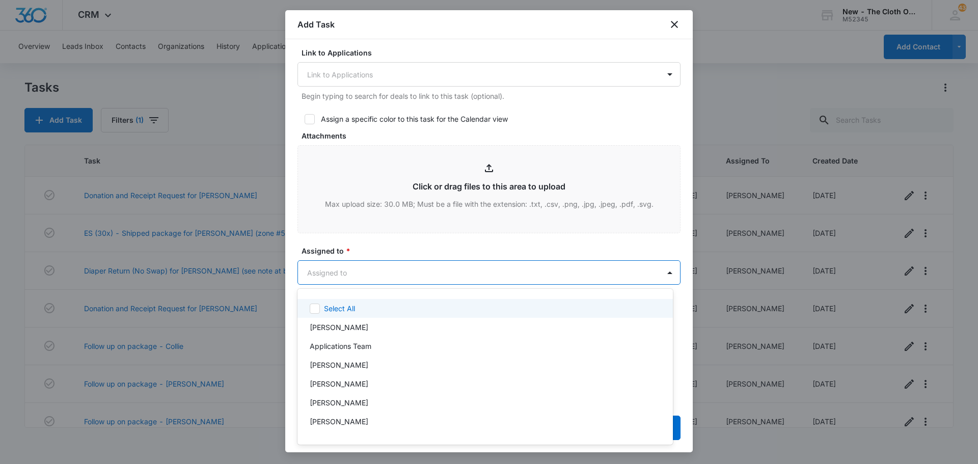
click at [349, 272] on body "CRM Apps Reputation Forms CRM Email Social Ads Intelligence Brand New - The Clo…" at bounding box center [489, 232] width 978 height 464
type input "faye"
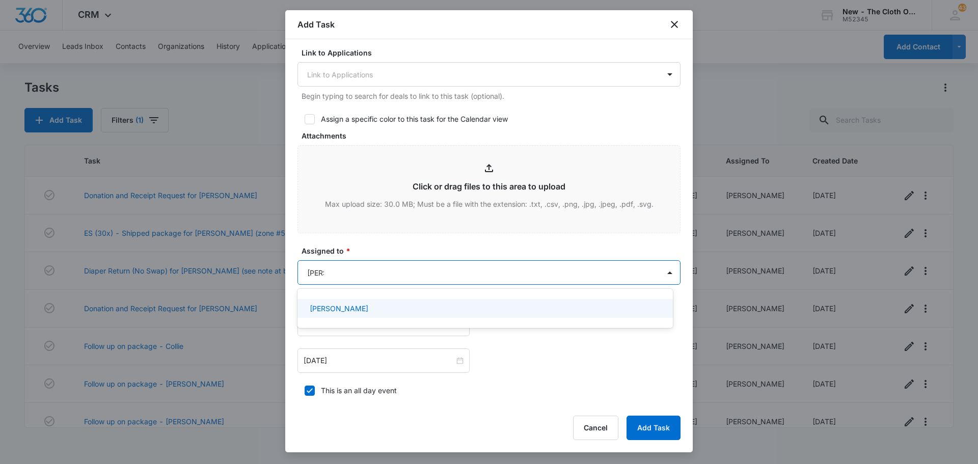
click at [342, 306] on p "[PERSON_NAME]" at bounding box center [339, 308] width 59 height 11
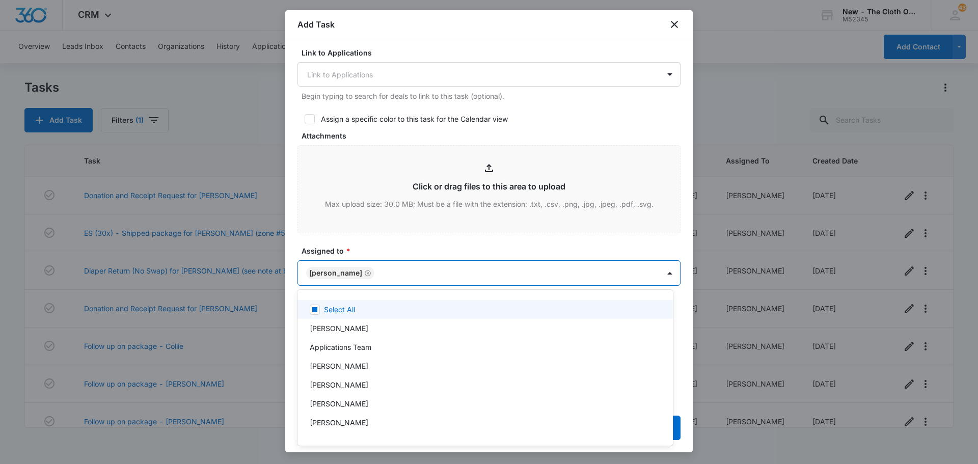
click at [421, 245] on div at bounding box center [489, 232] width 978 height 464
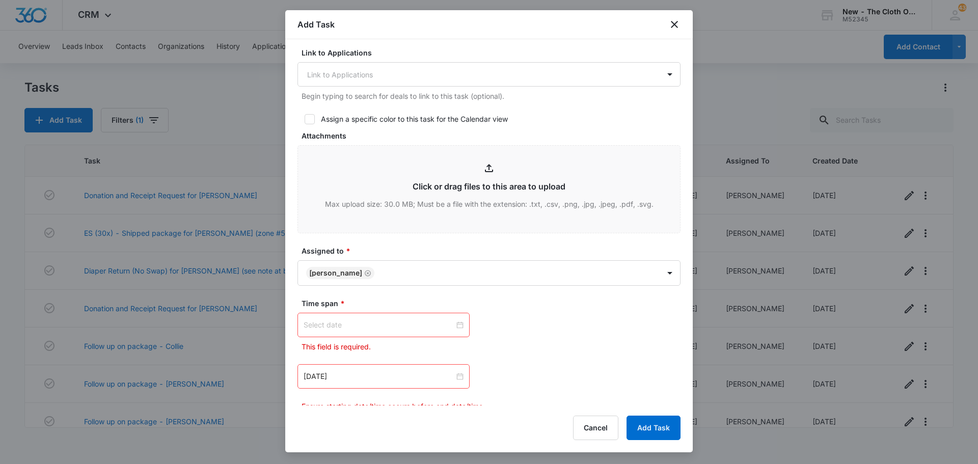
click at [402, 330] on input at bounding box center [379, 324] width 151 height 11
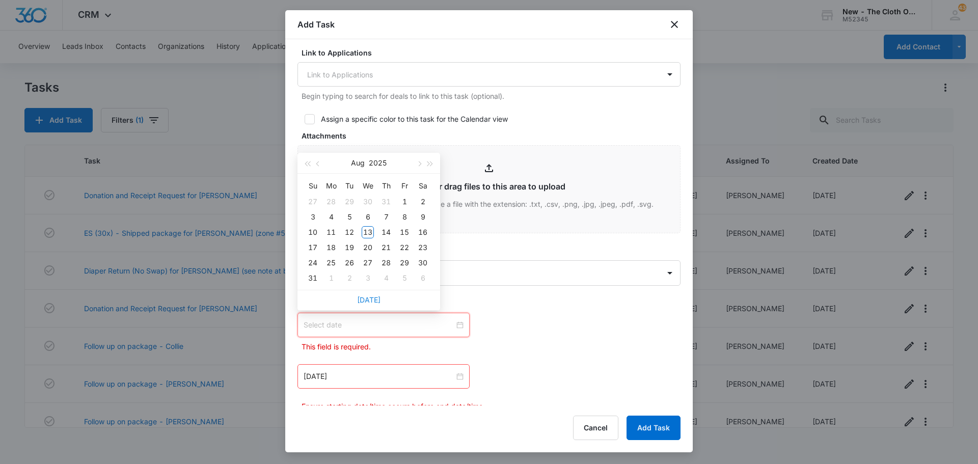
click at [368, 296] on link "Today" at bounding box center [368, 299] width 23 height 9
type input "Aug 13, 2025"
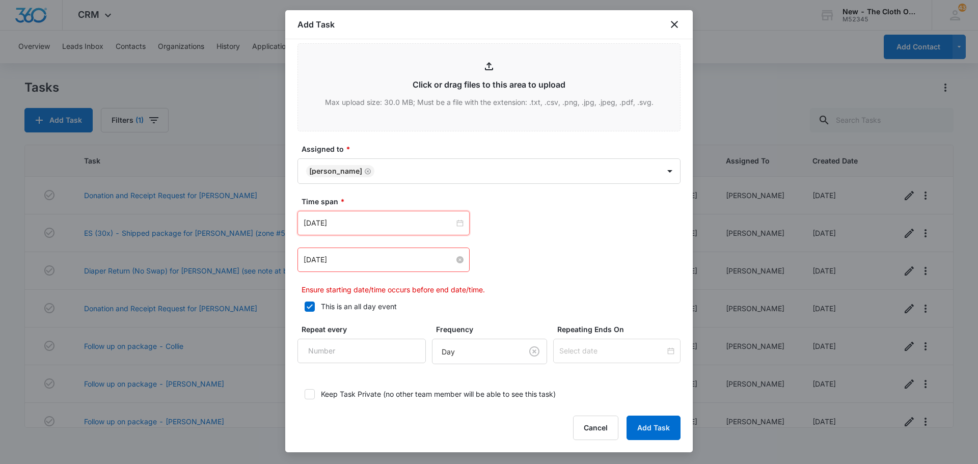
click at [358, 254] on input "Dec 5, 2024" at bounding box center [379, 259] width 151 height 11
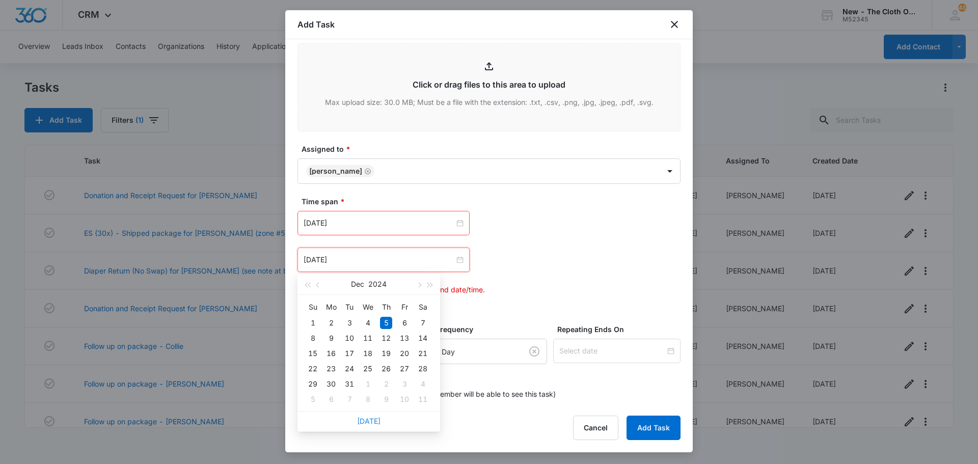
click at [373, 422] on link "Today" at bounding box center [368, 421] width 23 height 9
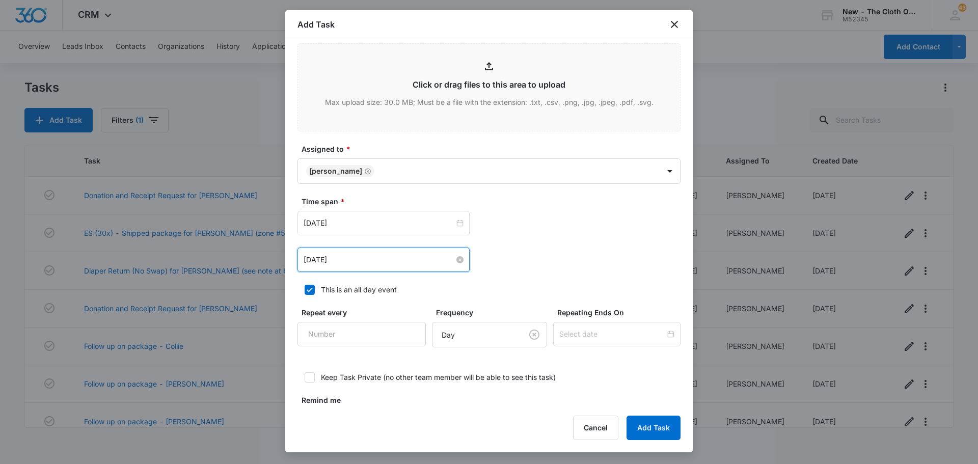
click at [375, 260] on input "Aug 13, 2025" at bounding box center [379, 259] width 151 height 11
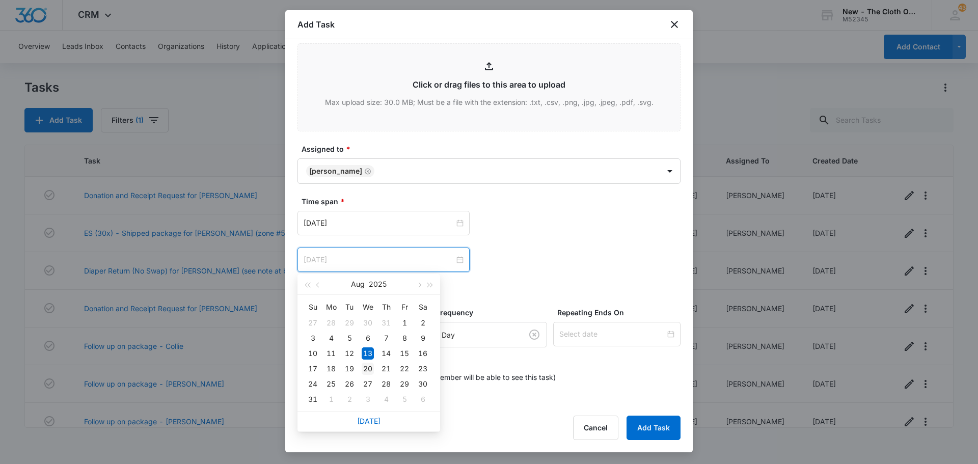
type input "Aug 20, 2025"
click at [367, 370] on div "20" at bounding box center [368, 369] width 12 height 12
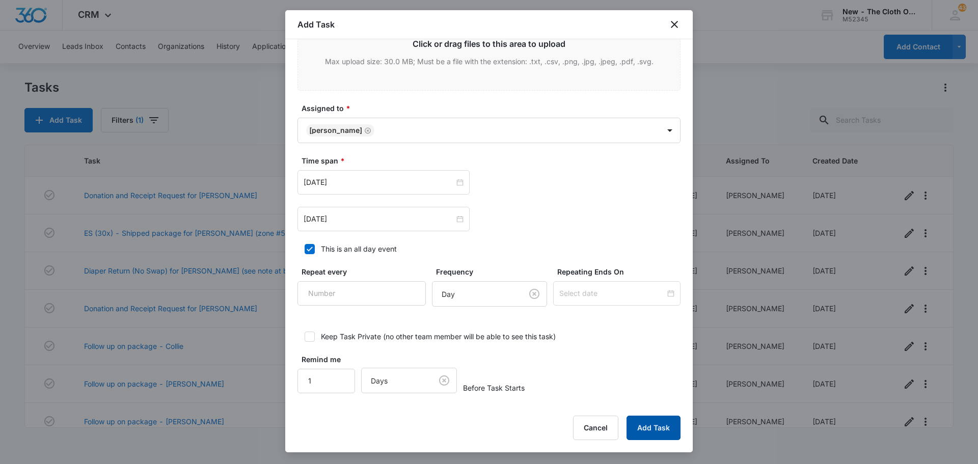
click at [656, 422] on button "Add Task" at bounding box center [654, 428] width 54 height 24
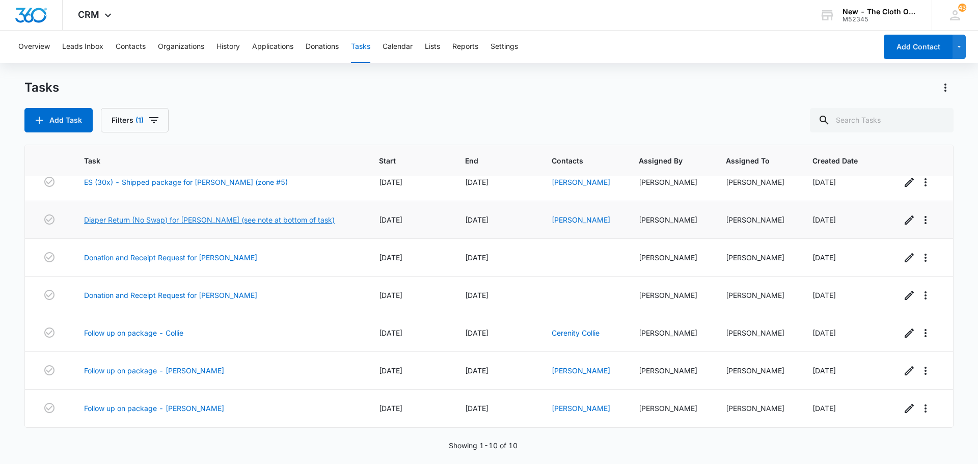
click at [266, 219] on link "Diaper Return (No Swap) for [PERSON_NAME] (see note at bottom of task)" at bounding box center [209, 219] width 251 height 11
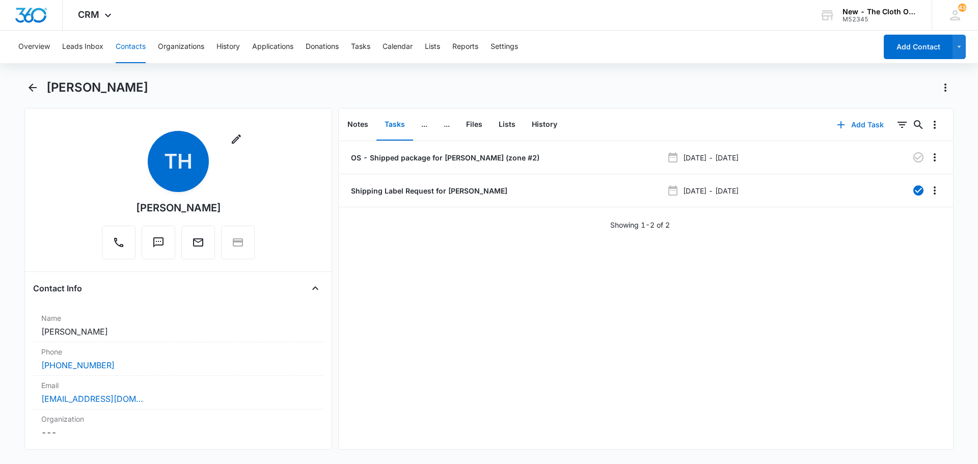
click at [847, 128] on button "Add Task" at bounding box center [860, 125] width 67 height 24
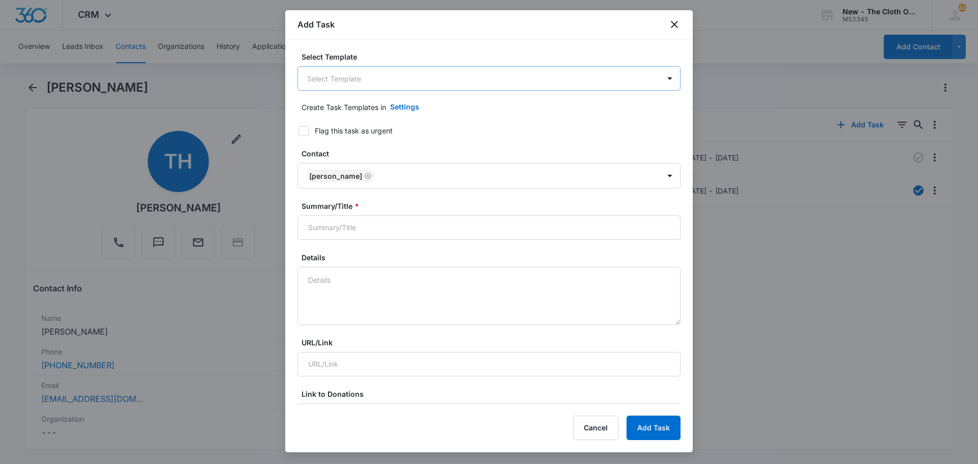
click at [398, 82] on body "CRM Apps Reputation Forms CRM Email Social Ads Intelligence Brand New - The Clo…" at bounding box center [489, 232] width 978 height 464
type input "follow"
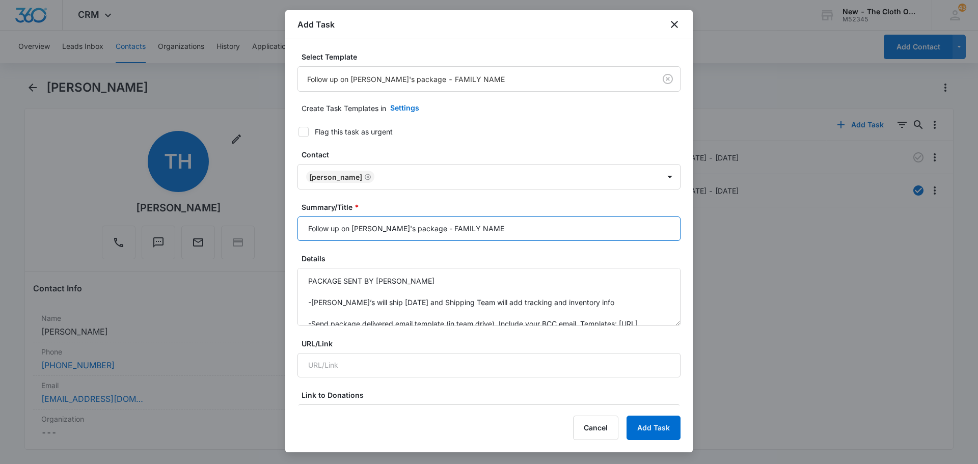
click at [416, 232] on input "Follow up on Jake's package - FAMILY NAME" at bounding box center [489, 229] width 383 height 24
drag, startPoint x: 413, startPoint y: 229, endPoint x: 470, endPoint y: 222, distance: 57.5
click at [467, 225] on input "Follow up on Jake's package - FAMILY NAME" at bounding box center [489, 229] width 383 height 24
drag, startPoint x: 374, startPoint y: 227, endPoint x: 352, endPoint y: 233, distance: 23.6
click at [352, 233] on input "Follow up on Jake's package - HENDERSON" at bounding box center [489, 229] width 383 height 24
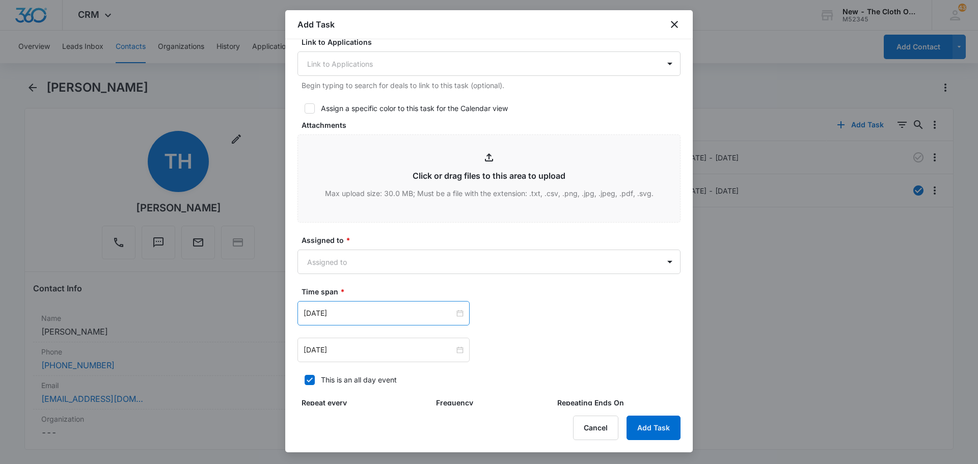
scroll to position [509, 0]
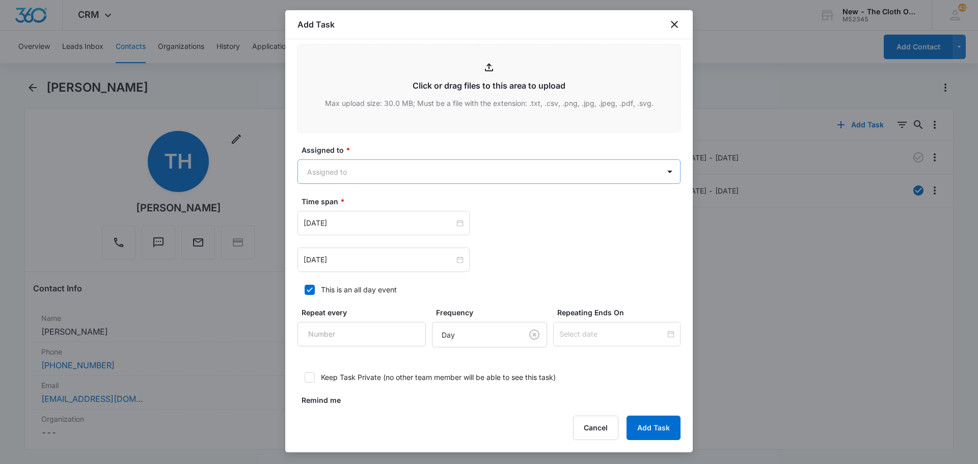
type input "Follow up on package - [PERSON_NAME]"
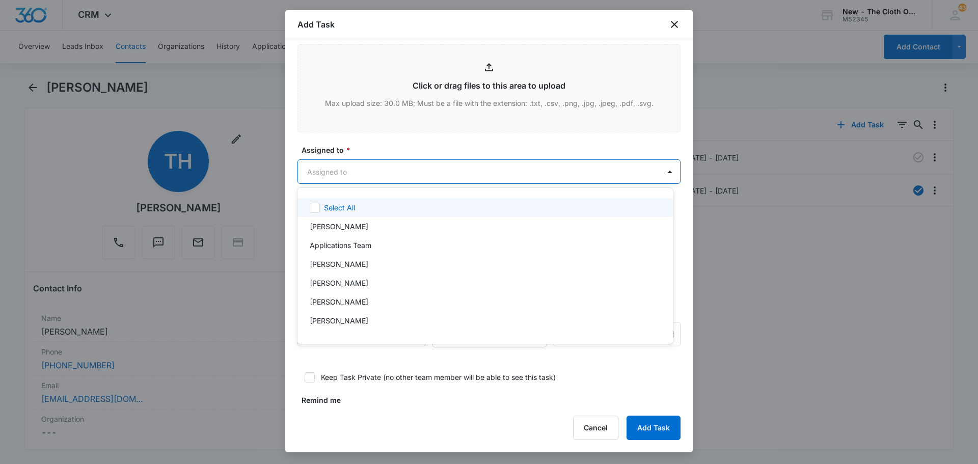
click at [344, 175] on body "CRM Apps Reputation Forms CRM Email Social Ads Intelligence Brand New - The Clo…" at bounding box center [489, 232] width 978 height 464
type input "faye"
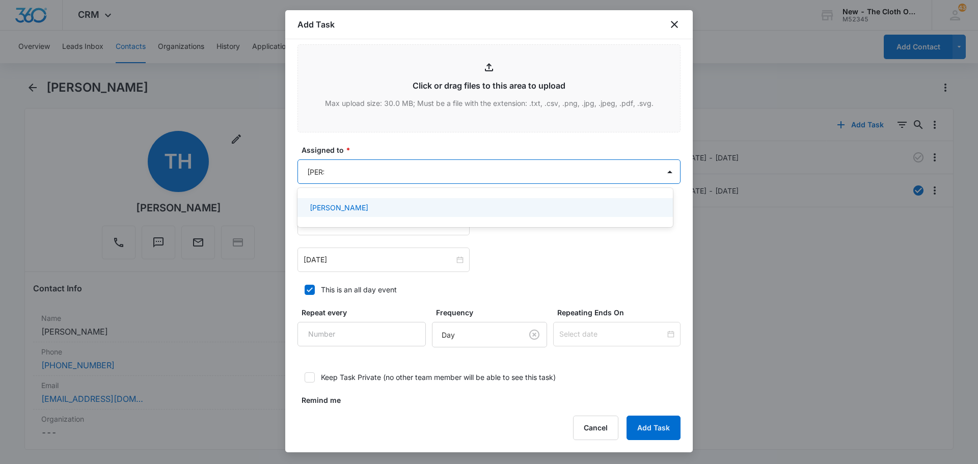
click at [341, 210] on p "[PERSON_NAME]" at bounding box center [339, 207] width 59 height 11
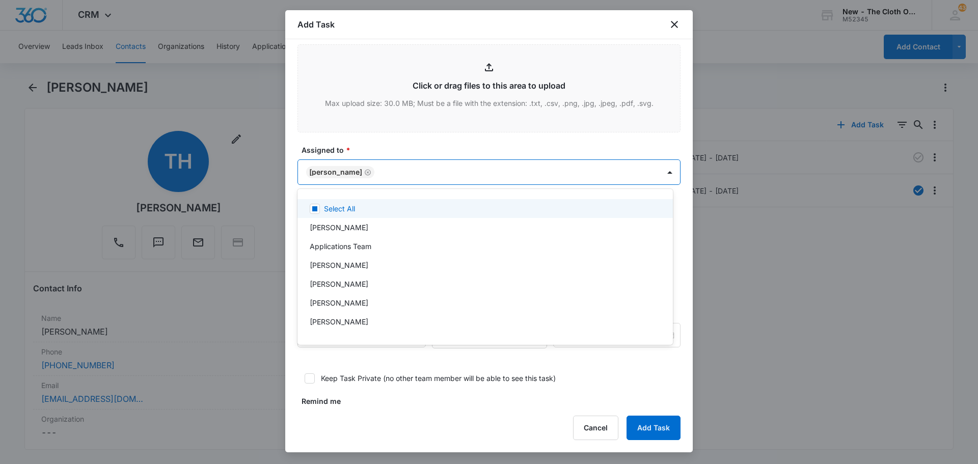
click at [403, 146] on div at bounding box center [489, 232] width 978 height 464
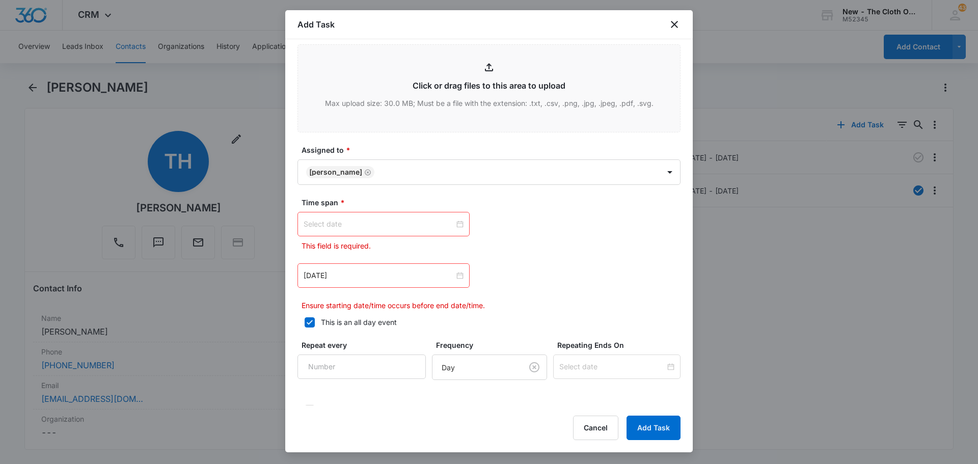
click at [410, 228] on input at bounding box center [379, 224] width 151 height 11
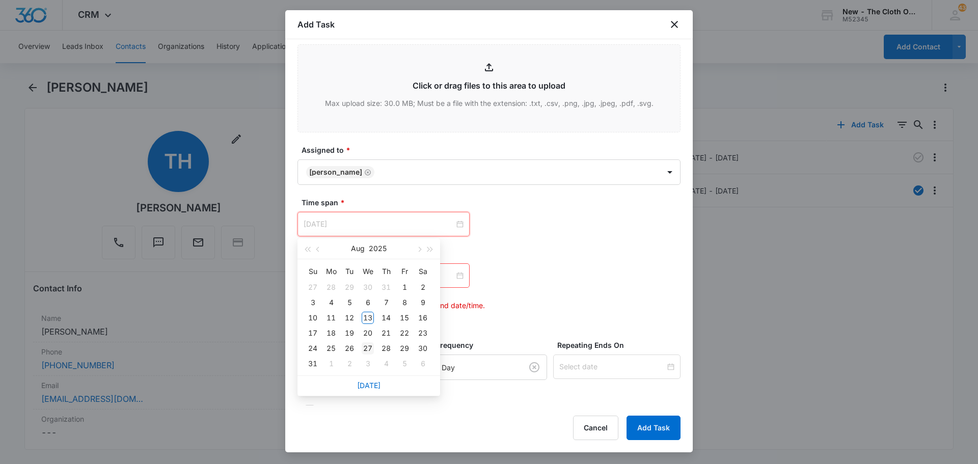
type input "Aug 27, 2025"
click at [371, 349] on div "27" at bounding box center [368, 348] width 12 height 12
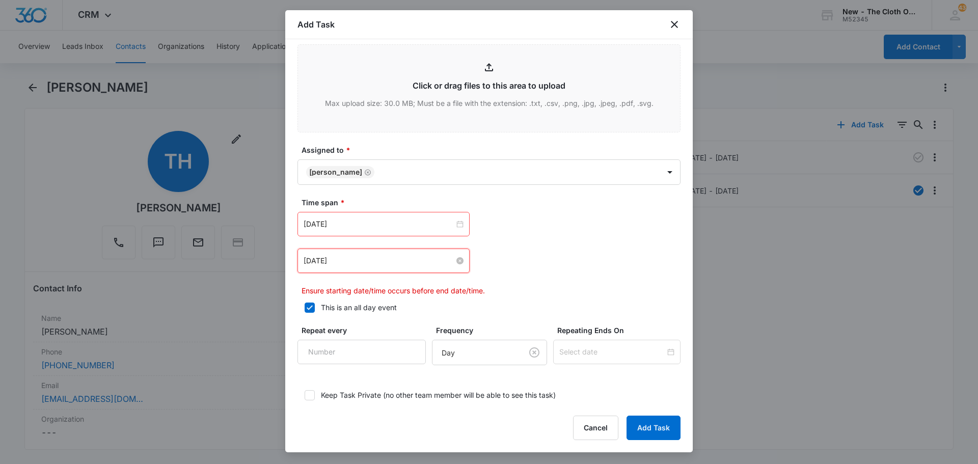
click at [413, 262] on input "Apr 23, 2024" at bounding box center [379, 260] width 151 height 11
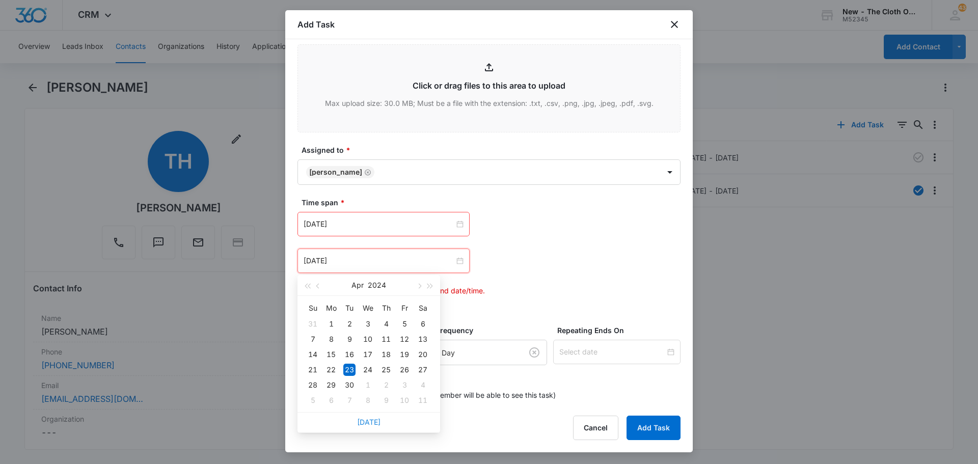
click at [367, 421] on link "Today" at bounding box center [368, 422] width 23 height 9
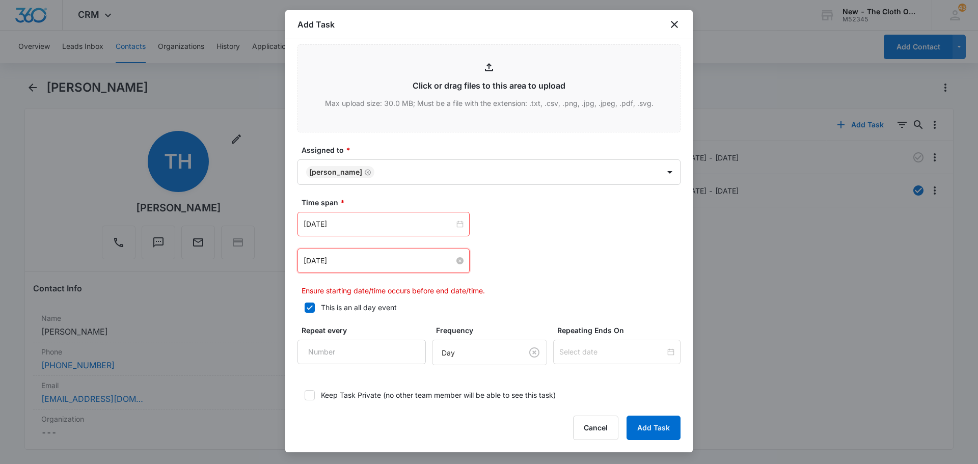
click at [372, 260] on input "Aug 13, 2025" at bounding box center [379, 260] width 151 height 11
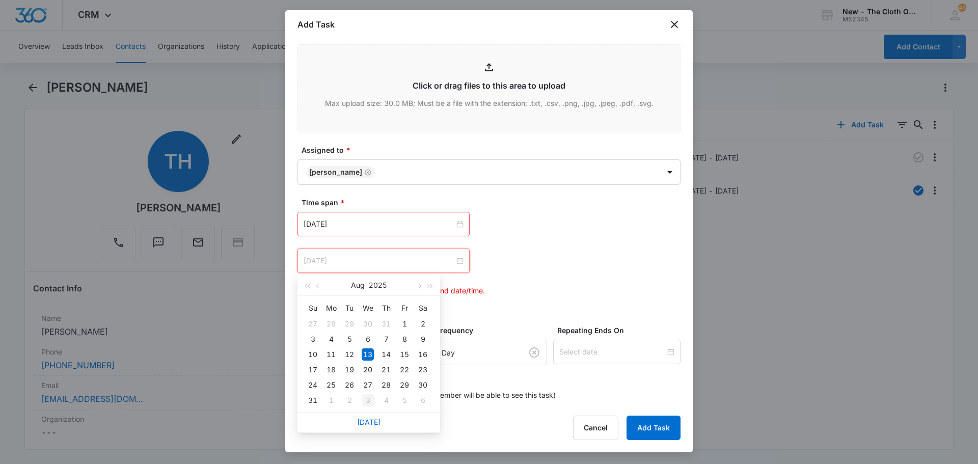
type input "Sep 3, 2025"
click at [369, 402] on div "3" at bounding box center [368, 400] width 12 height 12
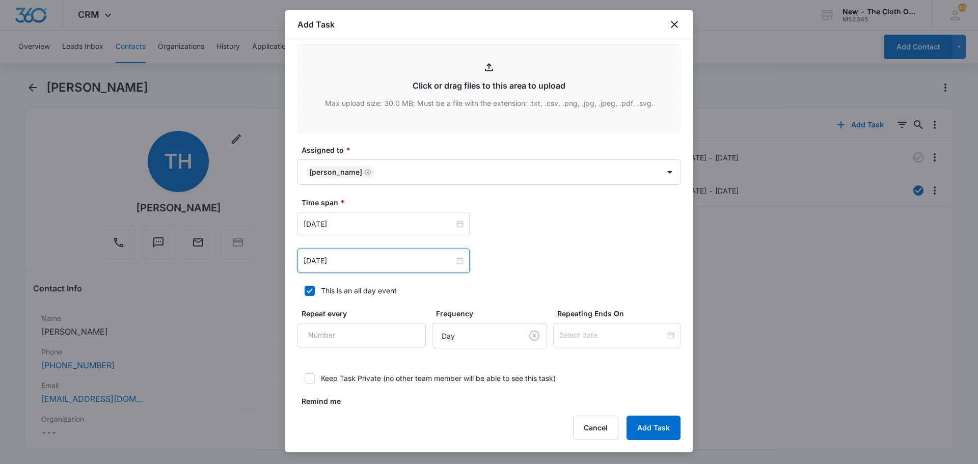
click at [623, 255] on div "Sep 3, 2025 Sep 2025 Su Mo Tu We Th Fr Sa 31 1 2 3 4 5 6 7 8 9 10 11 12 13 14 1…" at bounding box center [489, 261] width 383 height 24
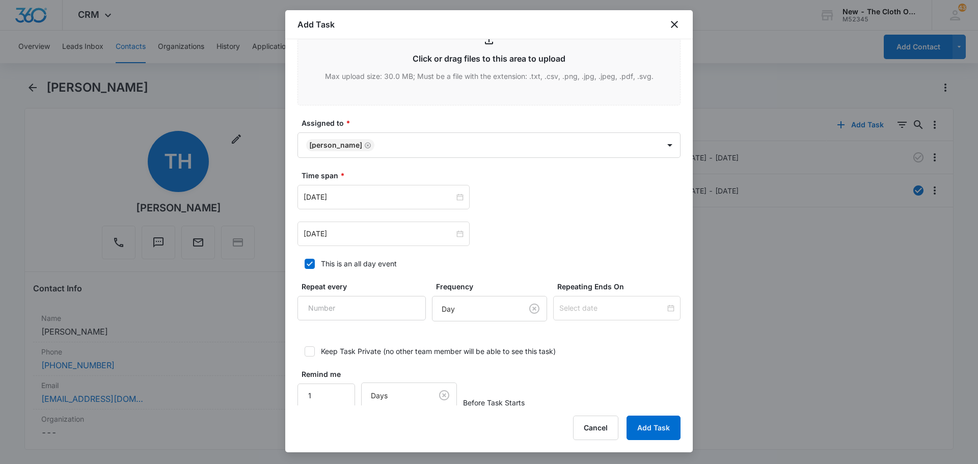
scroll to position [551, 0]
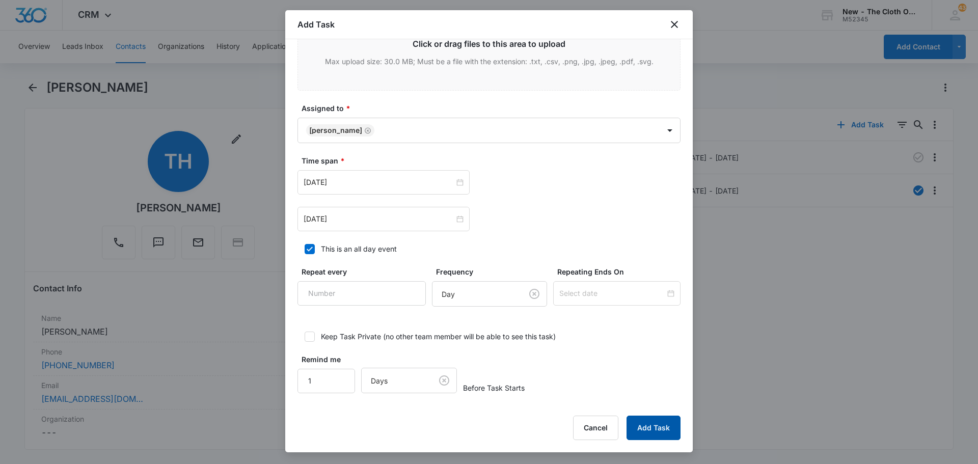
click at [644, 428] on button "Add Task" at bounding box center [654, 428] width 54 height 24
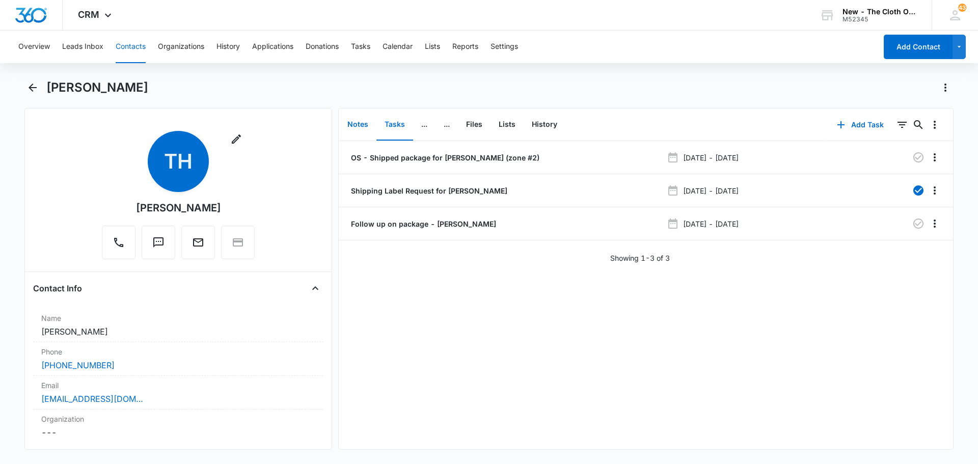
click at [354, 127] on button "Notes" at bounding box center [357, 125] width 37 height 32
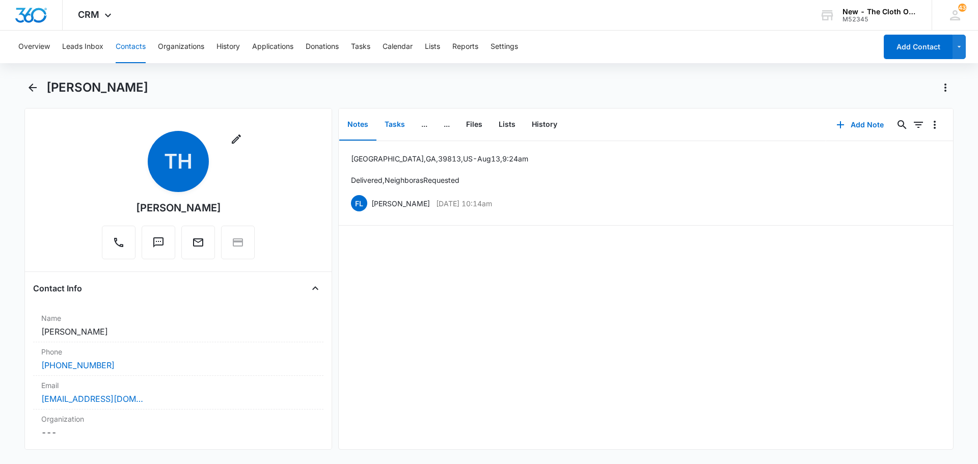
click at [388, 122] on button "Tasks" at bounding box center [394, 125] width 37 height 32
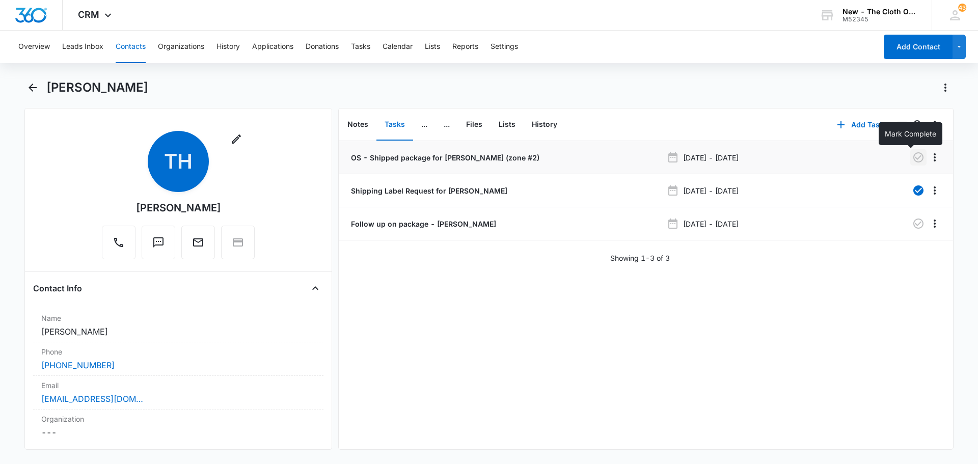
click at [912, 159] on icon "button" at bounding box center [918, 157] width 12 height 12
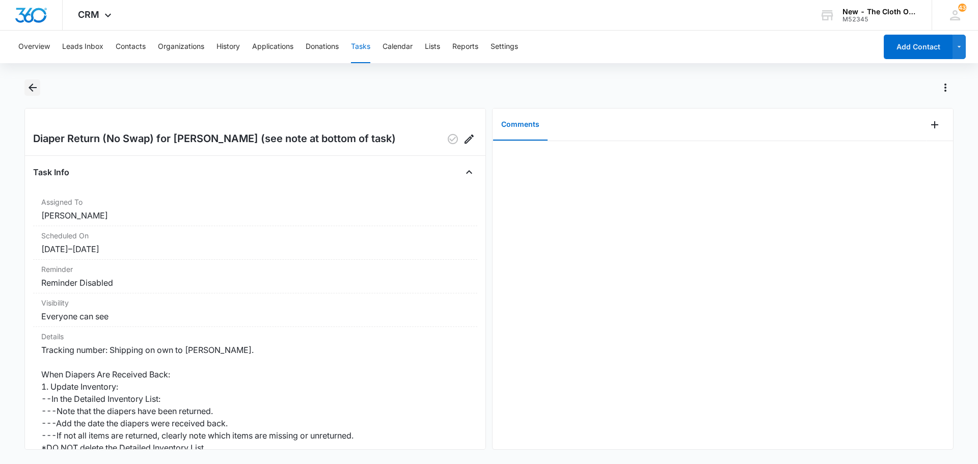
click at [33, 89] on icon "Back" at bounding box center [32, 88] width 12 height 12
